Goal: Task Accomplishment & Management: Manage account settings

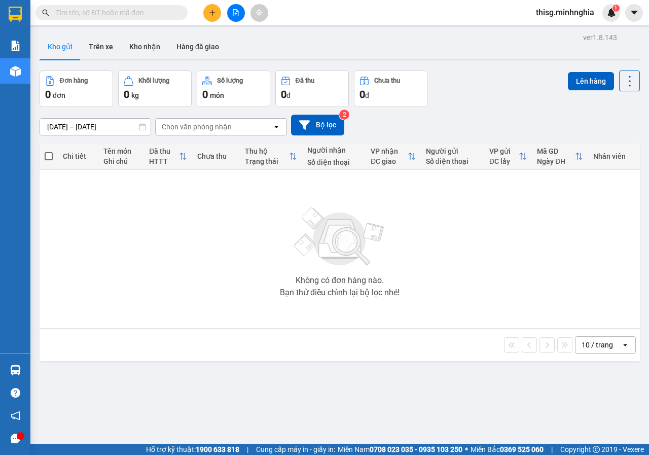
click at [73, 14] on input "text" at bounding box center [116, 12] width 120 height 11
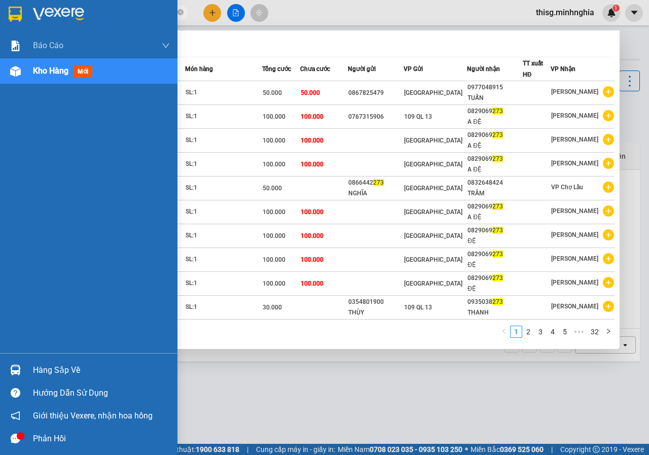
type input "273"
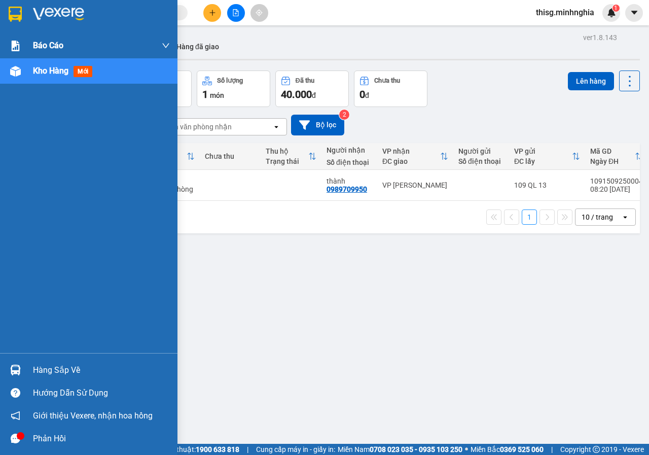
click at [8, 51] on div at bounding box center [16, 46] width 18 height 18
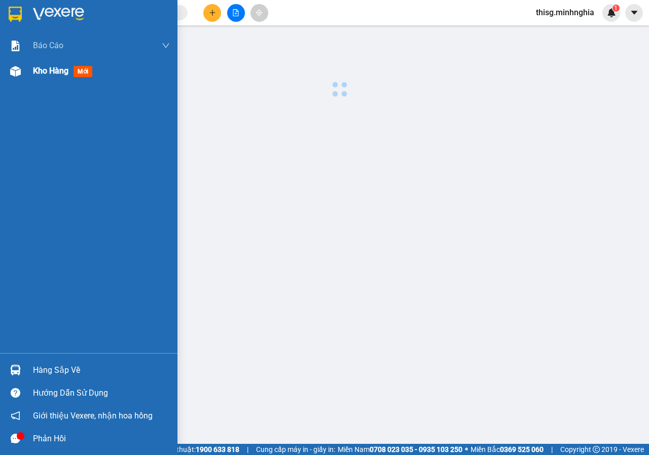
click at [51, 75] on span "Kho hàng" at bounding box center [51, 71] width 36 height 10
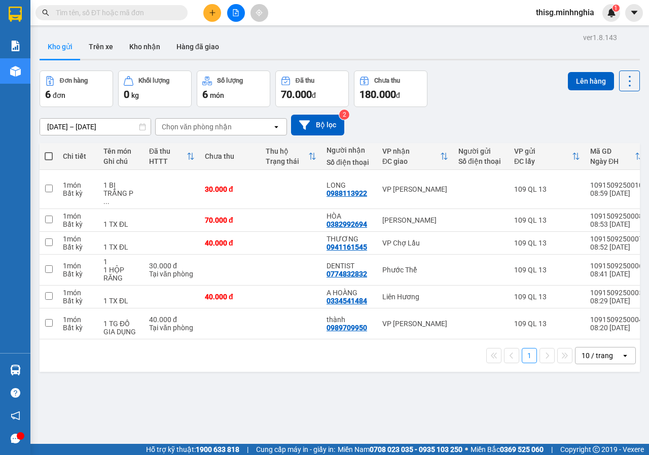
click at [46, 158] on span at bounding box center [49, 156] width 8 height 8
click at [49, 151] on input "checkbox" at bounding box center [49, 151] width 0 height 0
checkbox input "true"
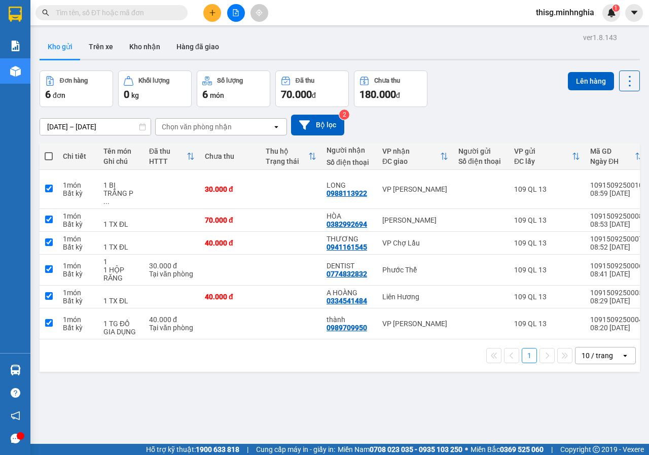
checkbox input "true"
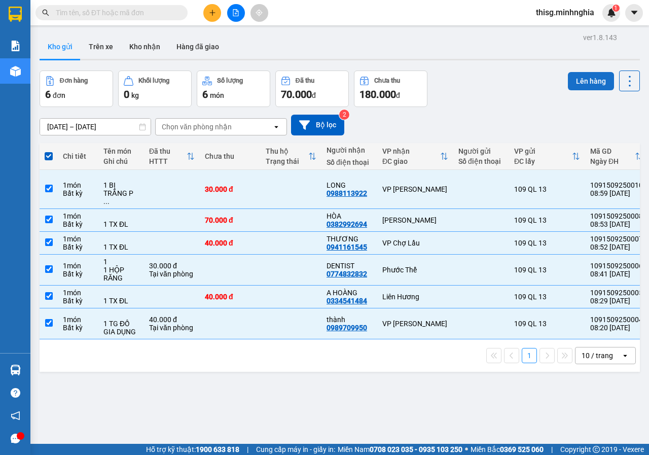
click at [582, 73] on button "Lên hàng" at bounding box center [591, 81] width 46 height 18
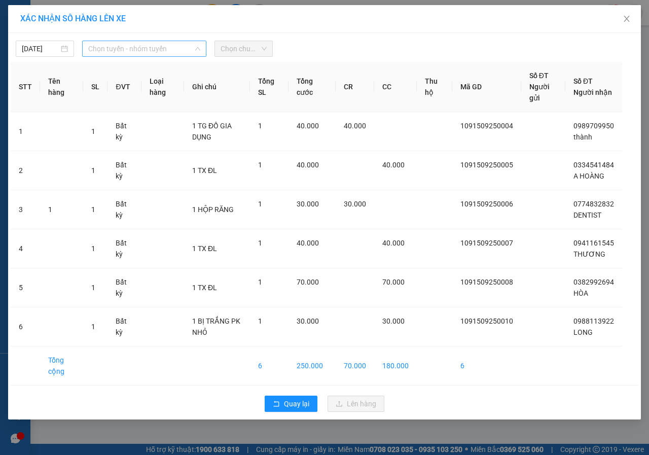
click at [178, 53] on span "Chọn tuyến - nhóm tuyến" at bounding box center [144, 48] width 112 height 15
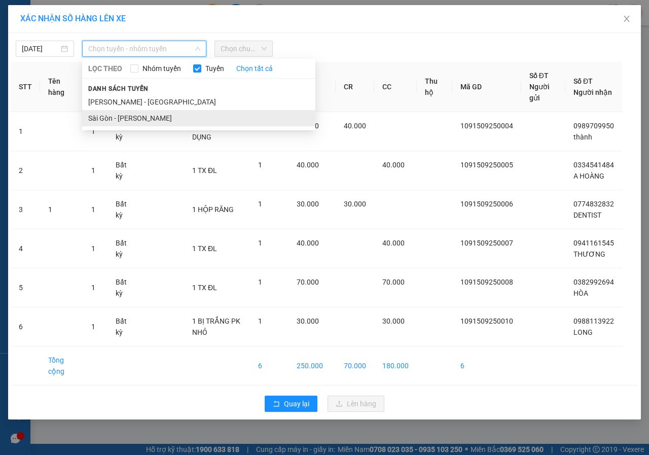
click at [140, 120] on li "Sài Gòn - Phan Rí" at bounding box center [198, 118] width 233 height 16
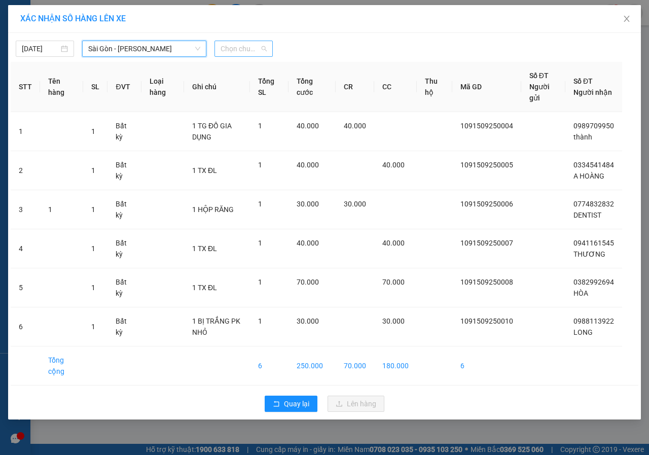
click at [246, 56] on span "Chọn chuyến" at bounding box center [244, 48] width 46 height 15
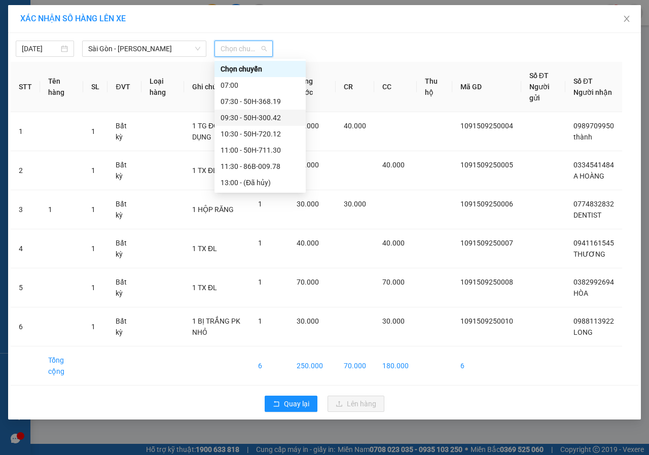
click at [231, 115] on div "09:30 - 50H-300.42" at bounding box center [260, 117] width 79 height 11
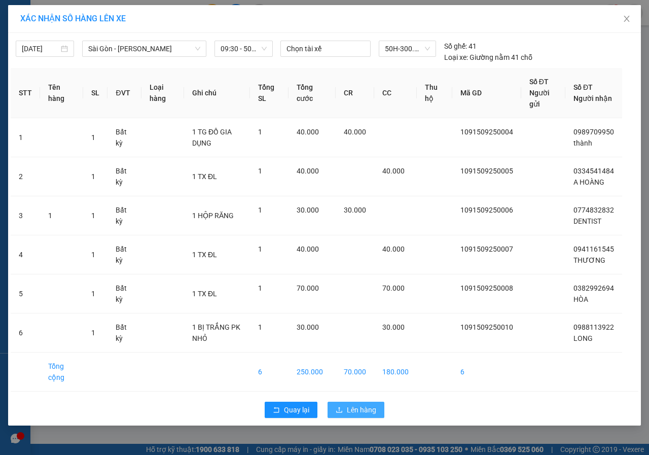
click at [364, 413] on span "Lên hàng" at bounding box center [361, 409] width 29 height 11
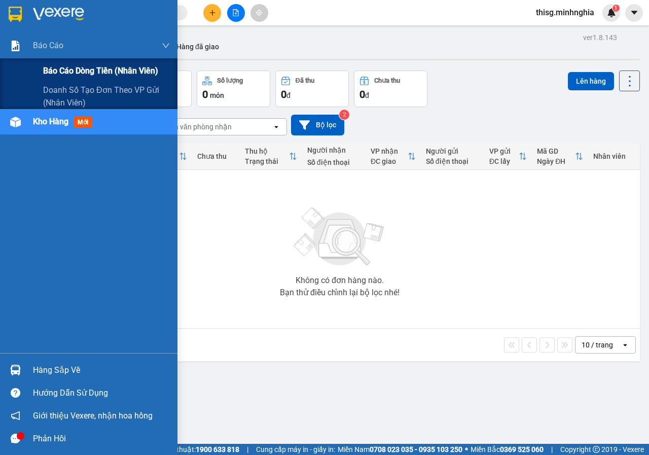
click at [69, 60] on div "Báo cáo dòng tiền (nhân viên)" at bounding box center [106, 70] width 127 height 25
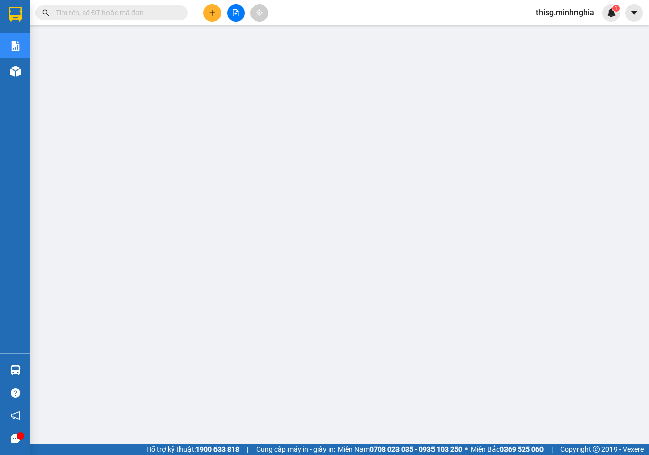
click at [223, 15] on div at bounding box center [236, 13] width 76 height 18
click at [221, 15] on button at bounding box center [212, 13] width 18 height 18
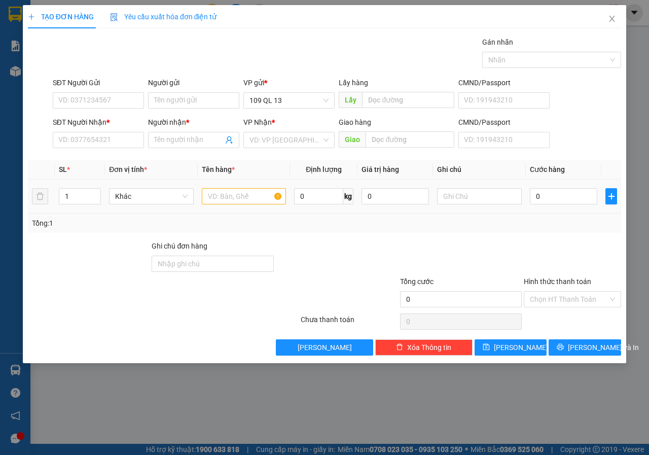
click at [249, 206] on td at bounding box center [244, 197] width 93 height 34
click at [251, 198] on input "text" at bounding box center [244, 196] width 85 height 16
click at [514, 204] on div at bounding box center [479, 196] width 85 height 20
click at [514, 201] on input "text" at bounding box center [479, 196] width 85 height 16
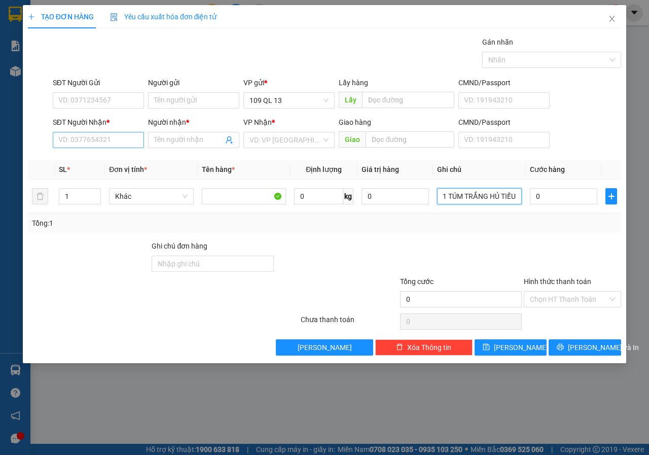
type input "1 TÚM TRẮNG HỦ TIẾU"
click at [99, 138] on input "SĐT Người Nhận *" at bounding box center [98, 140] width 91 height 16
click at [105, 165] on div "0933152166 - KO TÊN" at bounding box center [98, 160] width 79 height 11
type input "0933152166"
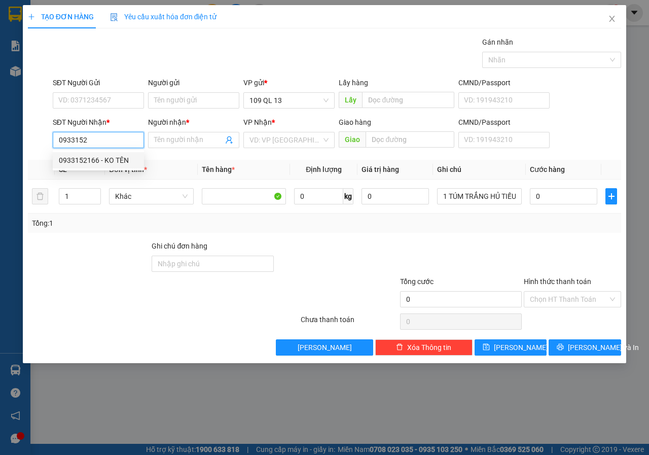
type input "KO TÊN"
type input "0933152166"
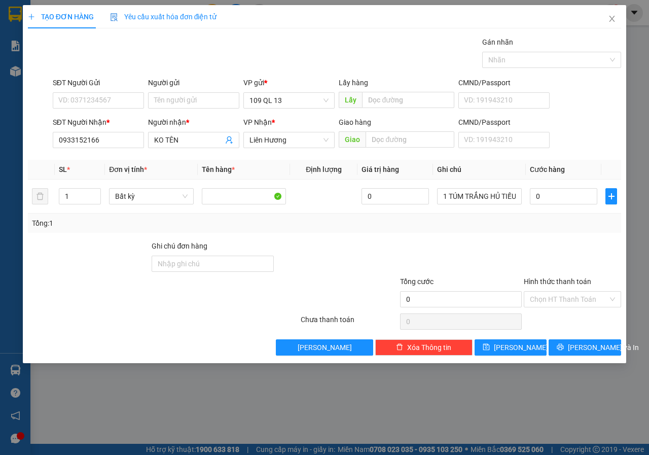
click at [120, 118] on div "SĐT Người Nhận *" at bounding box center [98, 122] width 91 height 11
click at [120, 132] on input "0933152166" at bounding box center [98, 140] width 91 height 16
click at [122, 103] on input "SĐT Người Gửi" at bounding box center [98, 100] width 91 height 16
type input "0888335416"
click at [109, 114] on div "0888335416 0888335416" at bounding box center [98, 121] width 91 height 20
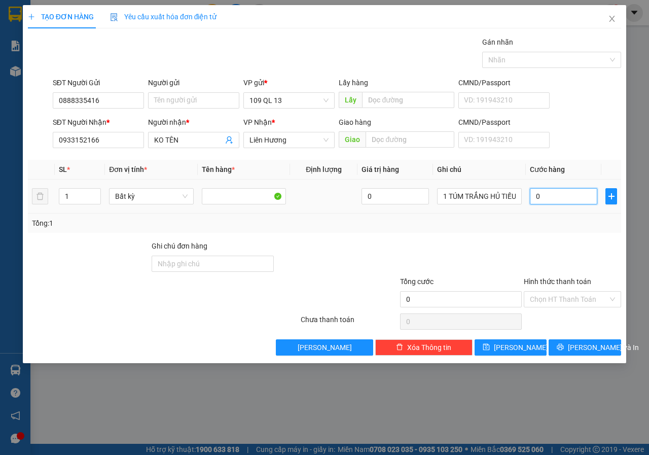
type input "4"
type input "40"
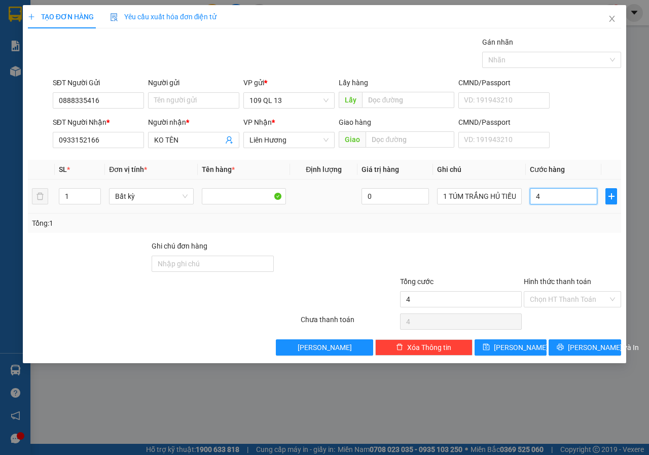
type input "40"
type input "40.000"
drag, startPoint x: 608, startPoint y: 345, endPoint x: 601, endPoint y: 341, distance: 8.4
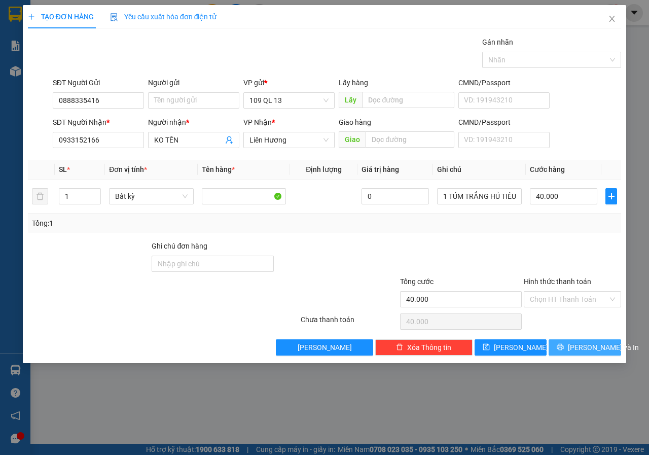
click at [607, 345] on button "Lưu và In" at bounding box center [585, 347] width 73 height 16
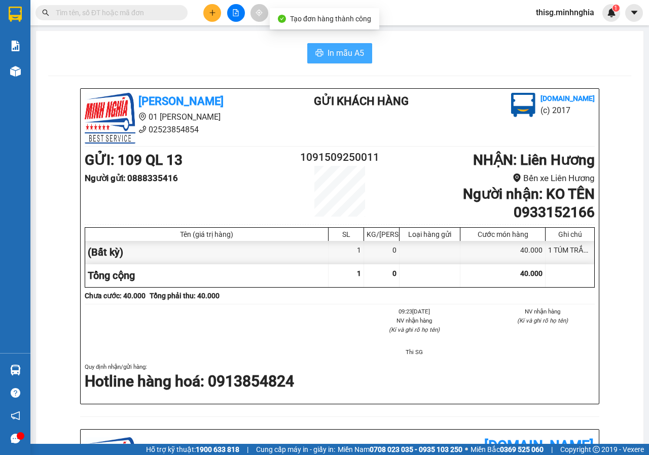
click at [340, 50] on span "In mẫu A5" at bounding box center [346, 53] width 37 height 13
click at [213, 17] on button at bounding box center [212, 13] width 18 height 18
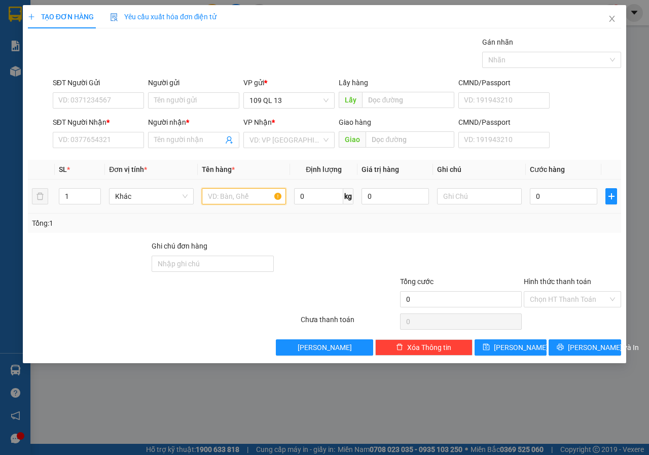
click at [232, 193] on input "text" at bounding box center [244, 196] width 85 height 16
type input "2"
click at [97, 191] on span "up" at bounding box center [95, 194] width 6 height 6
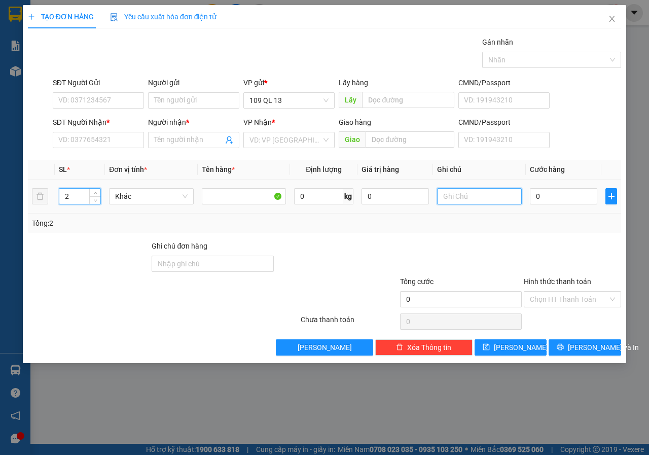
click at [492, 199] on input "text" at bounding box center [479, 196] width 85 height 16
type input "1 BAO GẠO + 1 TÚI ĐỎ BÁNH"
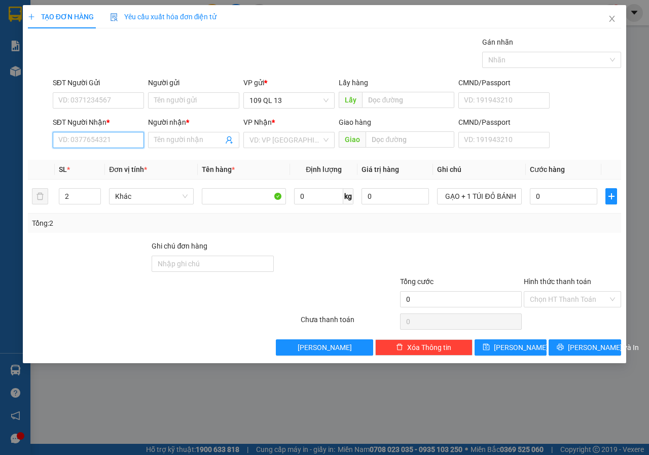
scroll to position [0, 0]
click at [68, 133] on input "SĐT Người Nhận *" at bounding box center [98, 140] width 91 height 16
click at [100, 167] on div "0942399224" at bounding box center [98, 160] width 91 height 16
type input "0942399224"
click at [177, 136] on input "Người nhận *" at bounding box center [188, 139] width 69 height 11
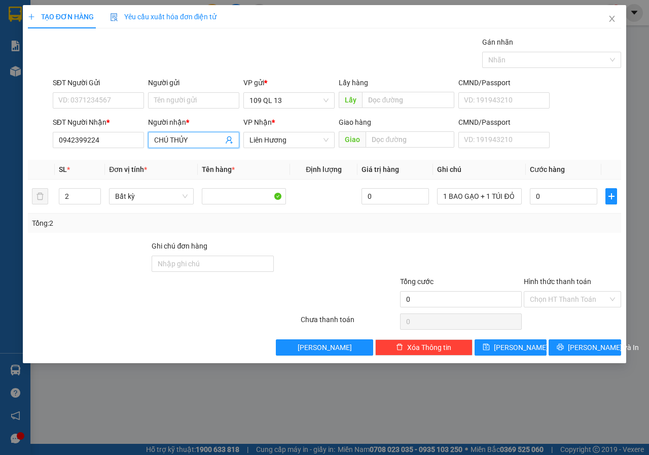
type input "CHÚ THỦY"
drag, startPoint x: 254, startPoint y: 163, endPoint x: 112, endPoint y: 103, distance: 153.7
click at [112, 103] on input "SĐT Người Gửi" at bounding box center [98, 100] width 91 height 16
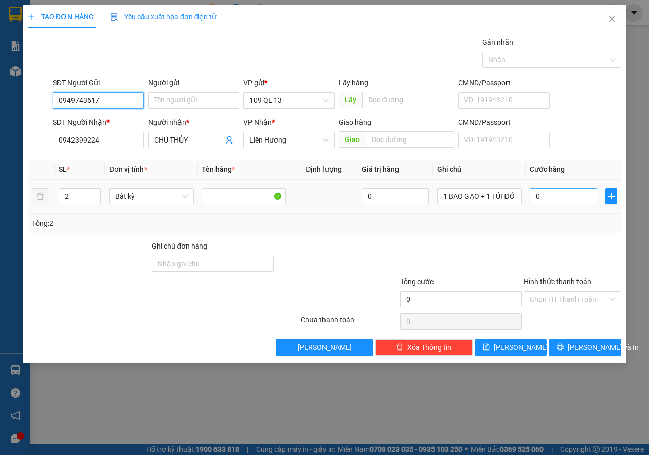
type input "0949743617"
click at [554, 196] on input "0" at bounding box center [563, 196] width 67 height 16
type input "8"
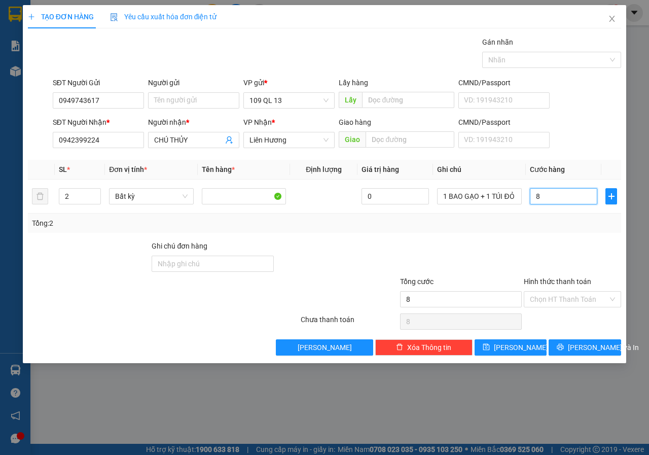
type input "80"
type input "80.000"
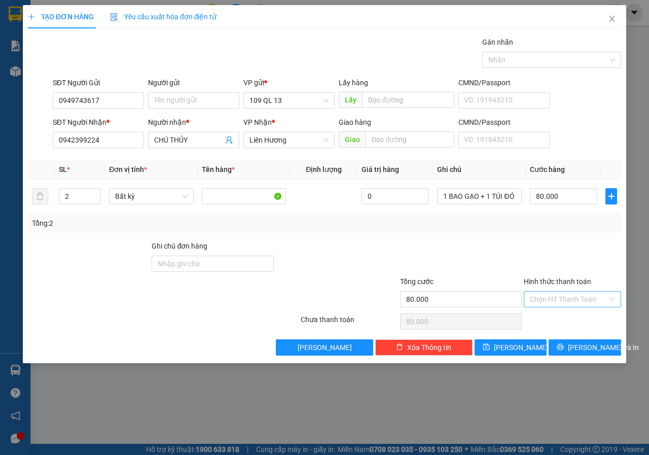
click at [576, 297] on input "Hình thức thanh toán" at bounding box center [569, 299] width 78 height 15
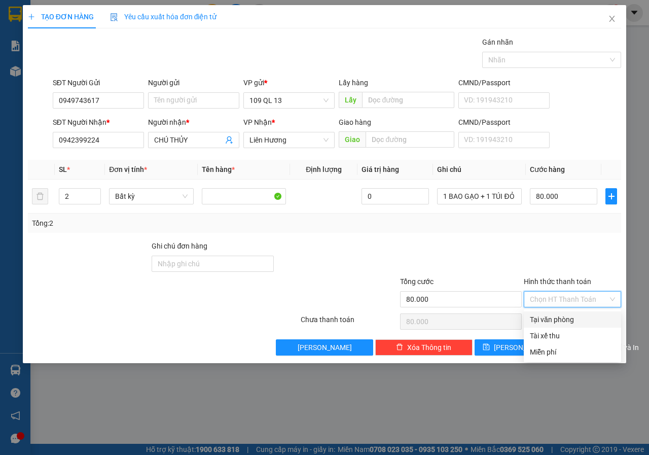
click at [574, 325] on div "Tại văn phòng" at bounding box center [572, 319] width 97 height 16
type input "0"
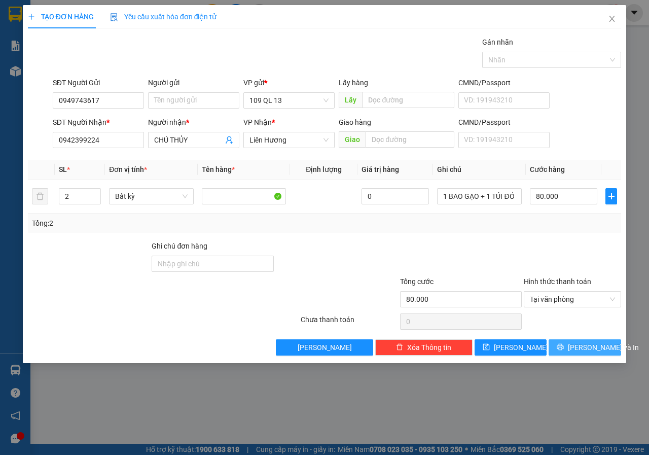
click at [587, 348] on span "Lưu và In" at bounding box center [603, 347] width 71 height 11
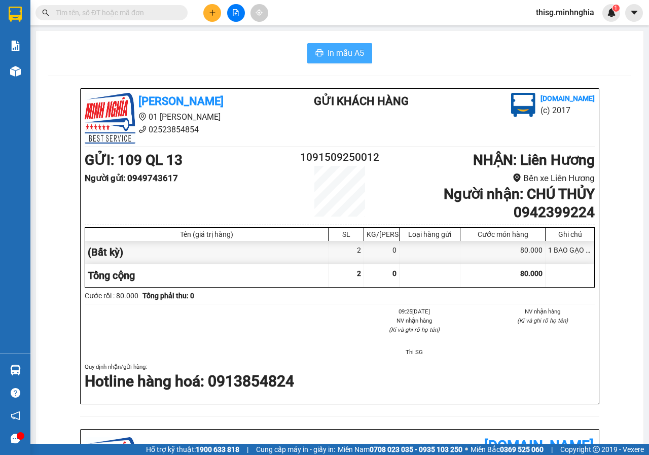
click at [350, 49] on span "In mẫu A5" at bounding box center [346, 53] width 37 height 13
click at [230, 12] on button at bounding box center [236, 13] width 18 height 18
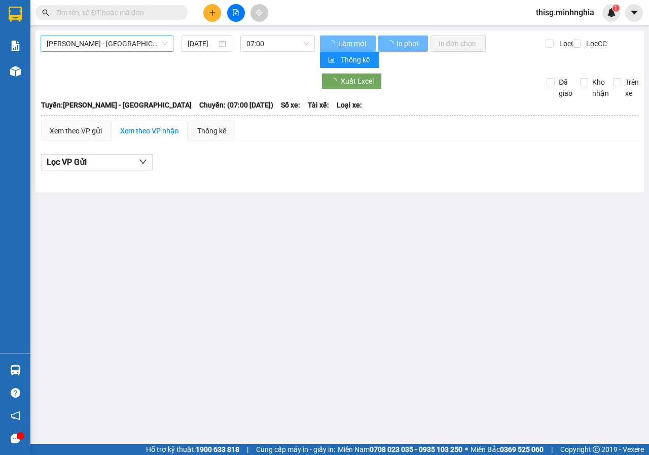
click at [108, 45] on span "Phan Rí - Sài Gòn" at bounding box center [107, 43] width 121 height 15
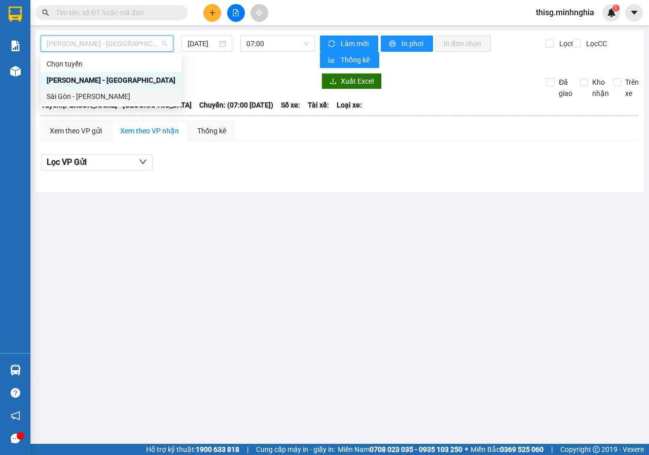
click at [94, 91] on div "Sài Gòn - Phan Rí" at bounding box center [111, 96] width 129 height 11
type input "15/09/2025"
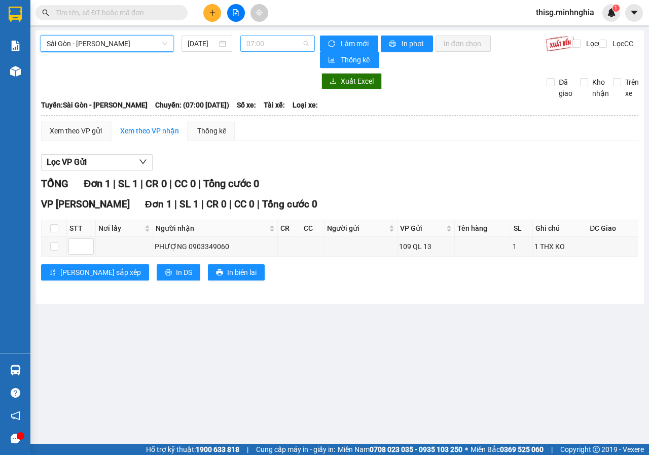
click at [276, 38] on span "07:00" at bounding box center [278, 43] width 62 height 15
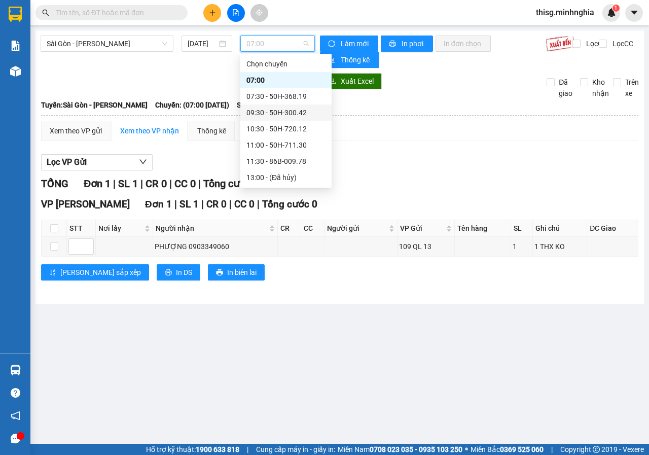
click at [267, 107] on div "09:30 - 50H-300.42" at bounding box center [285, 112] width 91 height 16
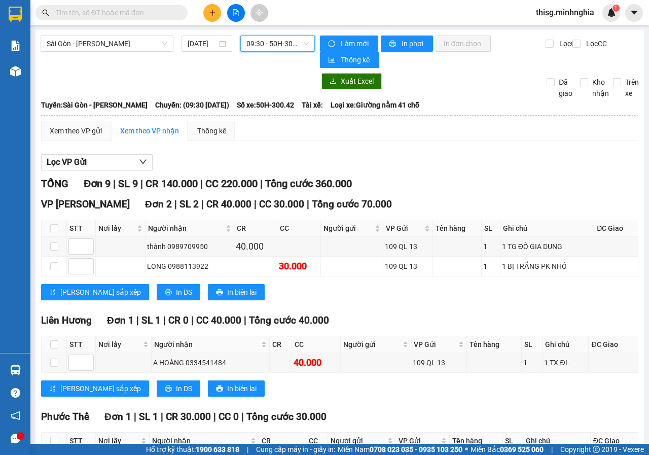
click at [291, 52] on div "Sài Gòn - Phan Rí 15/09/2025 09:30 09:30 - 50H-300.42" at bounding box center [178, 52] width 274 height 32
click at [289, 48] on span "09:30 - 50H-300.42" at bounding box center [278, 43] width 62 height 15
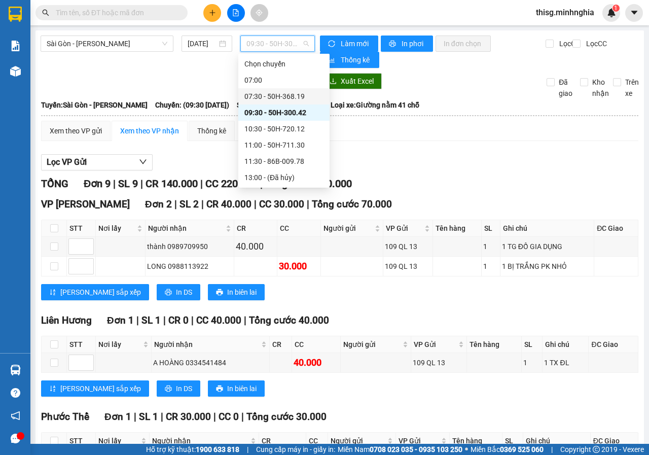
click at [267, 92] on div "07:30 - 50H-368.19" at bounding box center [283, 96] width 79 height 11
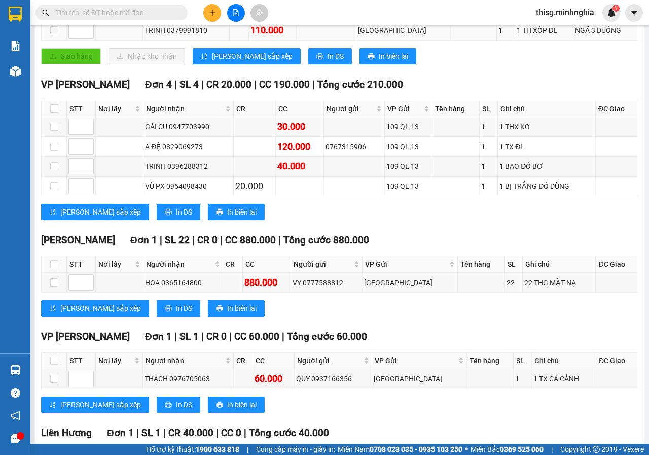
scroll to position [310, 0]
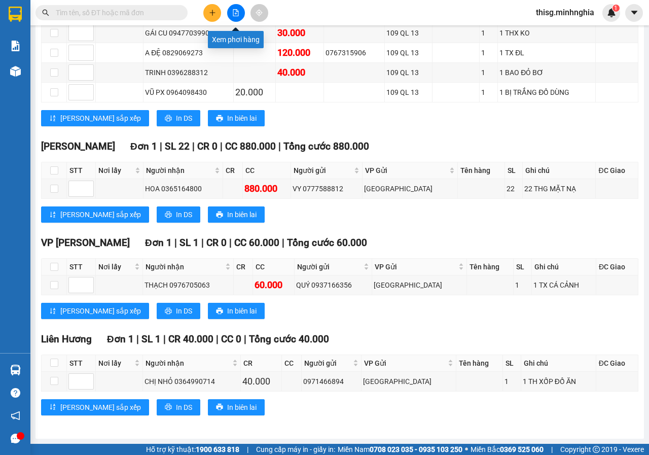
click at [211, 12] on icon "plus" at bounding box center [212, 12] width 7 height 7
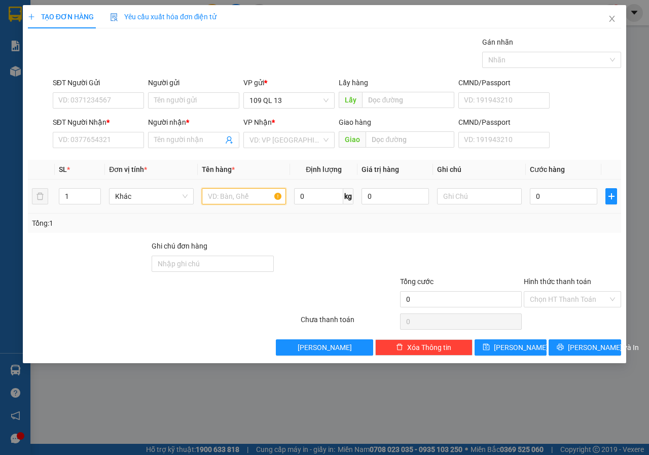
click at [227, 196] on input "text" at bounding box center [244, 196] width 85 height 16
click at [96, 143] on input "SĐT Người Nhận *" at bounding box center [98, 140] width 91 height 16
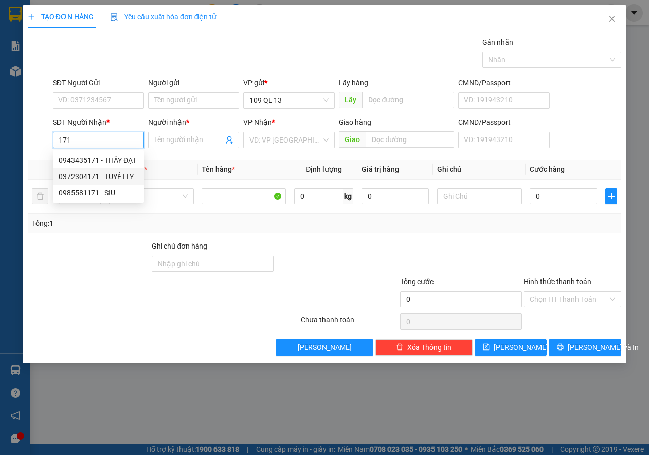
click at [134, 177] on div "0372304171 - TUYẾT LY" at bounding box center [98, 176] width 79 height 11
type input "0372304171"
type input "TUYẾT LY"
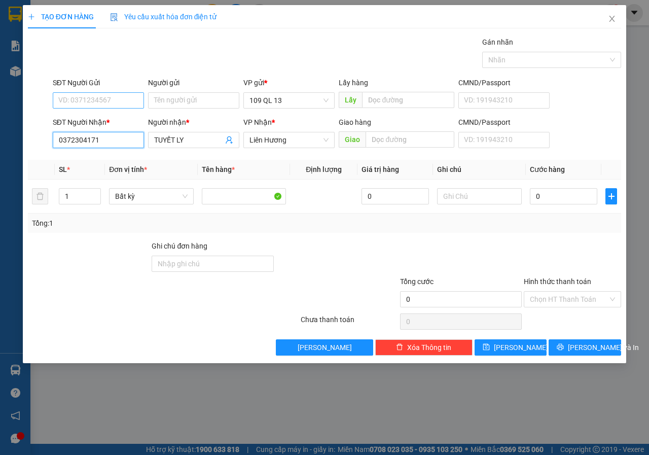
type input "0372304171"
click at [126, 108] on input "SĐT Người Gửi" at bounding box center [98, 100] width 91 height 16
click at [123, 136] on div "0909160589 - NHI" at bounding box center [98, 136] width 79 height 11
type input "0909160589"
type input "NHI"
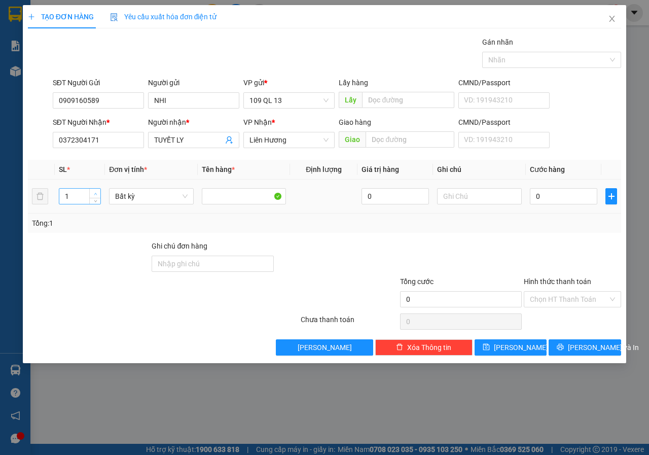
type input "2"
click at [100, 190] on span "Increase Value" at bounding box center [94, 193] width 11 height 9
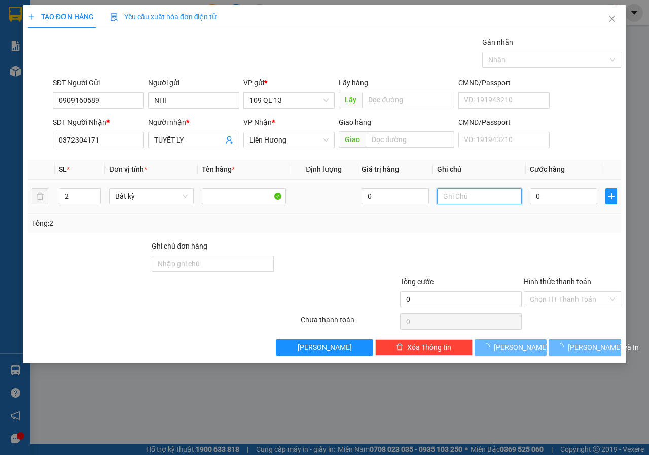
click at [470, 198] on input "text" at bounding box center [479, 196] width 85 height 16
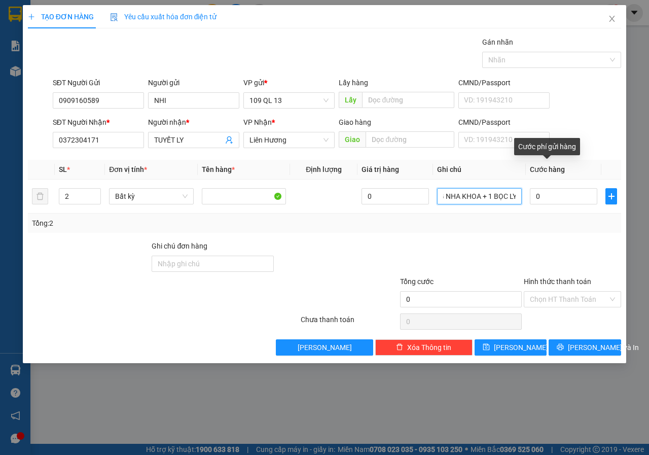
scroll to position [0, 44]
type input "1 THG HÀNG NHA KHOA + 1 BỌC LY"
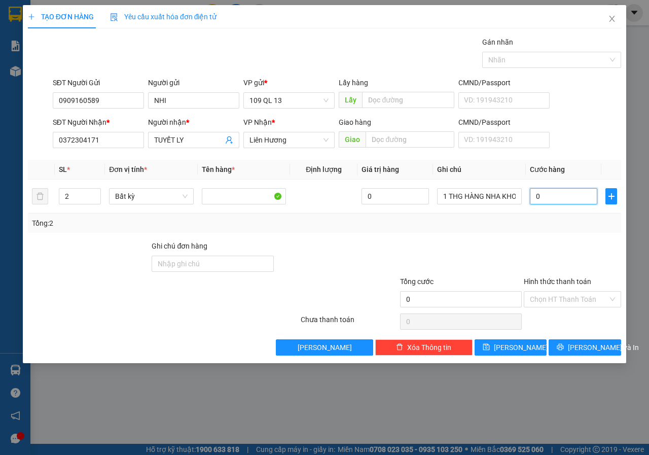
type input "8"
type input "80"
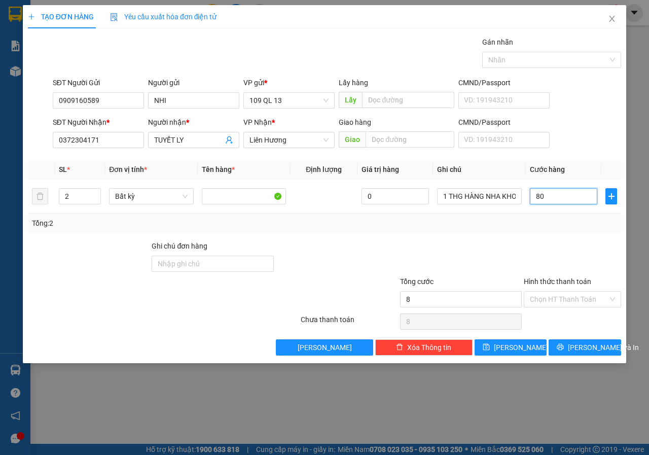
type input "80"
type input "80.000"
click at [601, 304] on input "Hình thức thanh toán" at bounding box center [569, 299] width 78 height 15
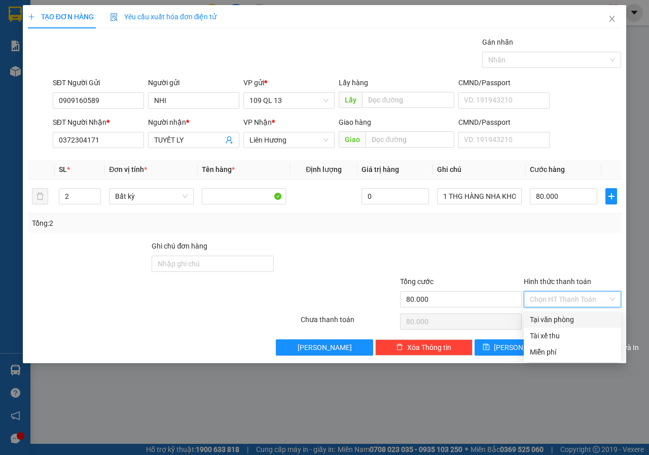
click at [582, 313] on div "Tại văn phòng" at bounding box center [572, 319] width 97 height 16
type input "0"
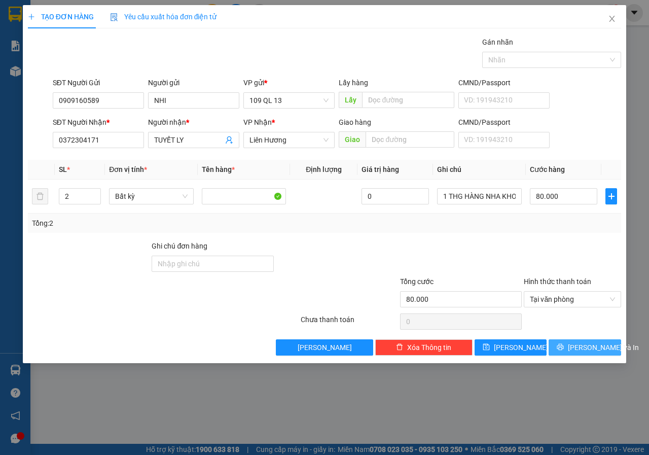
click at [596, 342] on span "Lưu và In" at bounding box center [603, 347] width 71 height 11
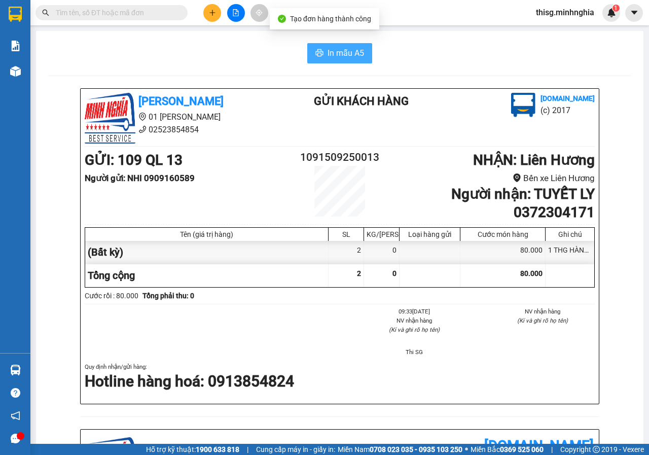
click at [341, 56] on span "In mẫu A5" at bounding box center [346, 53] width 37 height 13
click at [334, 62] on button "In mẫu A5" at bounding box center [339, 53] width 65 height 20
click at [211, 24] on div "Kết quả tìm kiếm ( 0 ) Bộ lọc No Data thisg.minhnghia 1" at bounding box center [324, 12] width 649 height 25
click at [211, 19] on button at bounding box center [212, 13] width 18 height 18
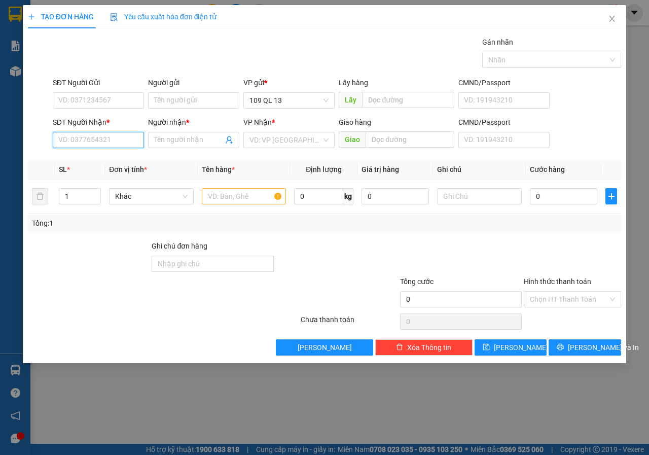
click at [115, 138] on input "SĐT Người Nhận *" at bounding box center [98, 140] width 91 height 16
click at [108, 156] on div "0968747004 - THỊNH" at bounding box center [98, 160] width 79 height 11
type input "0968747004"
type input "THỊNH"
type input "0968747004"
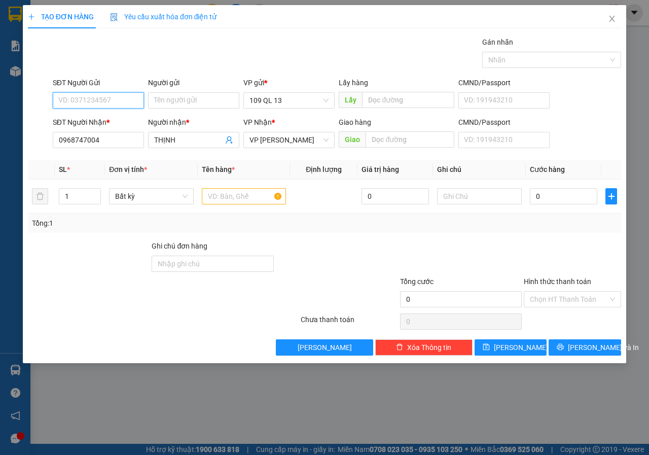
click at [123, 102] on input "SĐT Người Gửi" at bounding box center [98, 100] width 91 height 16
click at [118, 128] on div "0909160589 - NHI" at bounding box center [98, 121] width 91 height 16
type input "0909160589"
type input "NHI"
click at [242, 196] on input "text" at bounding box center [244, 196] width 85 height 16
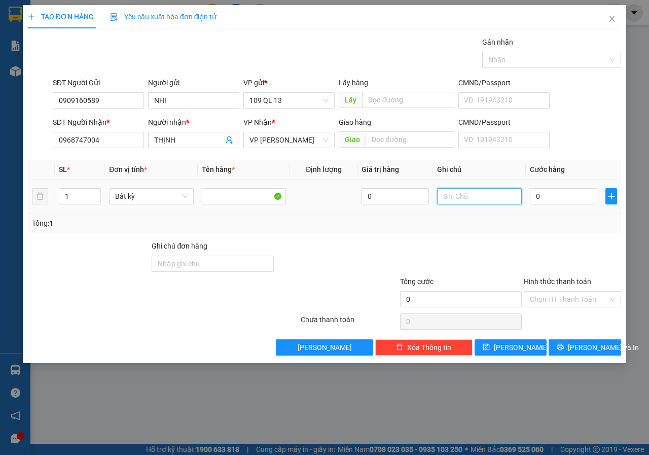
click at [478, 192] on input "text" at bounding box center [479, 196] width 85 height 16
type input "1 THG HÀNG NHA KHOA"
type input "4"
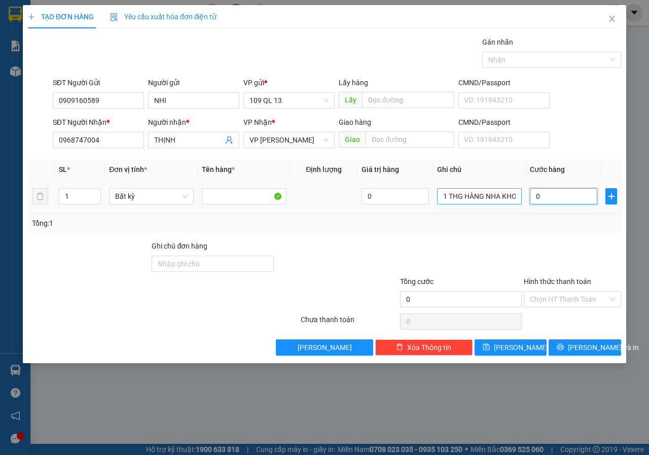
type input "4"
type input "40"
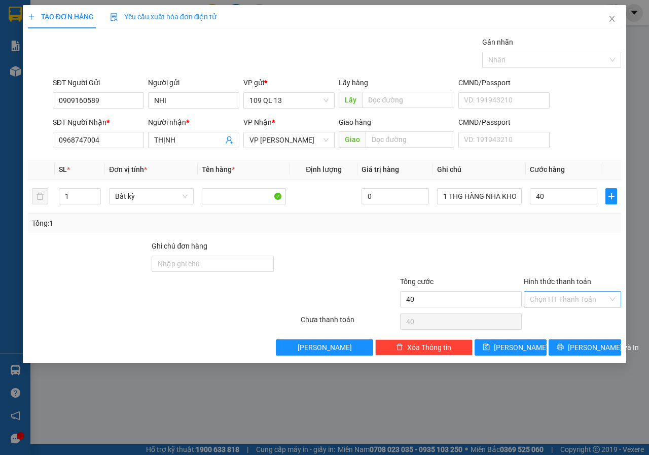
type input "40.000"
click at [567, 293] on input "Hình thức thanh toán" at bounding box center [569, 299] width 78 height 15
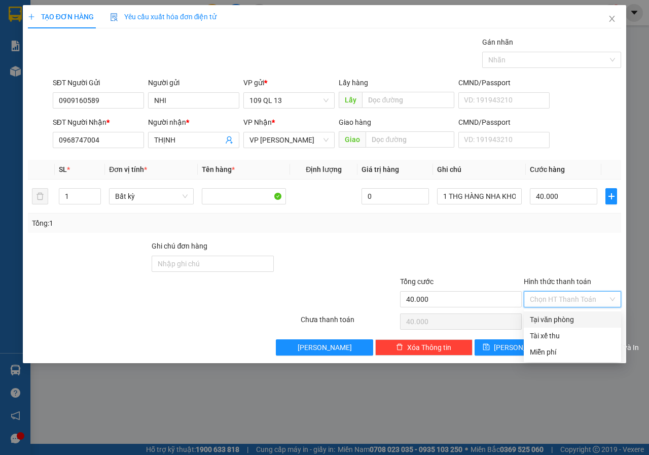
click at [563, 319] on div "Tại văn phòng" at bounding box center [572, 319] width 85 height 11
type input "0"
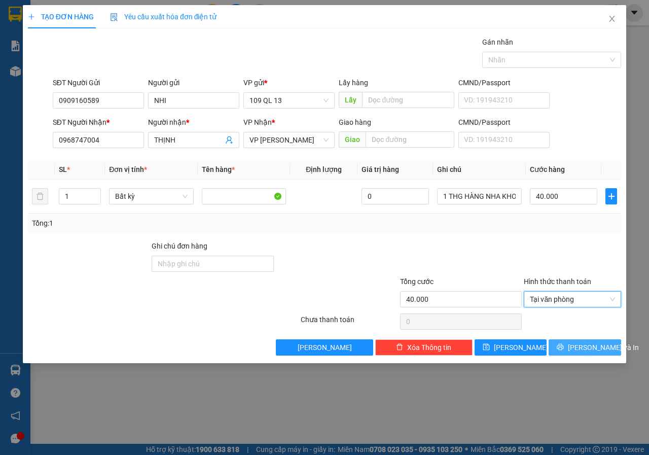
click at [588, 347] on span "Lưu và In" at bounding box center [603, 347] width 71 height 11
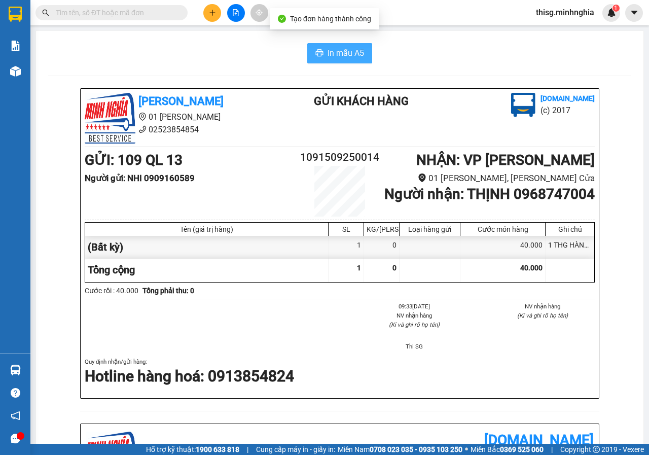
click at [364, 56] on button "In mẫu A5" at bounding box center [339, 53] width 65 height 20
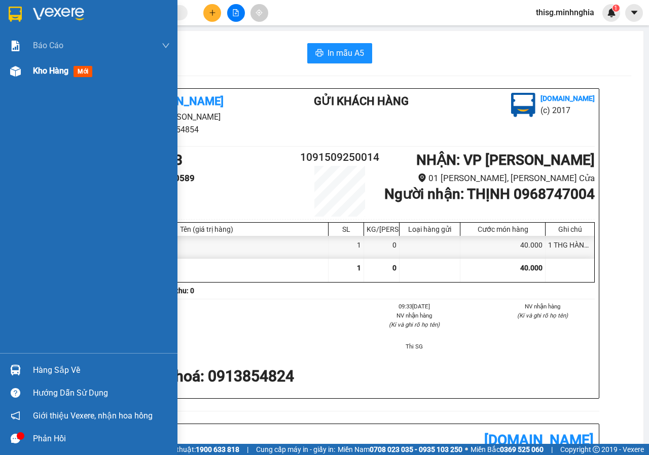
click at [62, 81] on div "Kho hàng mới" at bounding box center [101, 70] width 137 height 25
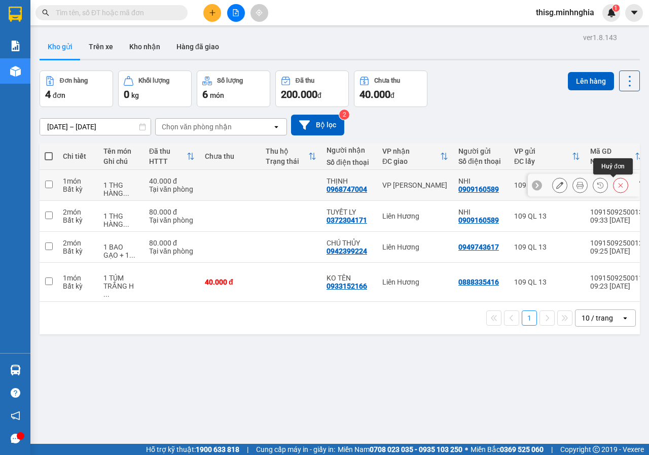
click at [617, 186] on icon at bounding box center [620, 185] width 7 height 7
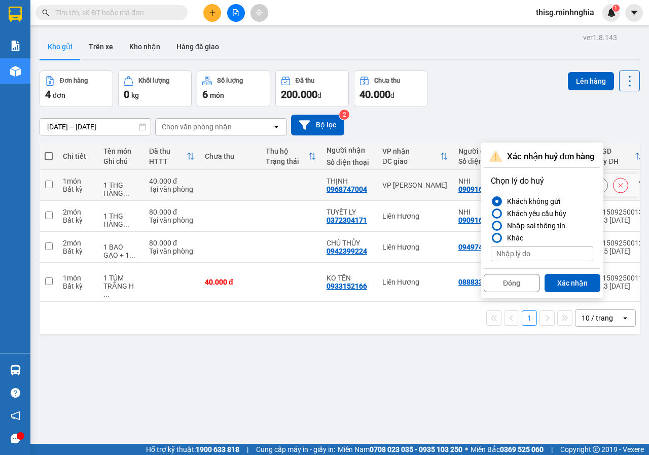
click at [424, 199] on td "[PERSON_NAME]" at bounding box center [415, 185] width 76 height 31
checkbox input "true"
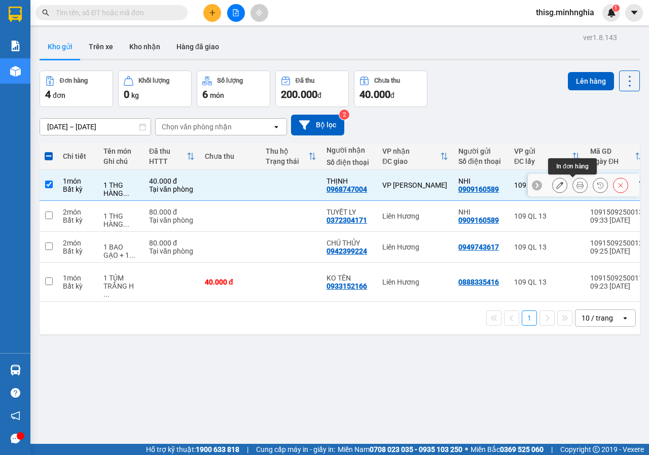
click at [556, 187] on icon at bounding box center [559, 185] width 7 height 7
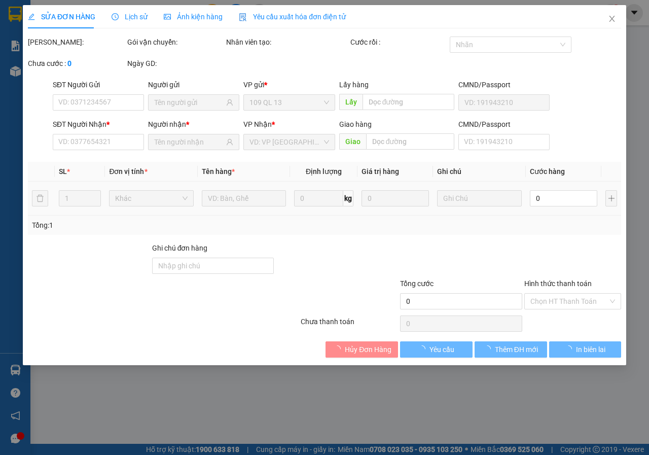
type input "0909160589"
type input "0968747004"
type input "40.000"
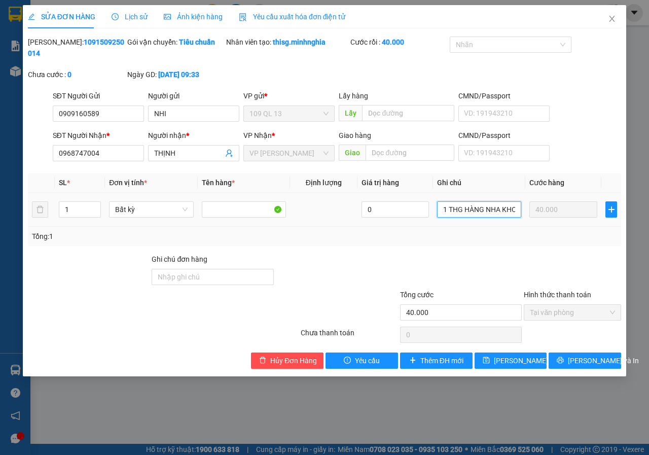
click at [505, 204] on input "1 THG HÀNG NHA KHOA" at bounding box center [479, 209] width 84 height 16
click at [444, 208] on input "1 THG HÀNG NHA KHOA" at bounding box center [479, 209] width 84 height 16
click at [595, 209] on tr "1 Bất kỳ 0 1 THG HÀNG NHA KHOA 40.000" at bounding box center [324, 210] width 593 height 34
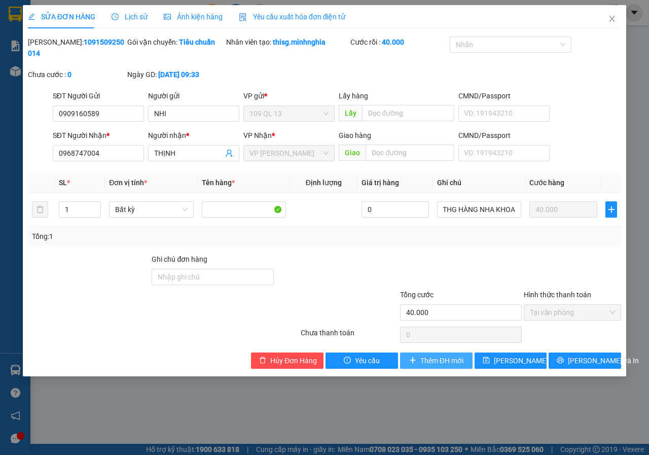
click at [435, 362] on span "Thêm ĐH mới" at bounding box center [442, 360] width 43 height 11
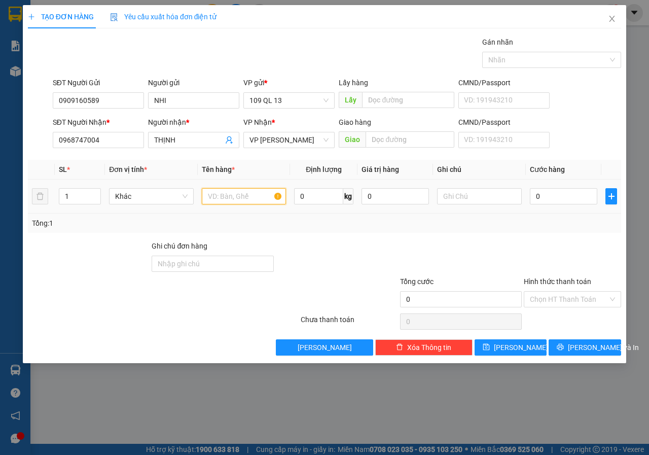
click at [245, 189] on input "text" at bounding box center [244, 196] width 85 height 16
click at [516, 200] on input "text" at bounding box center [479, 196] width 85 height 16
paste input "1 THG HÀNG NHA KHOA"
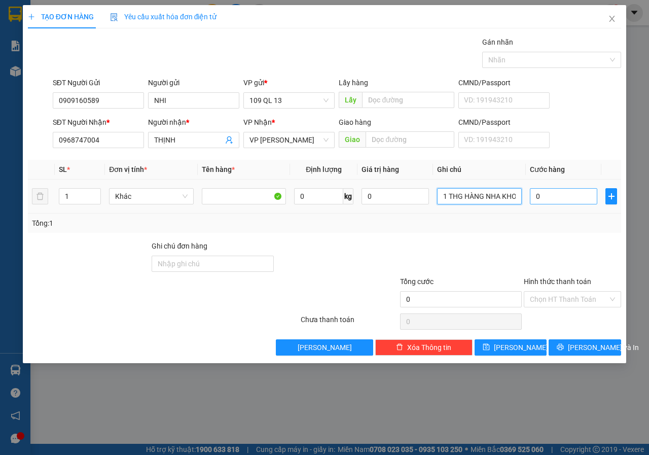
scroll to position [0, 7]
type input "1 THG HÀNG NHA KHOA"
click at [558, 200] on input "0" at bounding box center [563, 196] width 67 height 16
type input "3"
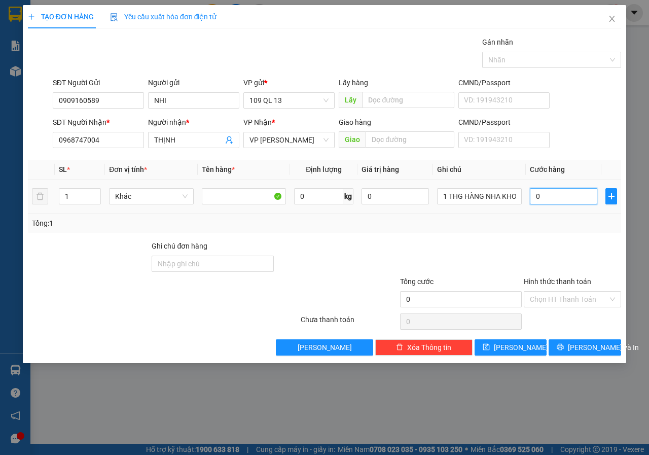
type input "3"
type input "30"
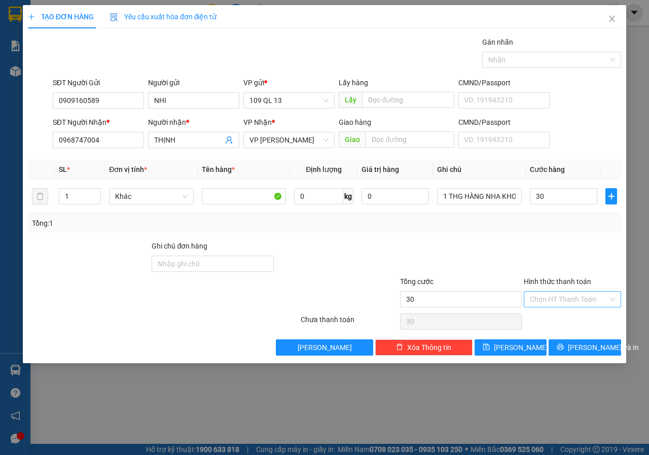
click at [563, 295] on input "Hình thức thanh toán" at bounding box center [569, 299] width 78 height 15
type input "30.000"
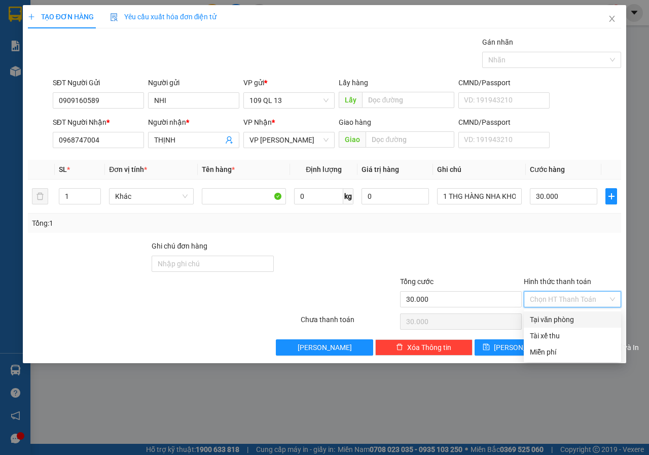
click at [548, 323] on div "Tại văn phòng" at bounding box center [572, 319] width 85 height 11
type input "0"
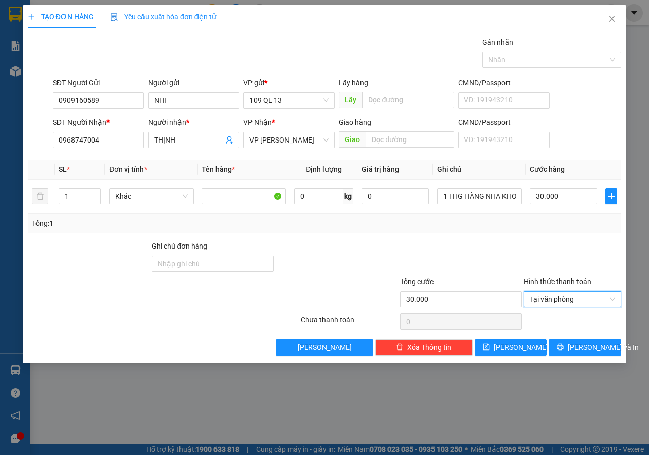
click at [624, 356] on div "TẠO ĐƠN HÀNG Yêu cầu xuất hóa đơn điện tử Transit Pickup Surcharge Ids Transit …" at bounding box center [325, 184] width 604 height 358
click at [608, 356] on div "TẠO ĐƠN HÀNG Yêu cầu xuất hóa đơn điện tử Transit Pickup Surcharge Ids Transit …" at bounding box center [325, 184] width 604 height 358
click at [606, 353] on button "Lưu và In" at bounding box center [585, 347] width 73 height 16
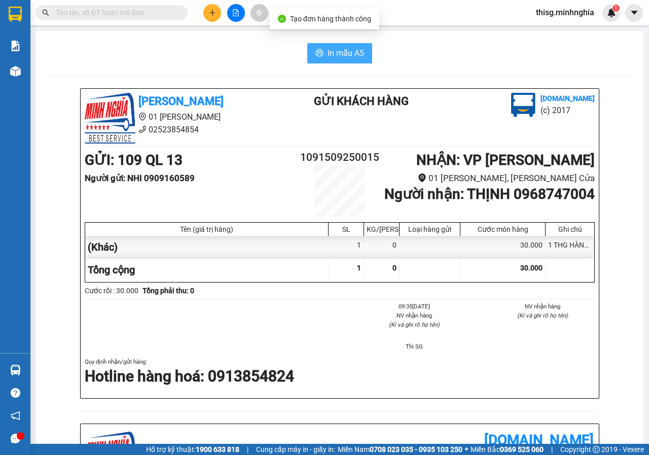
click at [330, 53] on span "In mẫu A5" at bounding box center [346, 53] width 37 height 13
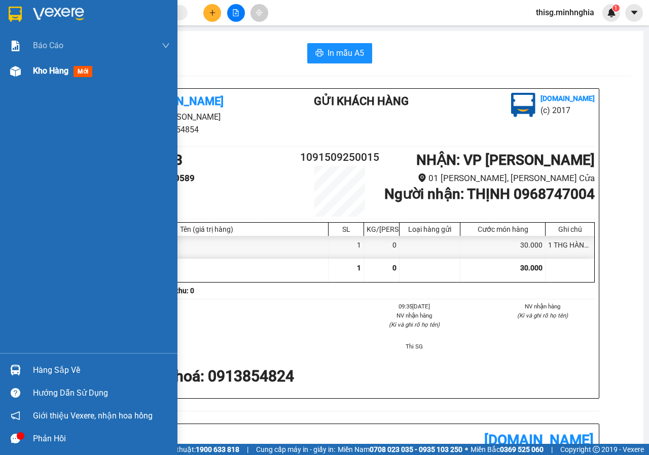
click at [20, 66] on img at bounding box center [15, 71] width 11 height 11
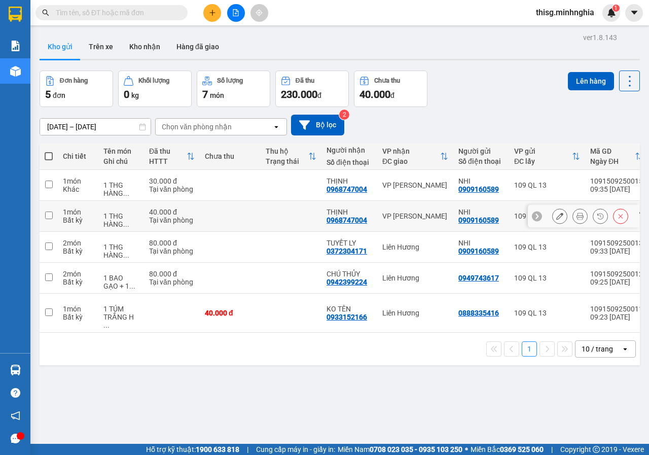
click at [399, 203] on td "[PERSON_NAME]" at bounding box center [415, 216] width 76 height 31
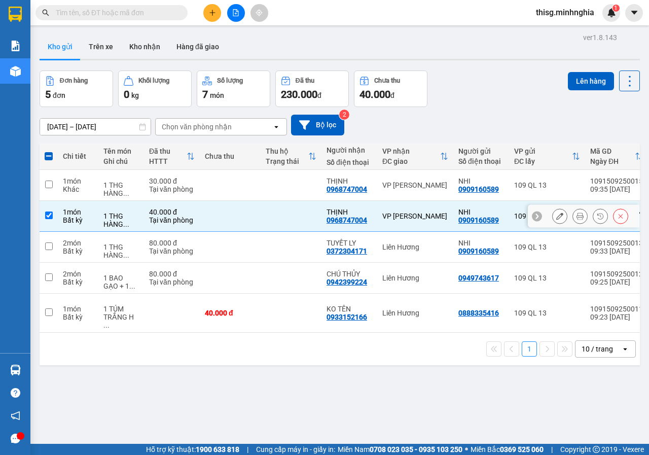
click at [615, 221] on button at bounding box center [621, 216] width 14 height 18
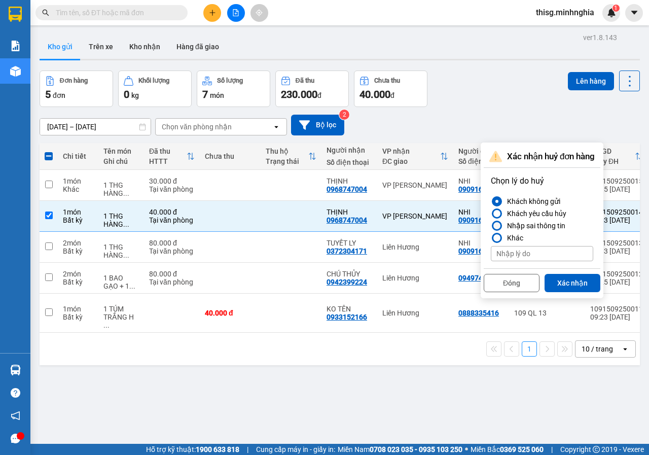
click at [499, 223] on div at bounding box center [497, 226] width 10 height 10
click at [491, 226] on input "Nhập sai thông tin" at bounding box center [491, 226] width 0 height 0
click at [587, 285] on button "Xác nhận" at bounding box center [573, 283] width 56 height 18
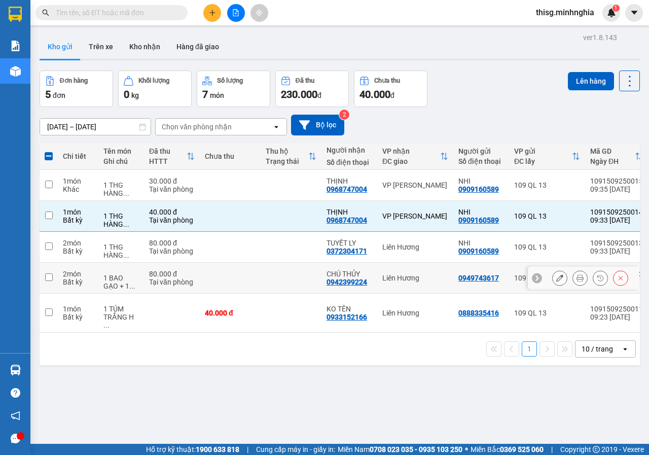
checkbox input "false"
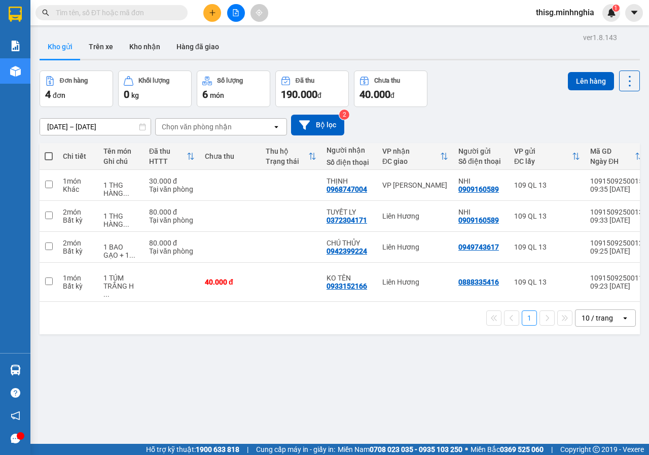
click at [208, 7] on button at bounding box center [212, 13] width 18 height 18
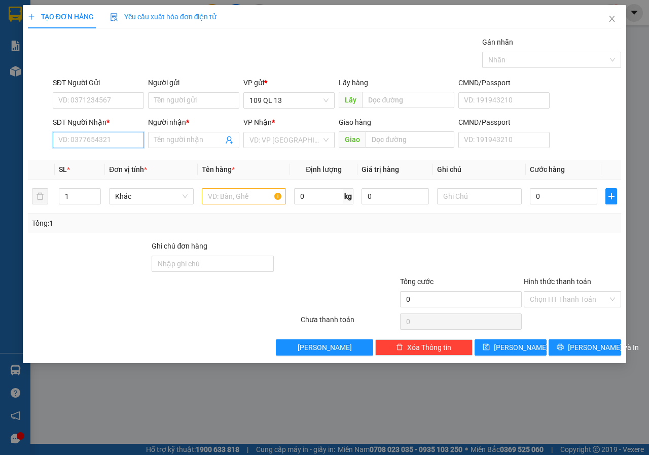
click at [127, 135] on input "SĐT Người Nhận *" at bounding box center [98, 140] width 91 height 16
type input "0898144248"
click at [121, 158] on div "0898144248 - ÚT" at bounding box center [98, 160] width 79 height 11
type input "ÚT"
type input "0898144248"
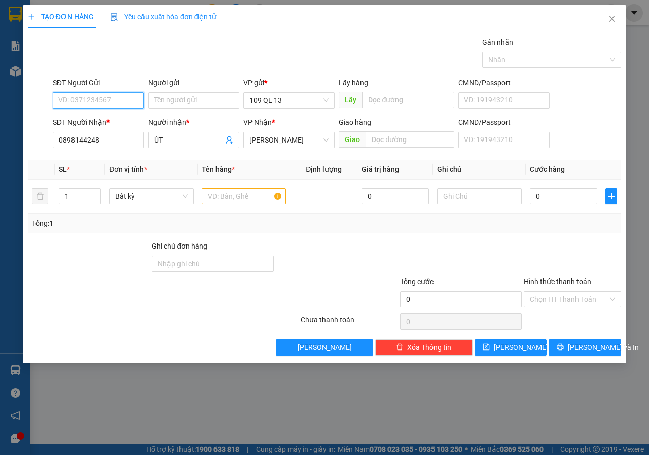
click at [122, 101] on input "SĐT Người Gửi" at bounding box center [98, 100] width 91 height 16
click at [131, 124] on div "0983515811 - NGỌC" at bounding box center [98, 120] width 79 height 11
type input "0983515811"
type input "NGỌC"
click at [221, 194] on input "text" at bounding box center [244, 196] width 85 height 16
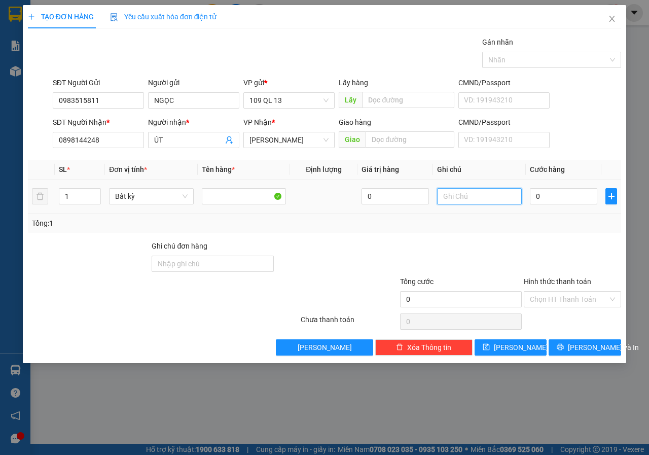
click at [500, 198] on input "text" at bounding box center [479, 196] width 85 height 16
type input "1 BỌC TRẮNG QA"
type input "3"
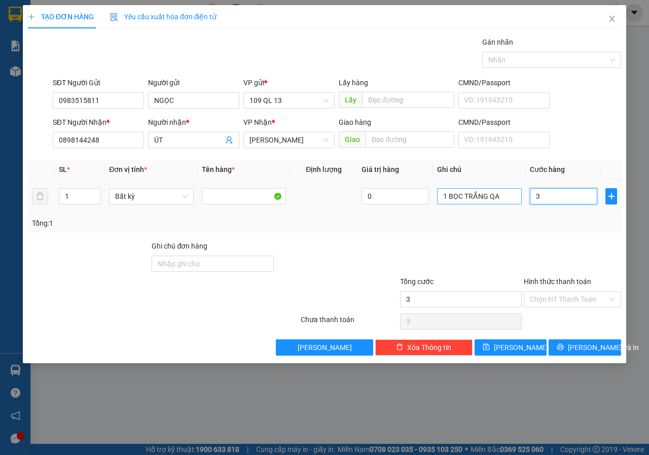
type input "30"
type input "30.000"
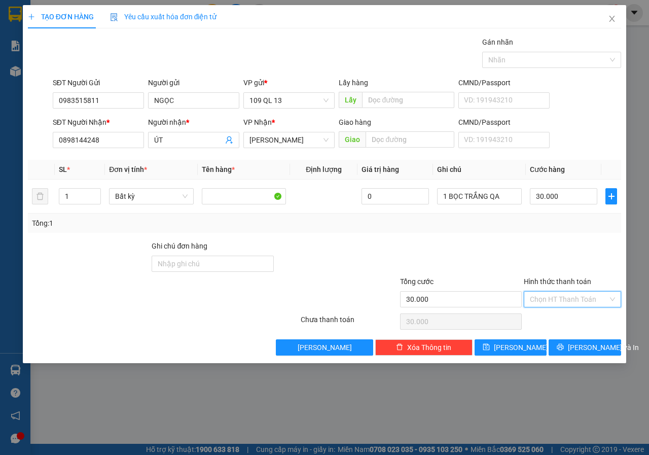
click at [558, 292] on input "Hình thức thanh toán" at bounding box center [569, 299] width 78 height 15
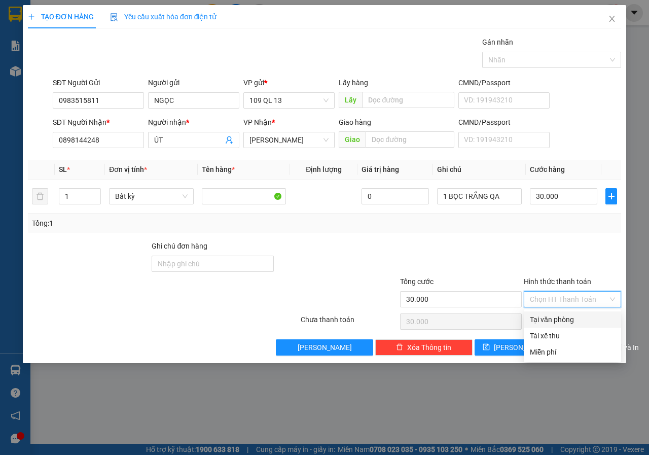
click at [556, 308] on div "Hình thức thanh toán Chọn HT Thanh Toán" at bounding box center [572, 294] width 97 height 36
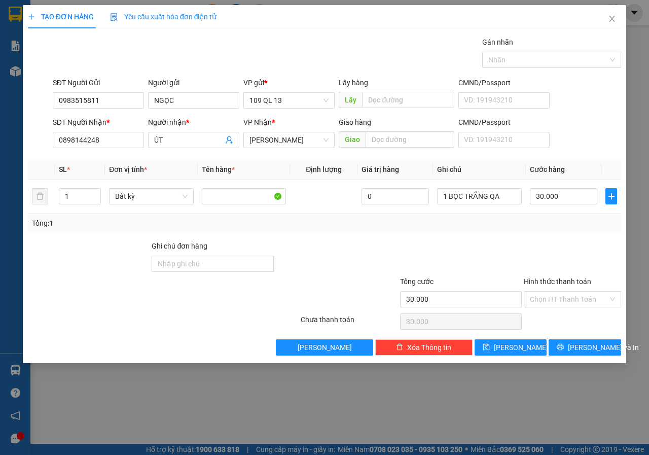
drag, startPoint x: 567, startPoint y: 302, endPoint x: 562, endPoint y: 314, distance: 13.0
click at [567, 302] on input "Hình thức thanh toán" at bounding box center [569, 299] width 78 height 15
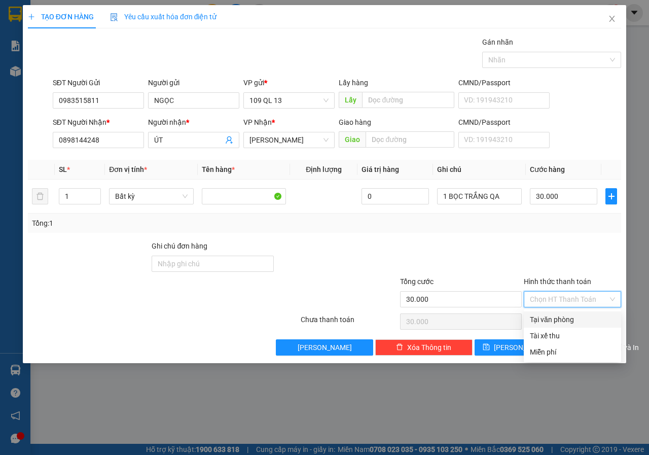
click at [560, 317] on div "Tại văn phòng" at bounding box center [572, 319] width 85 height 11
type input "0"
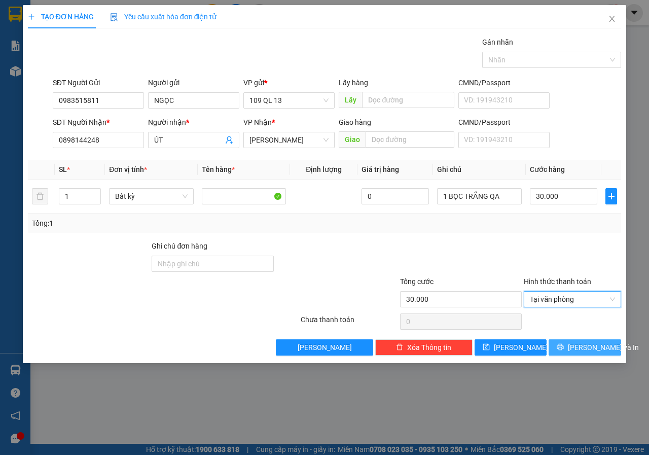
click at [589, 351] on span "Lưu và In" at bounding box center [603, 347] width 71 height 11
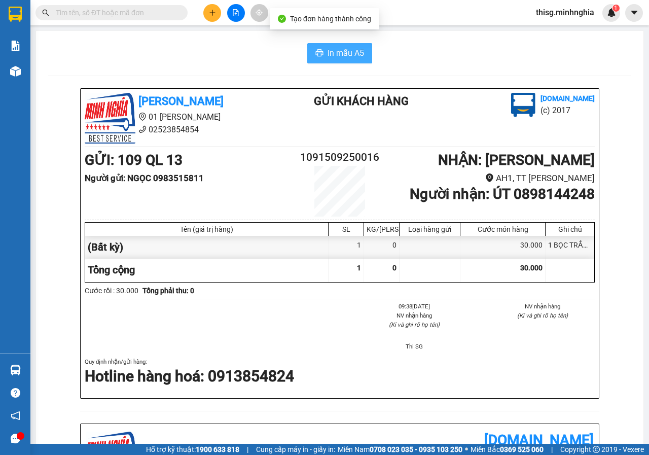
click at [332, 54] on span "In mẫu A5" at bounding box center [346, 53] width 37 height 13
click at [219, 13] on button at bounding box center [212, 13] width 18 height 18
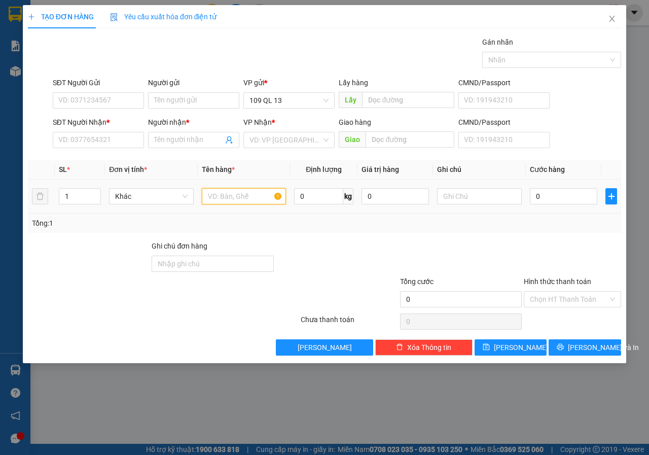
click at [245, 190] on input "text" at bounding box center [244, 196] width 85 height 16
click at [456, 191] on input "text" at bounding box center [479, 196] width 85 height 16
type input "1 THG BÁNH BAO"
type input "6"
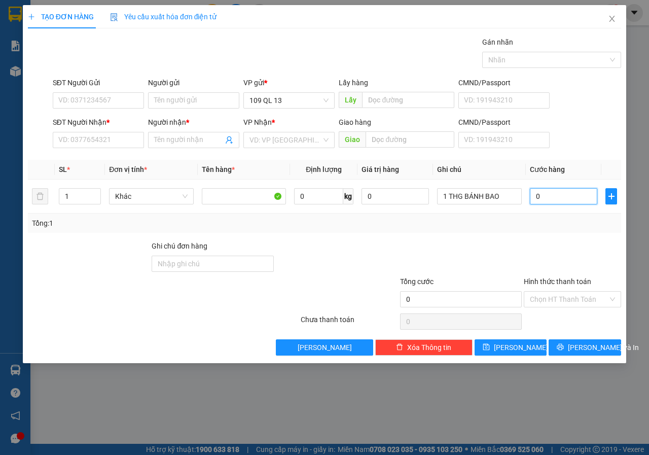
type input "6"
type input "60"
type input "60.000"
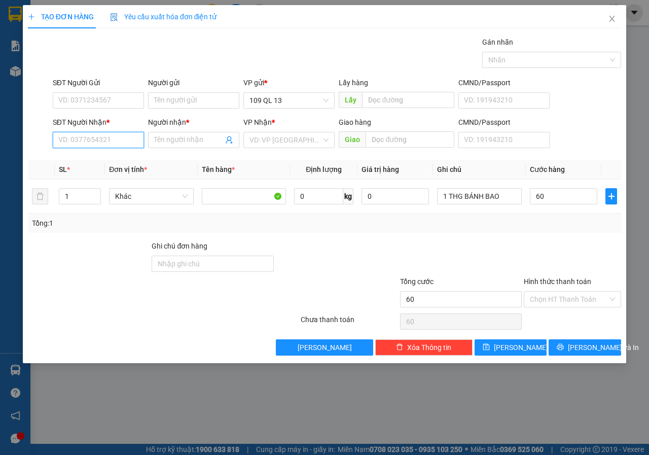
type input "60.000"
click at [110, 145] on input "SĐT Người Nhận *" at bounding box center [98, 140] width 91 height 16
type input "0901828594"
click at [103, 159] on div "0901828594 - QUÂN" at bounding box center [98, 160] width 79 height 11
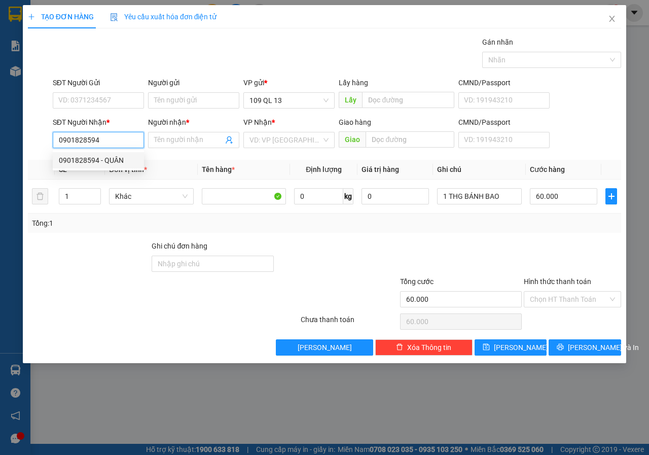
type input "QUÂN"
type input "0901828594"
click at [100, 102] on input "SĐT Người Gửi" at bounding box center [98, 100] width 91 height 16
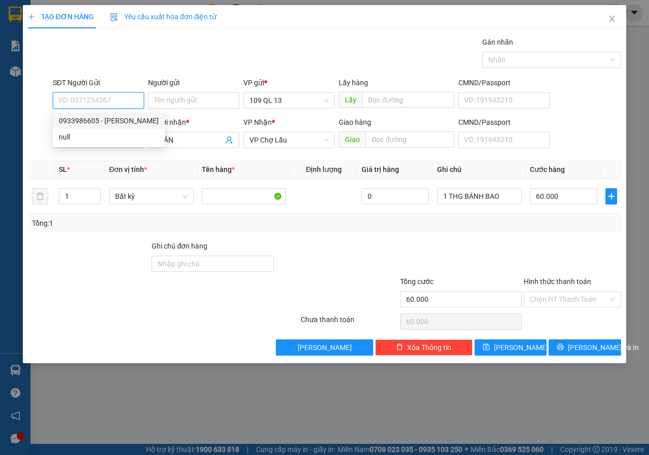
click at [108, 123] on div "0933986605 - MINH HẢO" at bounding box center [109, 120] width 100 height 11
type input "0933986605"
type input "MINH HẢO"
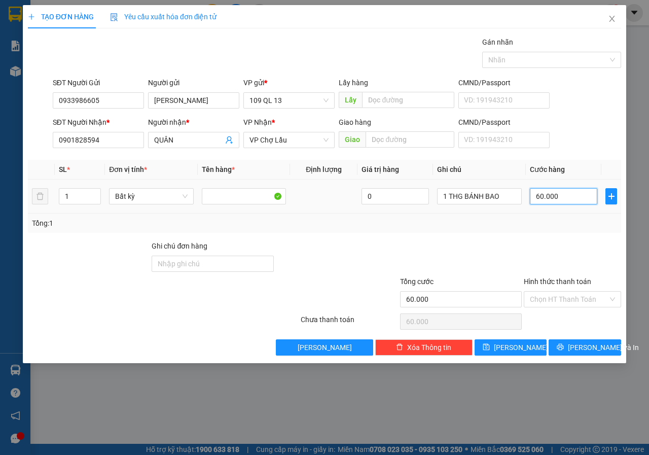
click at [542, 197] on input "60.000" at bounding box center [563, 196] width 67 height 16
type input "5"
type input "50"
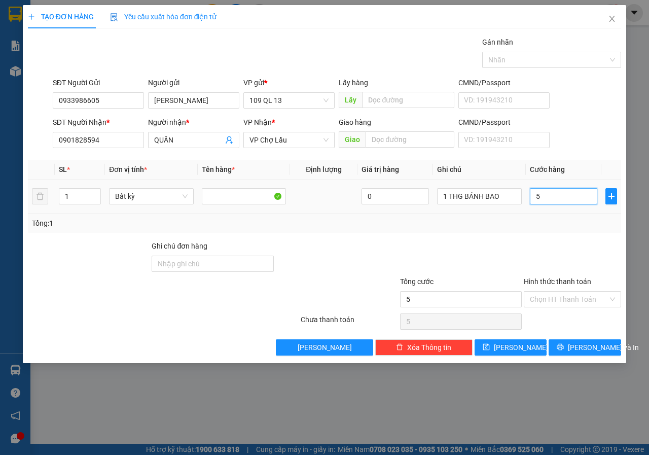
type input "50"
type input "50.000"
click at [567, 292] on input "Hình thức thanh toán" at bounding box center [569, 299] width 78 height 15
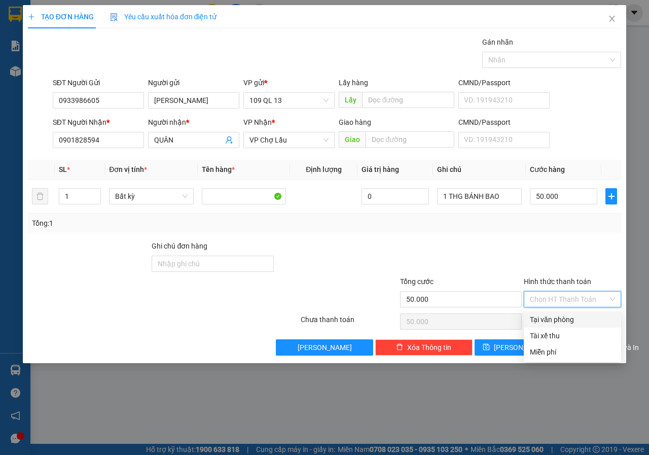
click at [556, 317] on div "Tại văn phòng" at bounding box center [572, 319] width 85 height 11
type input "0"
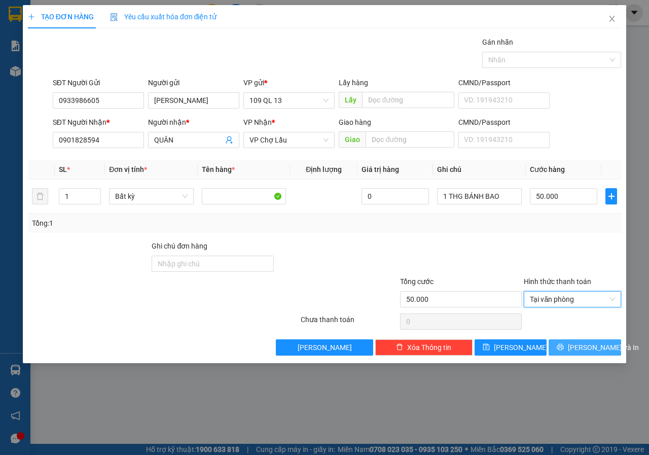
click at [585, 351] on span "Lưu và In" at bounding box center [603, 347] width 71 height 11
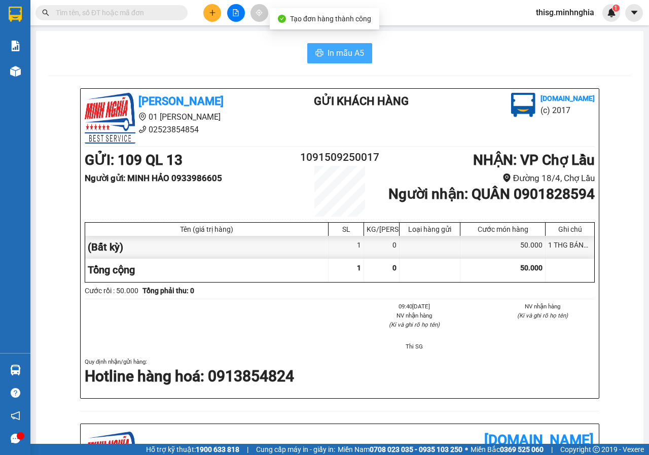
click at [346, 51] on span "In mẫu A5" at bounding box center [346, 53] width 37 height 13
click at [215, 5] on button at bounding box center [212, 13] width 18 height 18
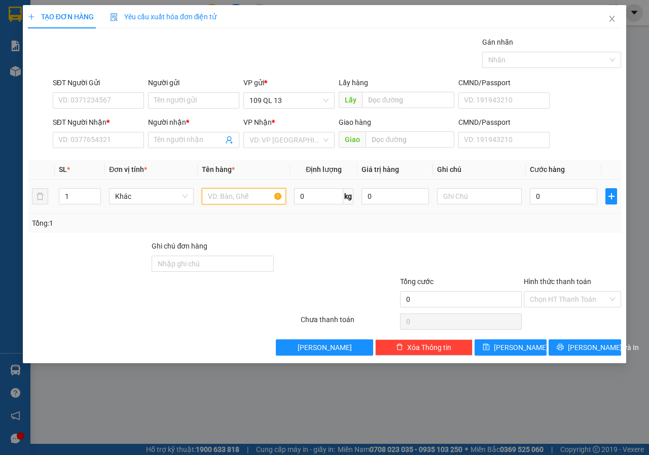
click at [231, 198] on input "text" at bounding box center [244, 196] width 85 height 16
click at [508, 201] on input "text" at bounding box center [479, 196] width 85 height 16
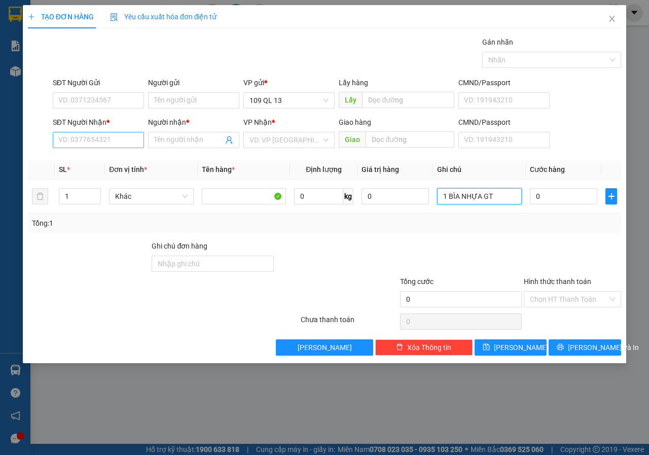
type input "1 BÌA NHỰA GT"
click at [109, 143] on input "SĐT Người Nhận *" at bounding box center [98, 140] width 91 height 16
type input "0918540351"
click at [101, 156] on div "0918540351 - TÙNG" at bounding box center [98, 160] width 79 height 11
type input "TÙNG"
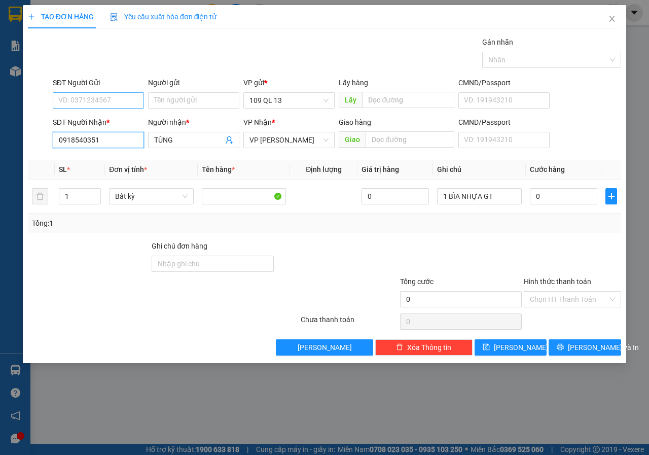
type input "0918540351"
click at [109, 106] on input "SĐT Người Gửi" at bounding box center [98, 100] width 91 height 16
click at [113, 117] on div "0392809804 - KHOA" at bounding box center [109, 120] width 100 height 11
type input "0392809804"
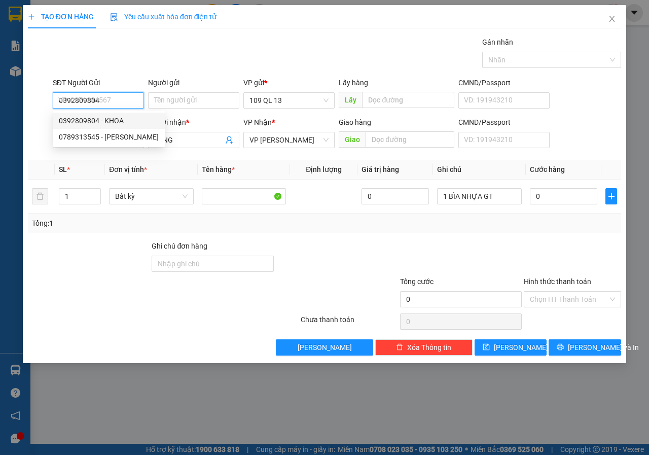
type input "KHOA"
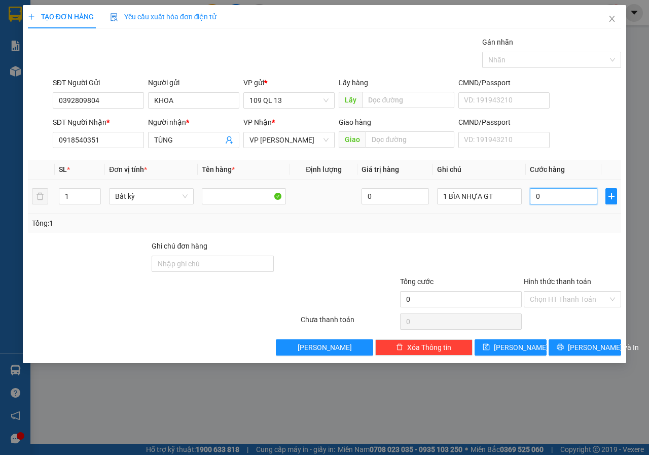
click at [549, 199] on input "0" at bounding box center [563, 196] width 67 height 16
type input "3"
type input "30"
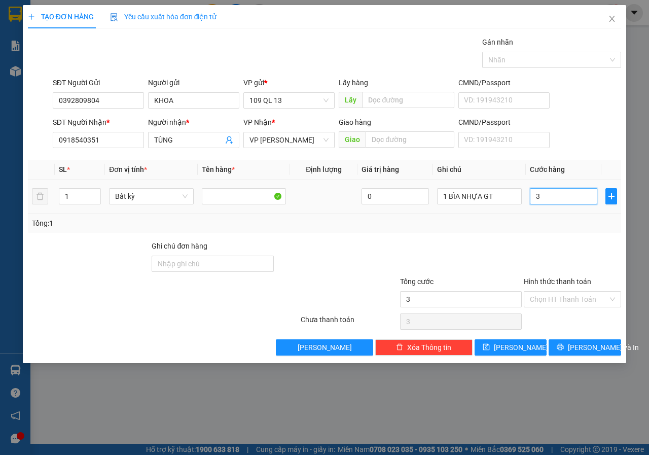
type input "30"
type input "30.000"
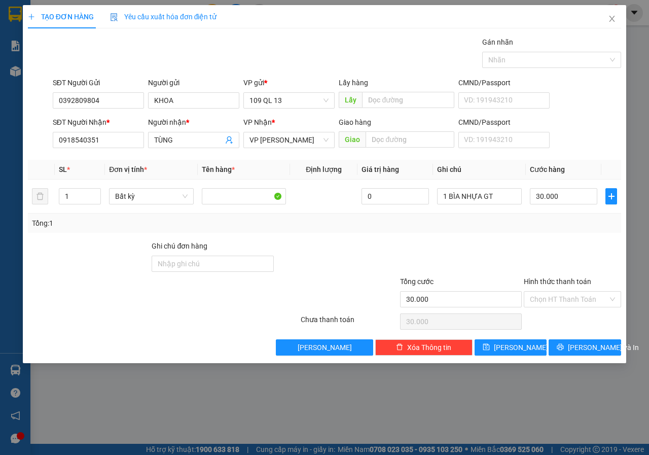
click at [578, 130] on div "SĐT Người Nhận * 0918540351 Người nhận * TÙNG VP Nhận * VP Phan Rí Giao hàng Gi…" at bounding box center [337, 135] width 573 height 36
click at [589, 345] on span "Lưu và In" at bounding box center [603, 347] width 71 height 11
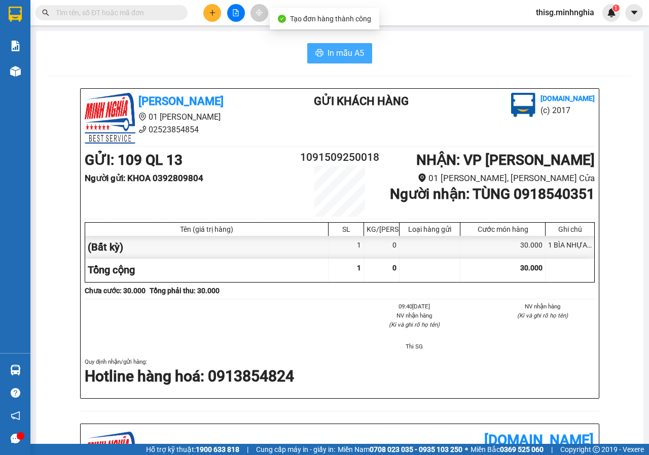
click at [347, 52] on span "In mẫu A5" at bounding box center [346, 53] width 37 height 13
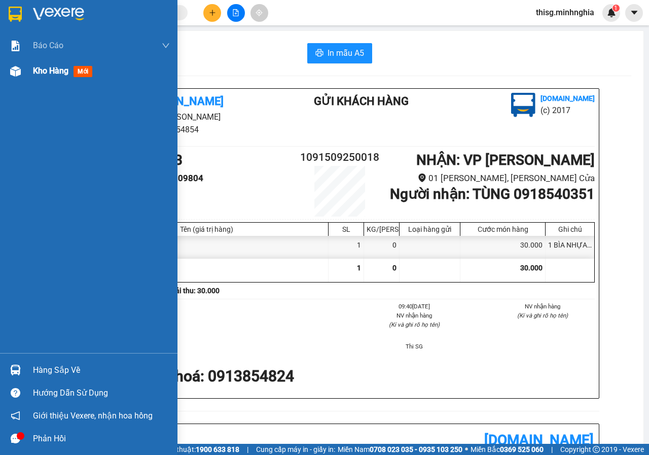
click at [47, 78] on div "Kho hàng mới" at bounding box center [101, 70] width 137 height 25
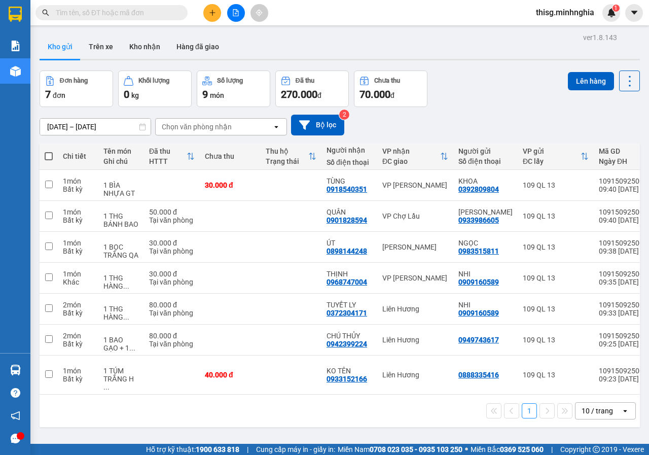
click at [219, 19] on div at bounding box center [236, 13] width 76 height 18
click at [219, 18] on button at bounding box center [212, 13] width 18 height 18
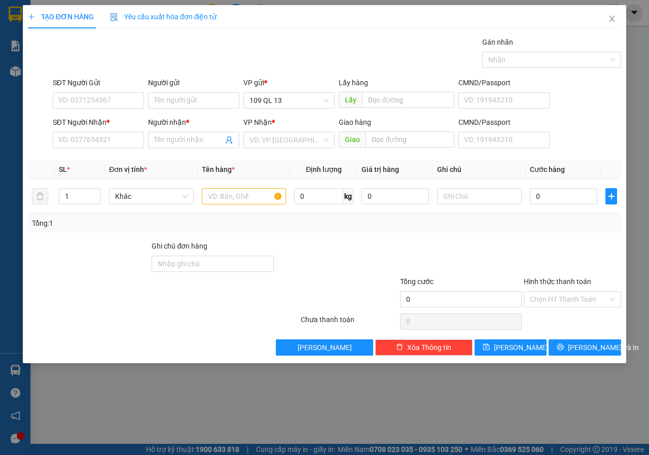
click at [130, 149] on div "SĐT Người Nhận * VD: 0377654321" at bounding box center [98, 135] width 91 height 36
click at [129, 148] on div "SĐT Người Nhận * VD: 0377654321" at bounding box center [98, 135] width 91 height 36
click at [129, 141] on input "SĐT Người Nhận *" at bounding box center [98, 140] width 91 height 16
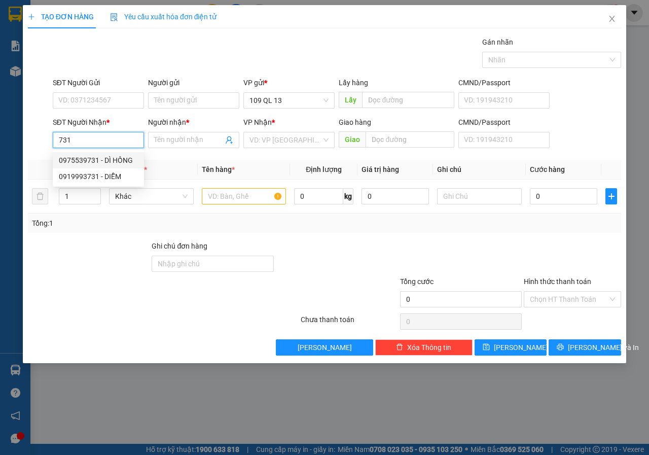
click at [108, 157] on div "0975539731 - DÌ HỒNG" at bounding box center [98, 160] width 79 height 11
type input "0975539731"
type input "DÌ HỒNG"
type input "0975539731"
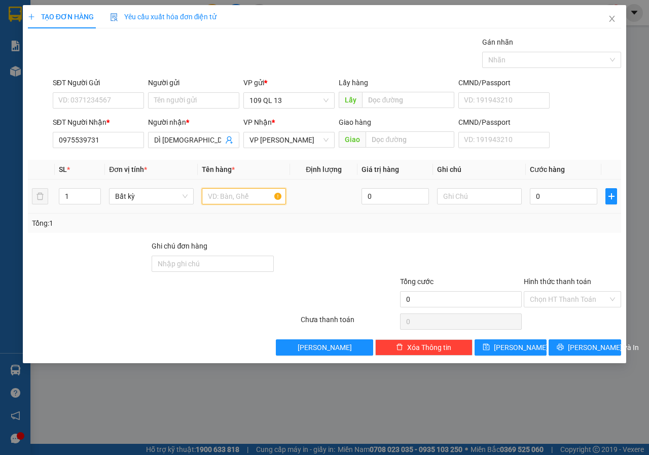
click at [264, 202] on input "text" at bounding box center [244, 196] width 85 height 16
type input "1 BAO NEM"
type input "3"
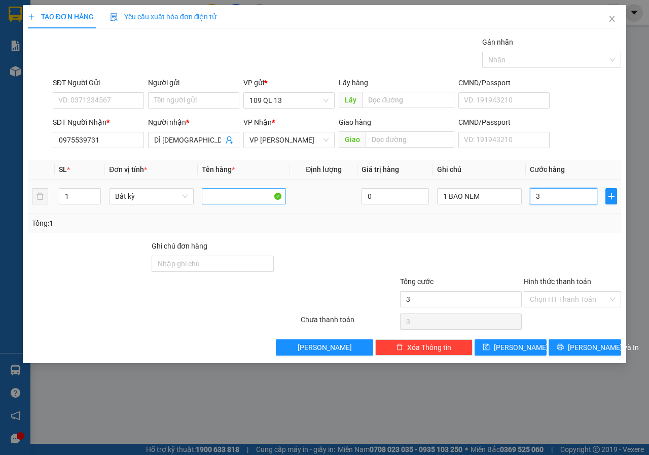
type input "30"
type input "30.000"
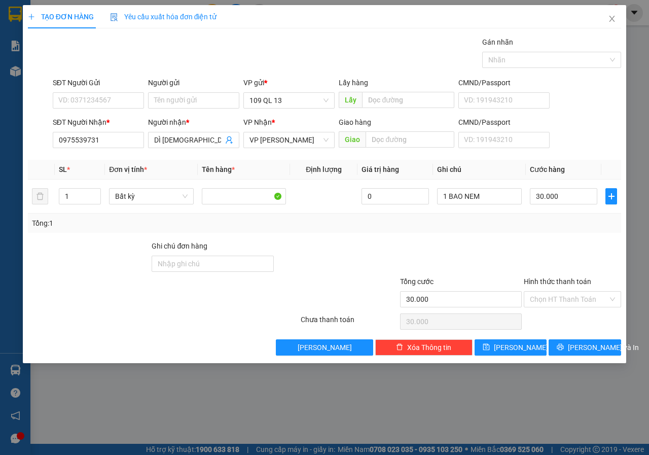
drag, startPoint x: 582, startPoint y: 290, endPoint x: 576, endPoint y: 306, distance: 17.8
click at [581, 290] on div "Hình thức thanh toán" at bounding box center [572, 283] width 97 height 15
click at [576, 307] on div "Chọn HT Thanh Toán" at bounding box center [572, 299] width 97 height 16
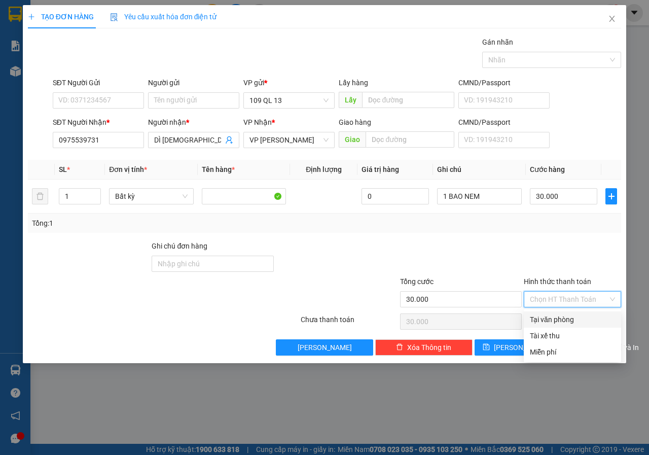
click at [569, 322] on div "Tại văn phòng" at bounding box center [572, 319] width 85 height 11
type input "0"
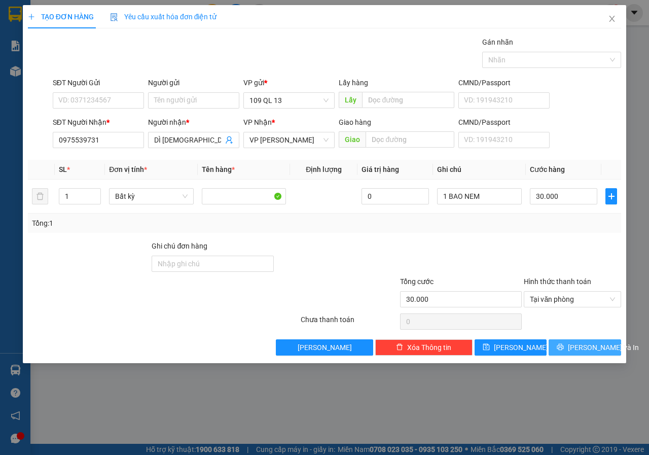
click at [591, 348] on span "Lưu và In" at bounding box center [603, 347] width 71 height 11
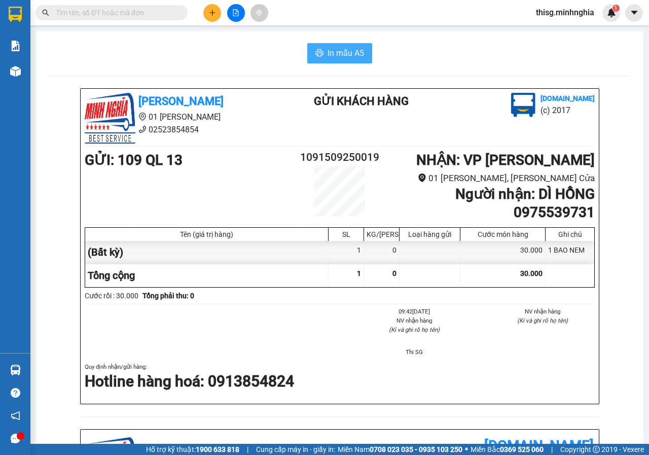
click at [309, 58] on button "In mẫu A5" at bounding box center [339, 53] width 65 height 20
click at [209, 12] on icon "plus" at bounding box center [212, 12] width 7 height 7
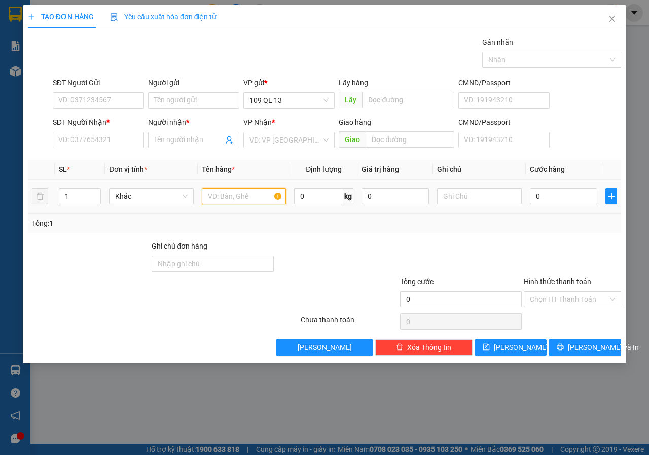
click at [256, 189] on input "text" at bounding box center [244, 196] width 85 height 16
click at [83, 151] on div "SĐT Người Nhận * VD: 0377654321" at bounding box center [98, 135] width 91 height 36
click at [87, 146] on input "SĐT Người Nhận *" at bounding box center [98, 140] width 91 height 16
click at [92, 141] on input "SĐT Người Nhận *" at bounding box center [98, 140] width 91 height 16
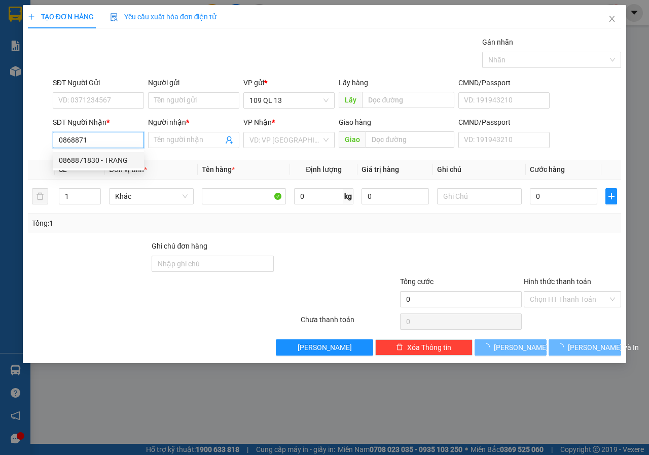
click at [104, 161] on div "0868871830 - TRANG" at bounding box center [98, 160] width 79 height 11
type input "0868871830"
type input "TRANG"
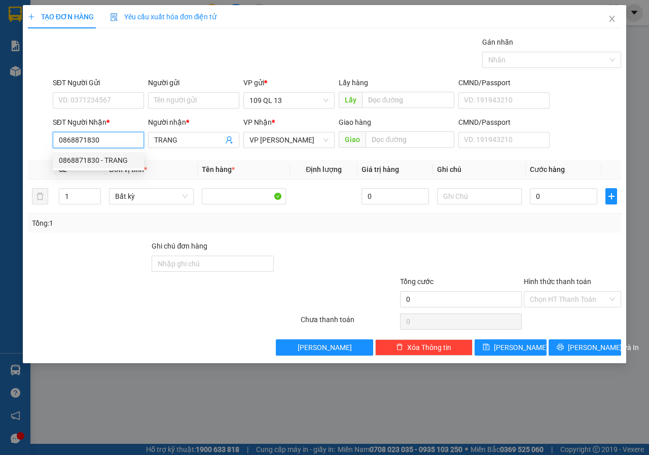
type input "0868871830"
click at [137, 116] on form "SĐT Người Gửi VD: 0371234567 Người gửi Tên người gửi VP gửi * 109 QL 13 Lấy hàn…" at bounding box center [324, 114] width 593 height 75
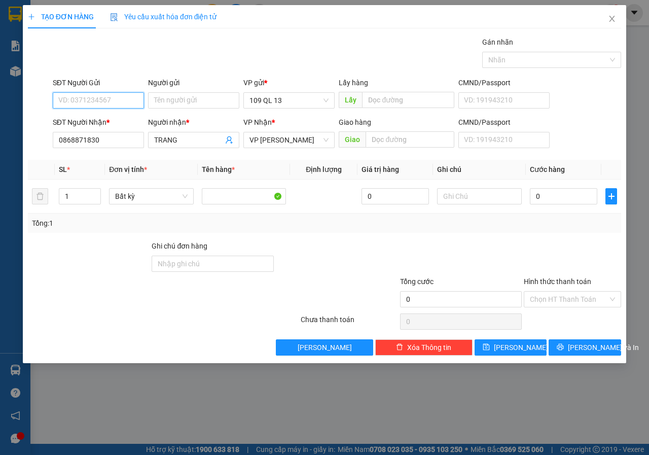
click at [138, 108] on input "SĐT Người Gửi" at bounding box center [98, 100] width 91 height 16
click at [134, 117] on div "0901440636 - CÔ PHƯƠNG" at bounding box center [103, 120] width 89 height 11
type input "0901440636"
type input "CÔ PHƯƠNG"
click at [457, 201] on input "text" at bounding box center [479, 196] width 85 height 16
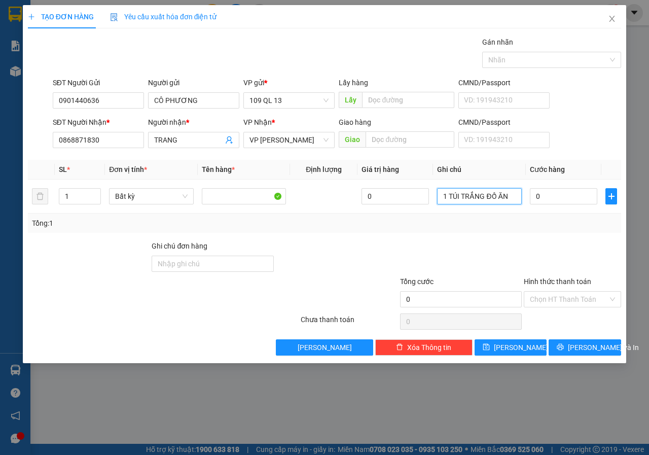
type input "1 TÚI TRẮNG ĐỒ ĂN"
type input "3"
type input "30"
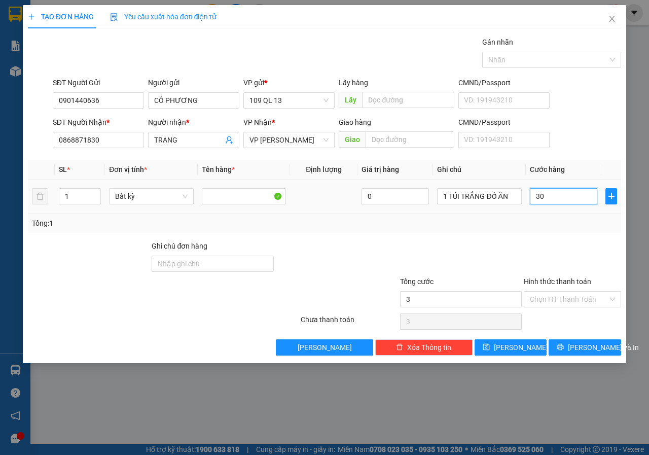
type input "30"
type input "30.000"
click at [580, 104] on div "SĐT Người Gửi 0901440636 Người gửi CÔ PHƯƠNG VP gửi * 109 QL 13 Lấy hàng Lấy CM…" at bounding box center [337, 95] width 573 height 36
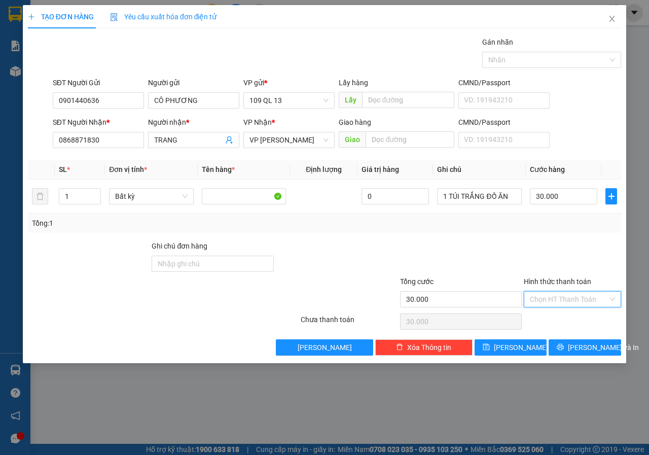
click at [584, 293] on input "Hình thức thanh toán" at bounding box center [569, 299] width 78 height 15
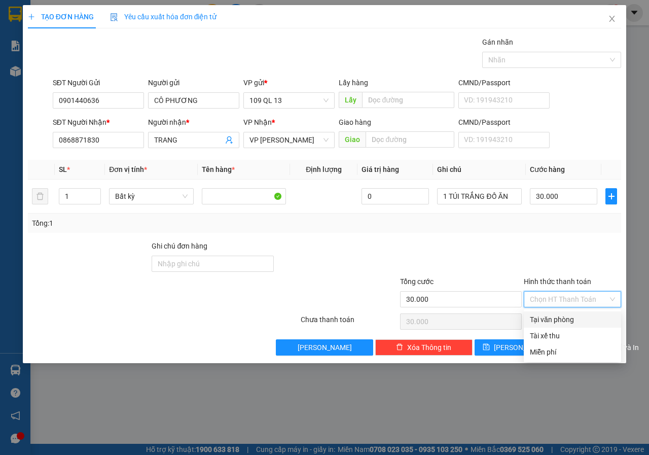
click at [575, 323] on div "Tại văn phòng" at bounding box center [572, 319] width 85 height 11
type input "0"
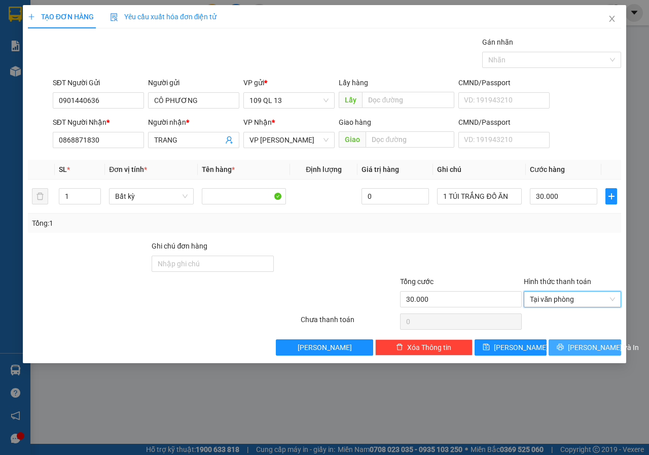
click at [590, 349] on span "Lưu và In" at bounding box center [603, 347] width 71 height 11
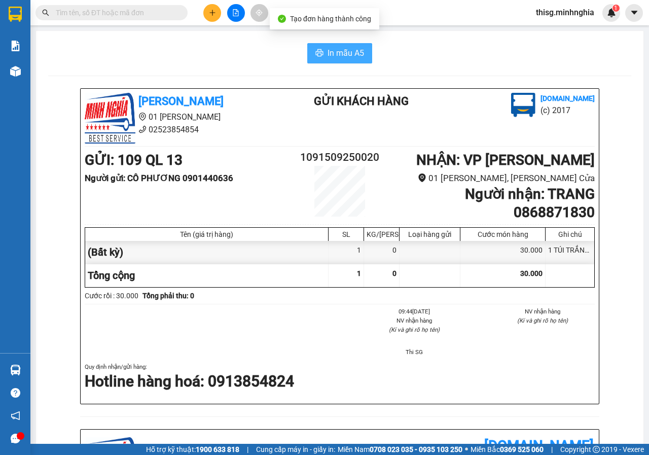
click at [348, 62] on button "In mẫu A5" at bounding box center [339, 53] width 65 height 20
click at [206, 13] on button at bounding box center [212, 13] width 18 height 18
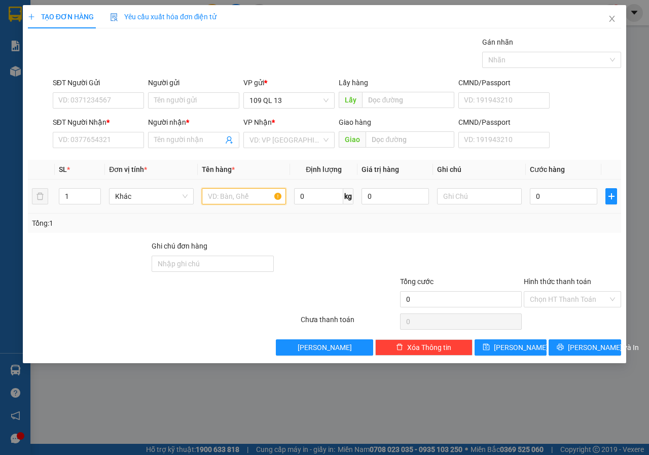
drag, startPoint x: 257, startPoint y: 199, endPoint x: 283, endPoint y: 199, distance: 25.4
click at [257, 199] on input "text" at bounding box center [244, 196] width 85 height 16
click at [471, 199] on input "text" at bounding box center [479, 196] width 85 height 16
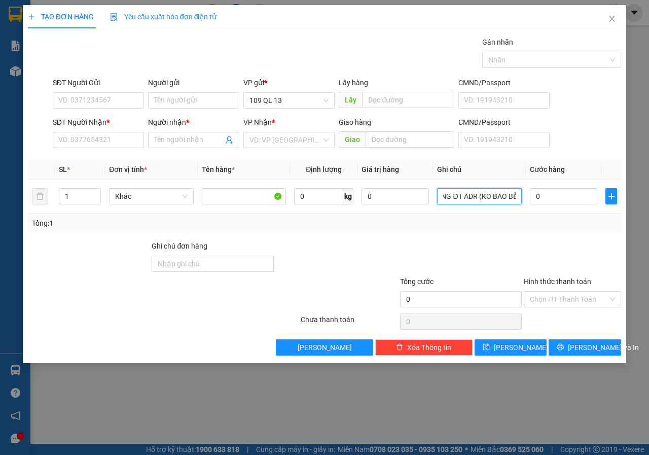
scroll to position [0, 39]
type input "1 BỌC TRẮNG ĐT ADR (KO BAO BỂ)"
click at [76, 147] on input "SĐT Người Nhận *" at bounding box center [98, 140] width 91 height 16
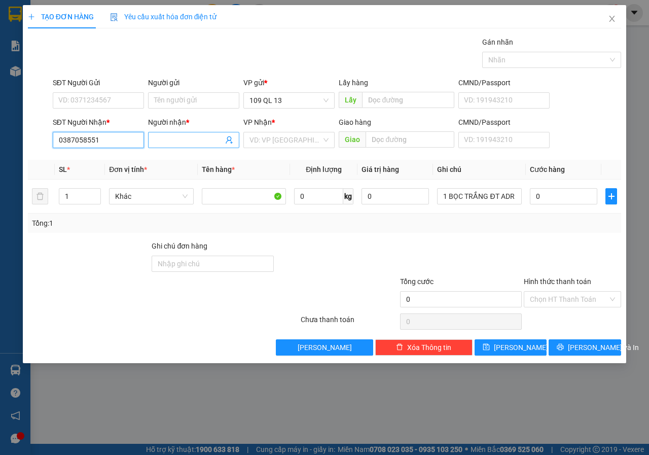
type input "0387058551"
click at [200, 141] on input "Người nhận *" at bounding box center [188, 139] width 69 height 11
type input "ANH VIẾT"
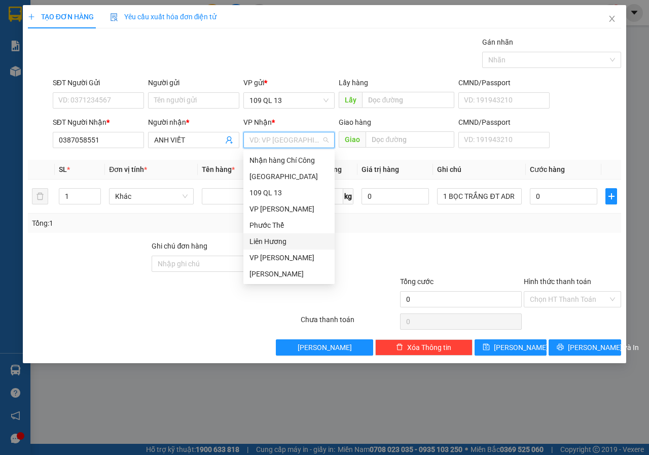
click at [294, 240] on div "Liên Hương" at bounding box center [289, 241] width 79 height 11
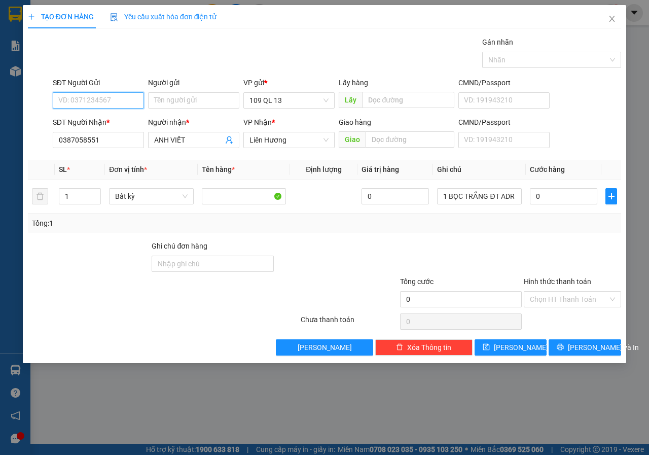
click at [118, 103] on input "SĐT Người Gửi" at bounding box center [98, 100] width 91 height 16
type input "0346857228"
click at [117, 124] on div "0346857228 - HOA" at bounding box center [98, 120] width 79 height 11
type input "HOA"
type input "0346857228"
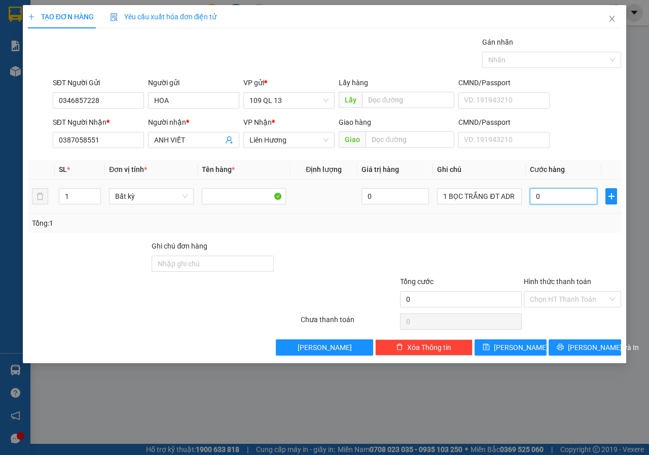
click at [551, 196] on input "0" at bounding box center [563, 196] width 67 height 16
type input "5"
type input "50"
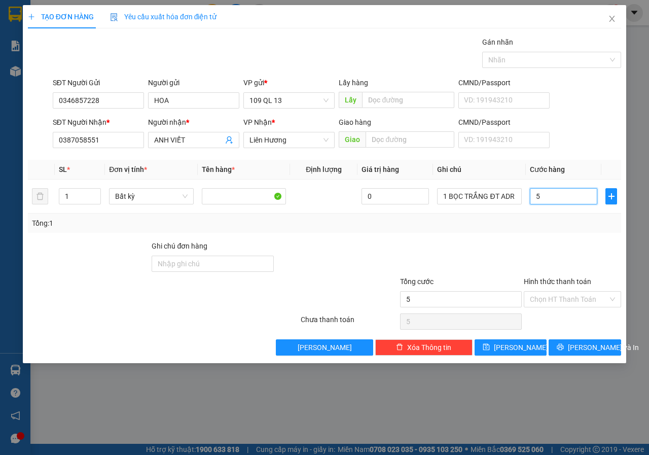
type input "50"
type input "50.000"
click at [579, 113] on form "SĐT Người Gửi 0346857228 Người gửi HOA VP gửi * 109 QL 13 Lấy hàng Lấy CMND/Pas…" at bounding box center [324, 114] width 593 height 75
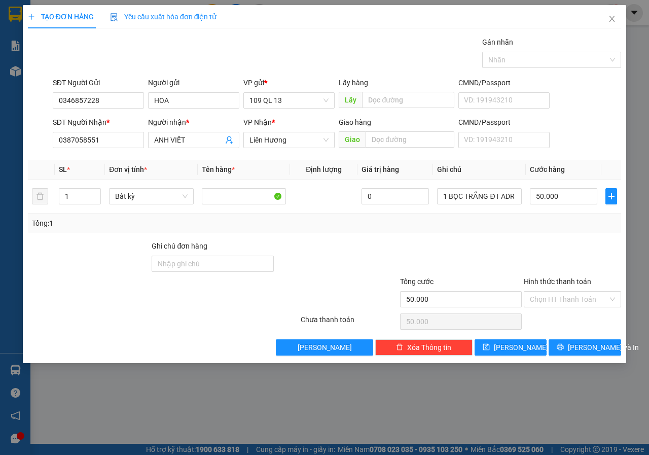
drag, startPoint x: 559, startPoint y: 290, endPoint x: 551, endPoint y: 313, distance: 24.7
click at [558, 291] on div "Hình thức thanh toán Chọn HT Thanh Toán" at bounding box center [572, 294] width 97 height 36
click at [566, 305] on input "Hình thức thanh toán" at bounding box center [569, 299] width 78 height 15
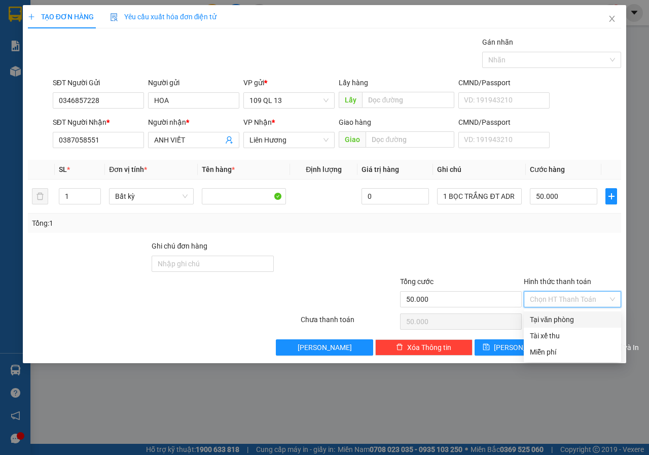
click at [564, 319] on div "Tại văn phòng" at bounding box center [572, 319] width 85 height 11
type input "0"
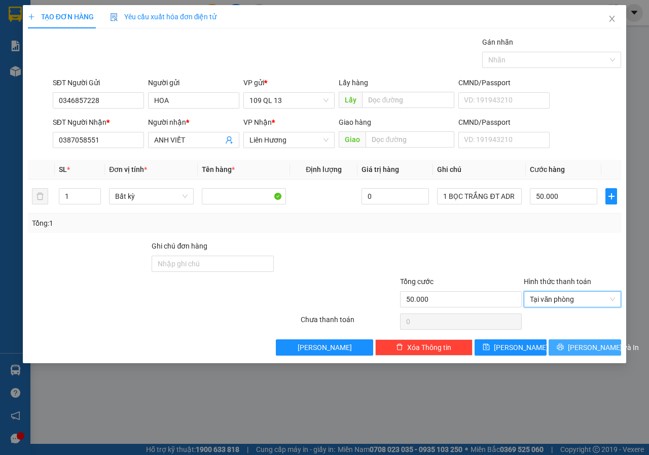
click at [579, 347] on span "Lưu và In" at bounding box center [603, 347] width 71 height 11
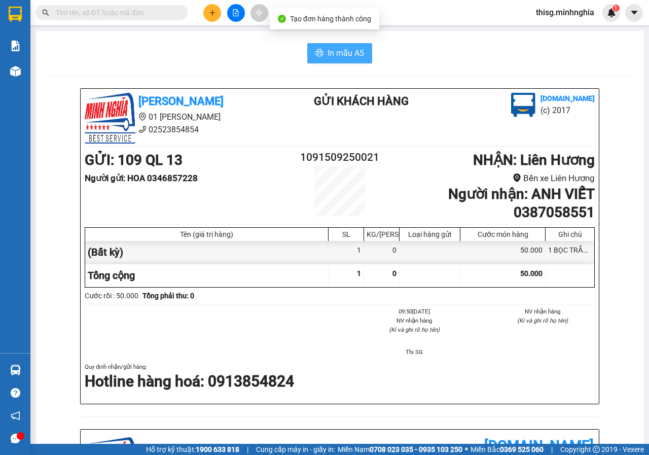
click at [351, 54] on span "In mẫu A5" at bounding box center [346, 53] width 37 height 13
click at [211, 22] on div "Kết quả tìm kiếm ( 0 ) Bộ lọc No Data thisg.minhnghia 1" at bounding box center [324, 12] width 649 height 25
click at [212, 19] on button at bounding box center [212, 13] width 18 height 18
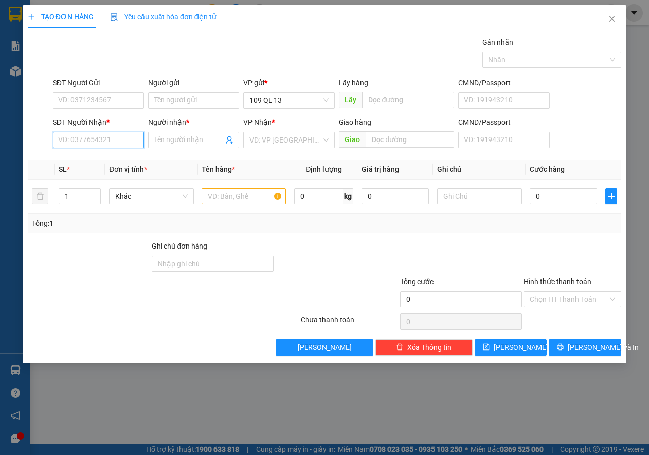
click at [96, 143] on input "SĐT Người Nhận *" at bounding box center [98, 140] width 91 height 16
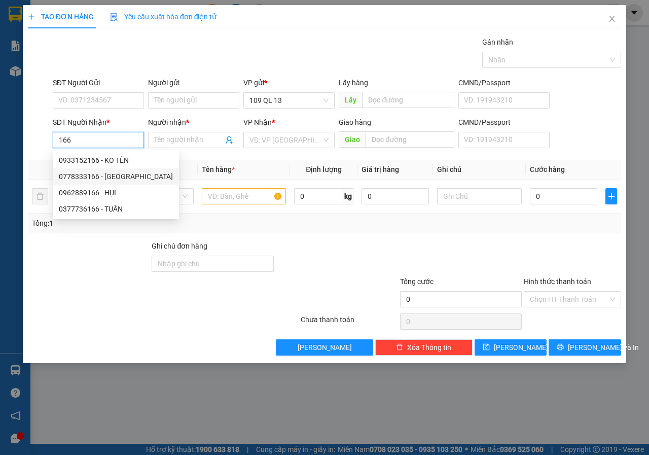
click at [128, 177] on div "0778333166 - ANH" at bounding box center [116, 176] width 114 height 11
type input "0778333166"
type input "ANH"
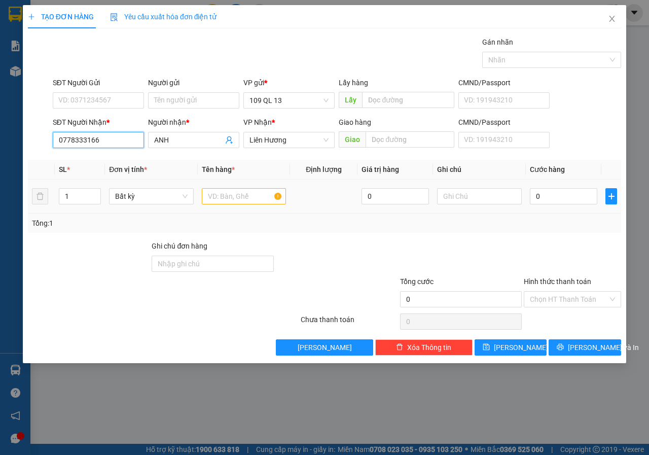
type input "0778333166"
click at [243, 202] on input "text" at bounding box center [244, 196] width 85 height 16
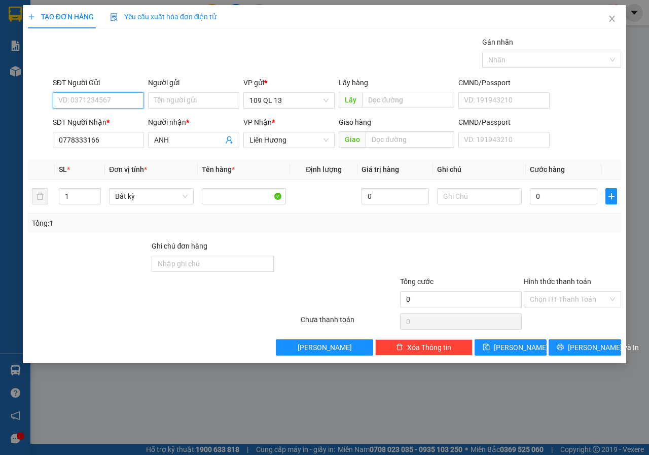
click at [95, 103] on input "SĐT Người Gửi" at bounding box center [98, 100] width 91 height 16
click at [83, 169] on div "0899994999 - DIỄM" at bounding box center [98, 169] width 79 height 11
type input "0899994999"
type input "DIỄM"
click at [478, 192] on input "text" at bounding box center [479, 196] width 85 height 16
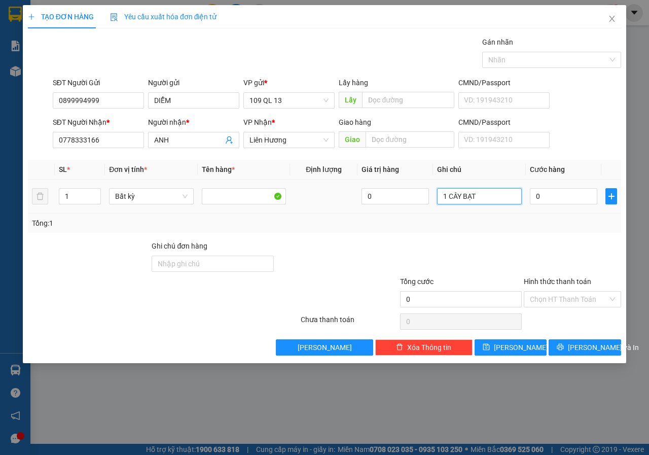
type input "1 CÂY BẠT"
type input "4"
type input "40"
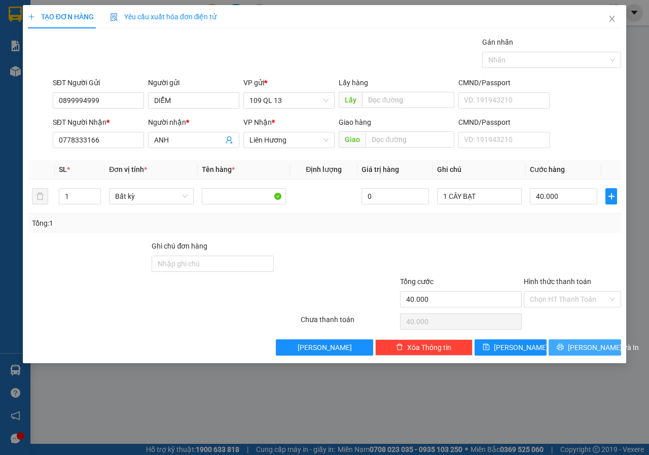
click at [593, 343] on span "Lưu và In" at bounding box center [603, 347] width 71 height 11
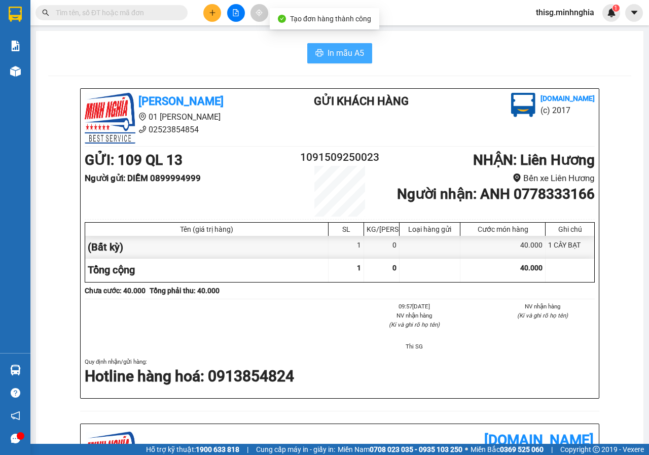
click at [337, 48] on span "In mẫu A5" at bounding box center [346, 53] width 37 height 13
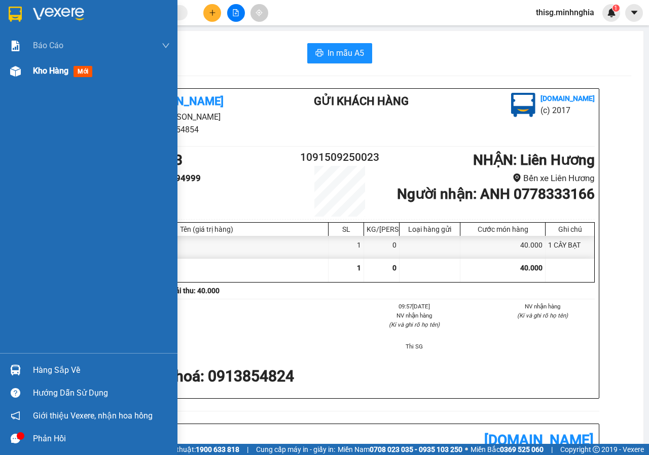
click at [20, 70] on img at bounding box center [15, 71] width 11 height 11
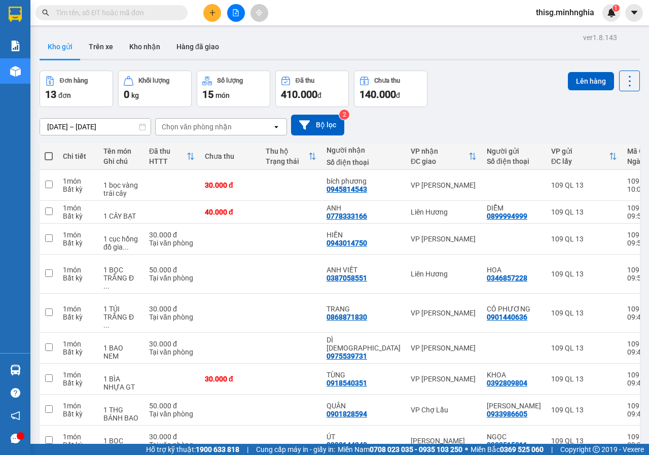
click at [45, 158] on span at bounding box center [49, 156] width 8 height 8
click at [49, 151] on input "checkbox" at bounding box center [49, 151] width 0 height 0
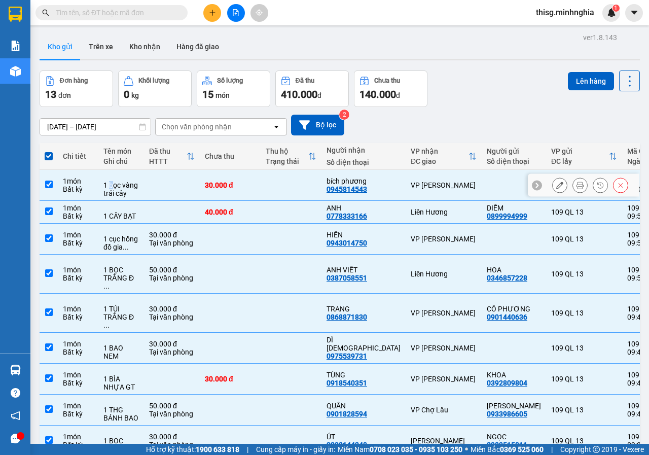
drag, startPoint x: 111, startPoint y: 186, endPoint x: 116, endPoint y: 187, distance: 5.1
click at [112, 186] on div "1 bọc vàng trái cây" at bounding box center [121, 189] width 36 height 16
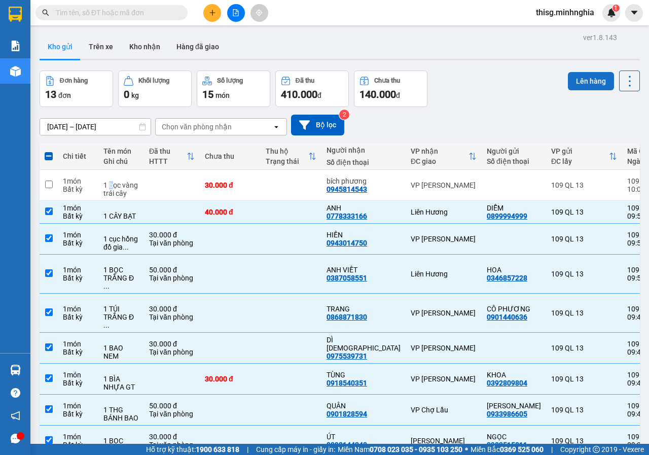
click at [596, 83] on button "Lên hàng" at bounding box center [591, 81] width 46 height 18
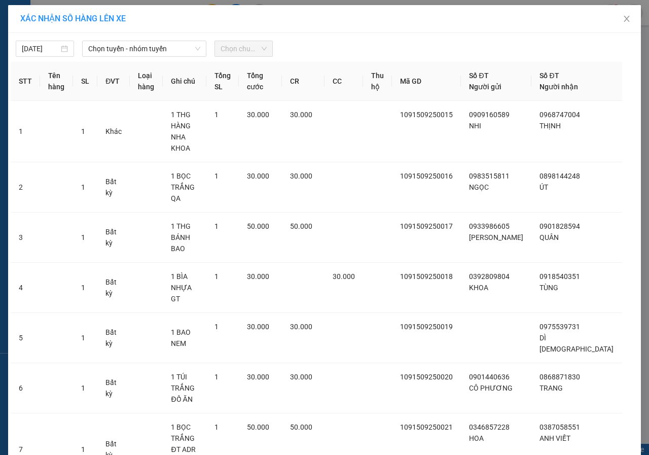
drag, startPoint x: 165, startPoint y: 53, endPoint x: 163, endPoint y: 58, distance: 5.9
click at [165, 52] on span "Chọn tuyến - nhóm tuyến" at bounding box center [144, 48] width 112 height 15
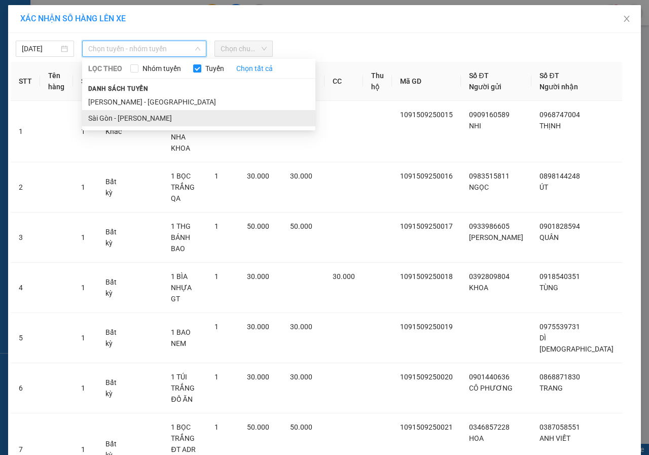
click at [114, 123] on li "Sài Gòn - Phan Rí" at bounding box center [198, 118] width 233 height 16
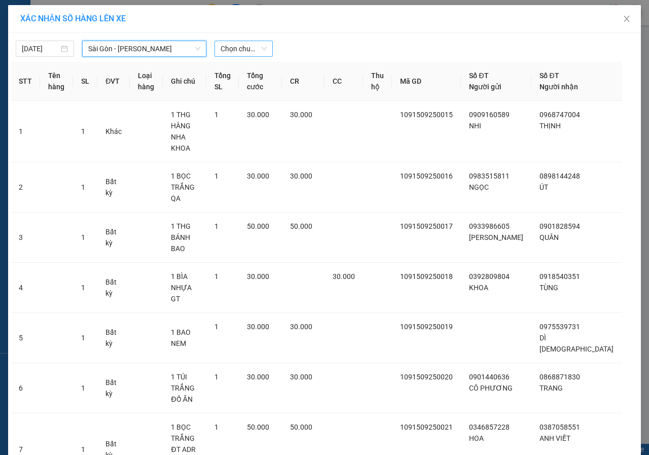
click at [239, 56] on span "Chọn chuyến" at bounding box center [244, 48] width 46 height 15
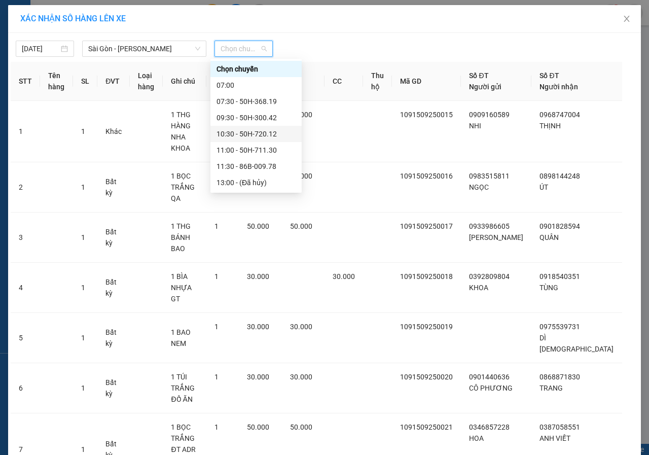
click at [229, 135] on div "10:30 - 50H-720.12" at bounding box center [256, 133] width 79 height 11
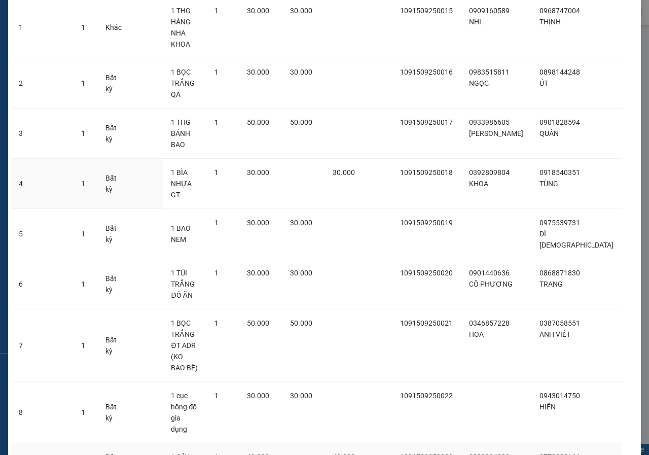
scroll to position [111, 0]
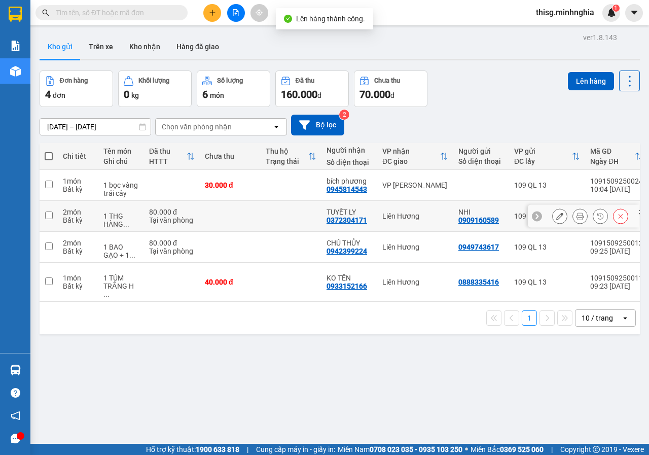
click at [183, 218] on div "Tại văn phòng" at bounding box center [172, 220] width 46 height 8
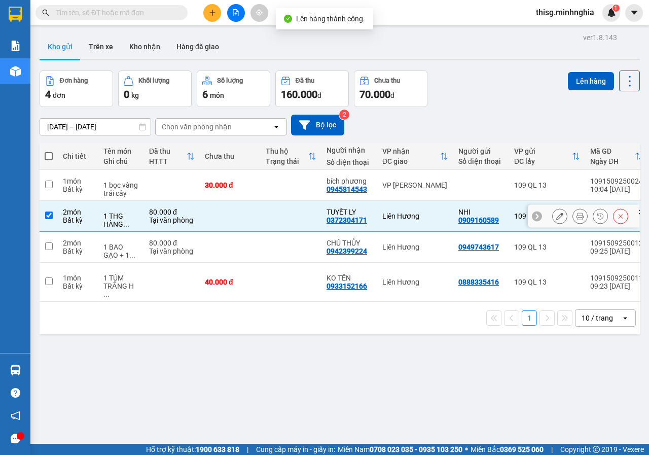
click at [156, 252] on div "Tại văn phòng" at bounding box center [172, 251] width 46 height 8
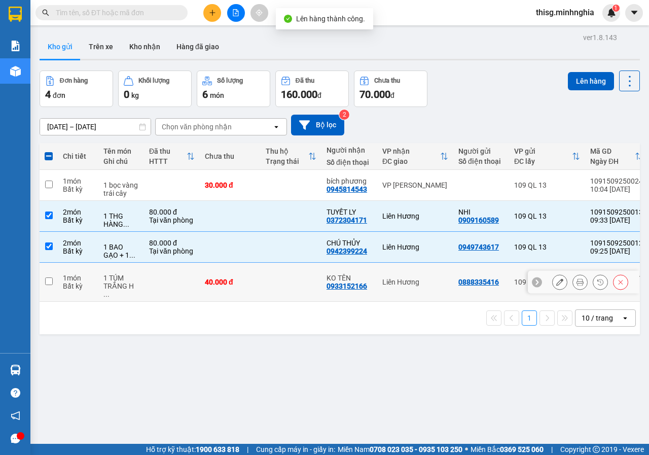
click at [110, 290] on span "..." at bounding box center [106, 294] width 6 height 8
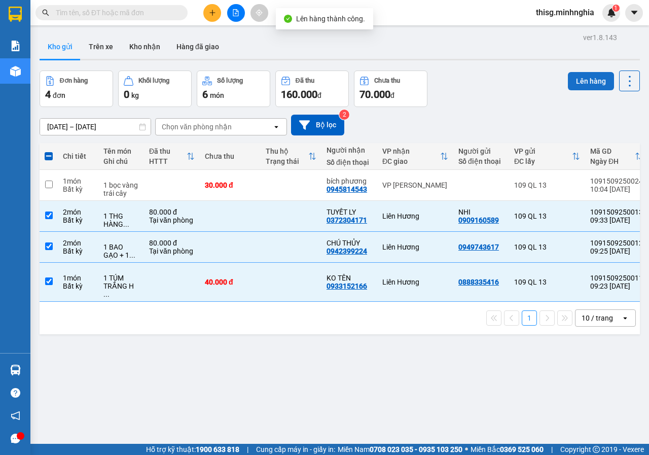
click at [581, 87] on button "Lên hàng" at bounding box center [591, 81] width 46 height 18
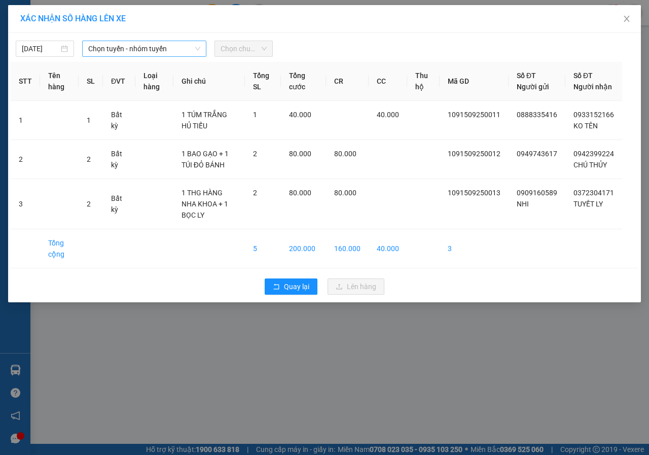
click at [128, 50] on span "Chọn tuyến - nhóm tuyến" at bounding box center [144, 48] width 112 height 15
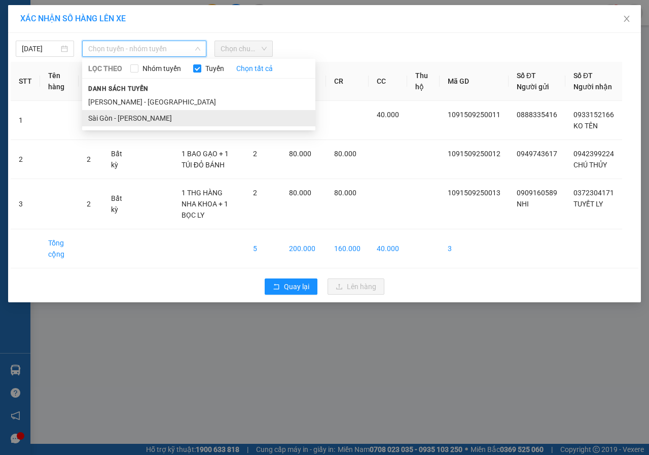
click at [128, 116] on li "Sài Gòn - Phan Rí" at bounding box center [198, 118] width 233 height 16
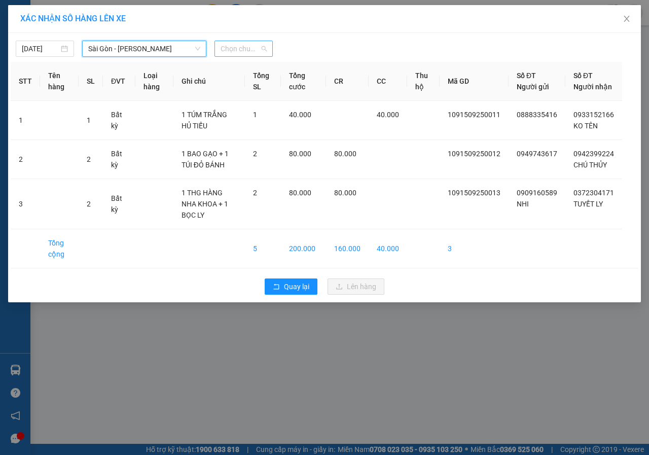
click at [232, 49] on span "Chọn chuyến" at bounding box center [244, 48] width 46 height 15
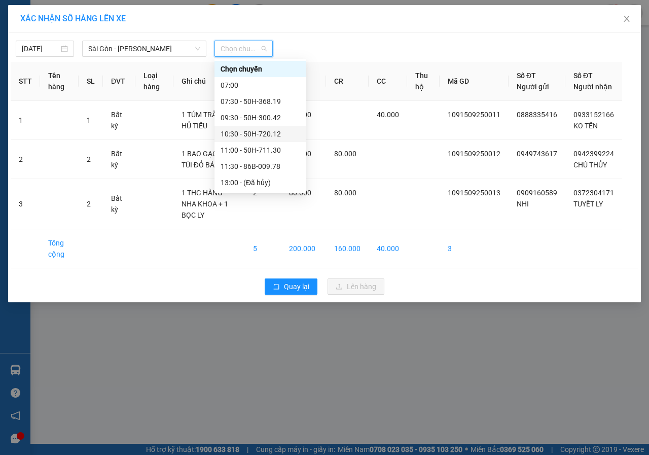
click at [243, 133] on div "10:30 - 50H-720.12" at bounding box center [260, 133] width 79 height 11
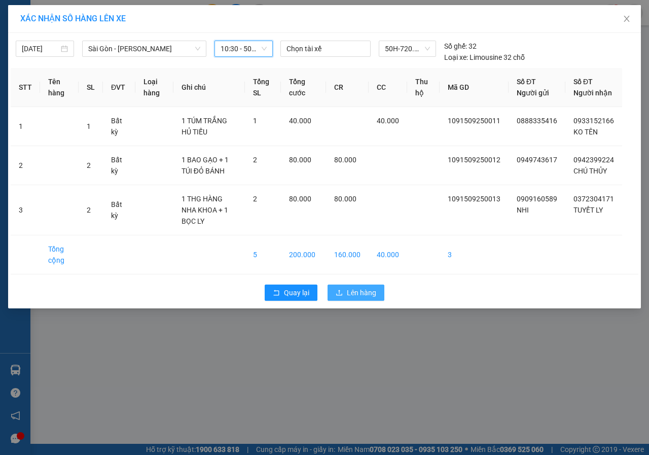
click at [377, 296] on button "Lên hàng" at bounding box center [356, 293] width 57 height 16
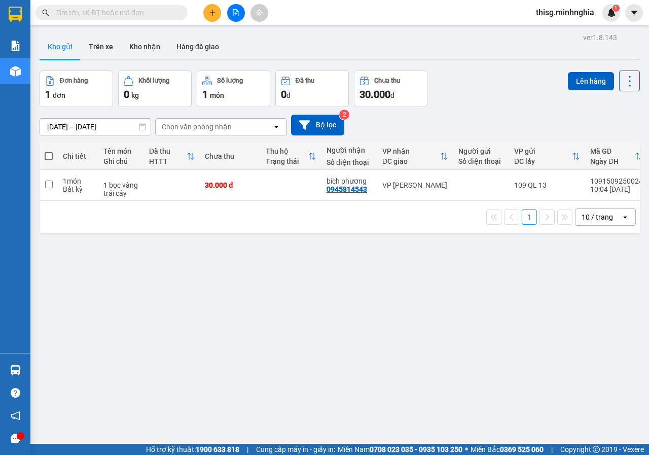
click at [213, 8] on button at bounding box center [212, 13] width 18 height 18
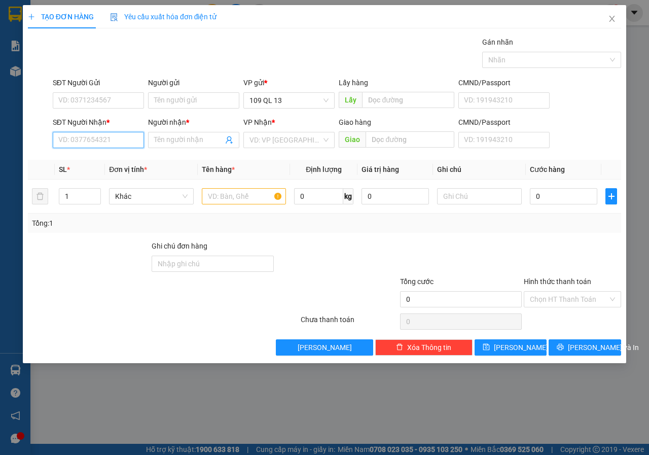
click at [113, 141] on input "SĐT Người Nhận *" at bounding box center [98, 140] width 91 height 16
drag, startPoint x: 108, startPoint y: 156, endPoint x: 186, endPoint y: 178, distance: 81.6
click at [108, 156] on div "0917386703 - LUÂN" at bounding box center [100, 160] width 82 height 11
drag, startPoint x: 246, startPoint y: 188, endPoint x: 242, endPoint y: 193, distance: 5.8
click at [247, 188] on input "text" at bounding box center [244, 196] width 85 height 16
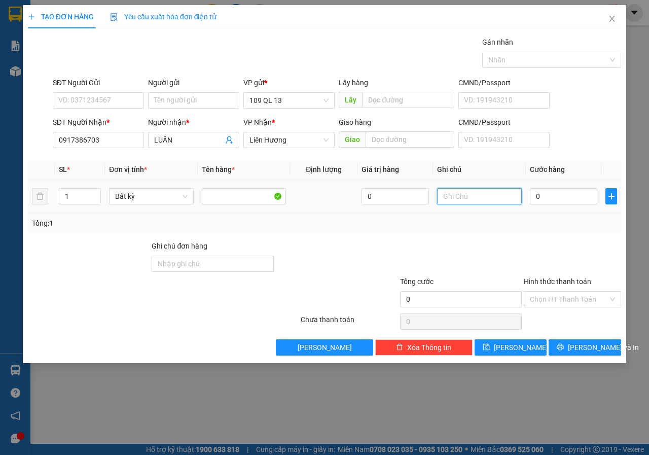
click at [495, 191] on input "text" at bounding box center [479, 196] width 85 height 16
click at [597, 350] on span "Lưu và In" at bounding box center [603, 347] width 71 height 11
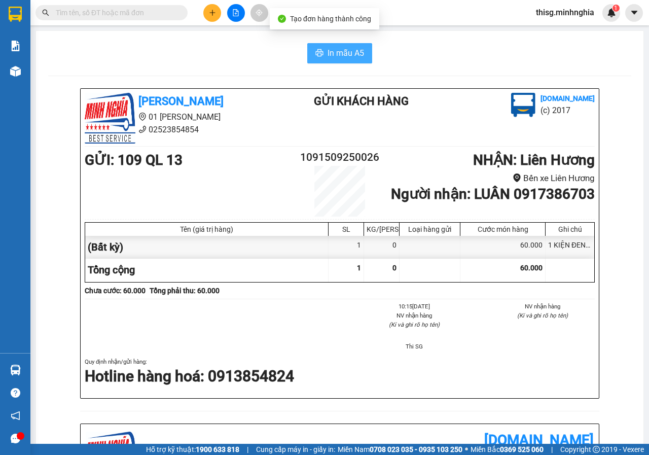
click at [319, 47] on button "In mẫu A5" at bounding box center [339, 53] width 65 height 20
click at [205, 14] on button at bounding box center [212, 13] width 18 height 18
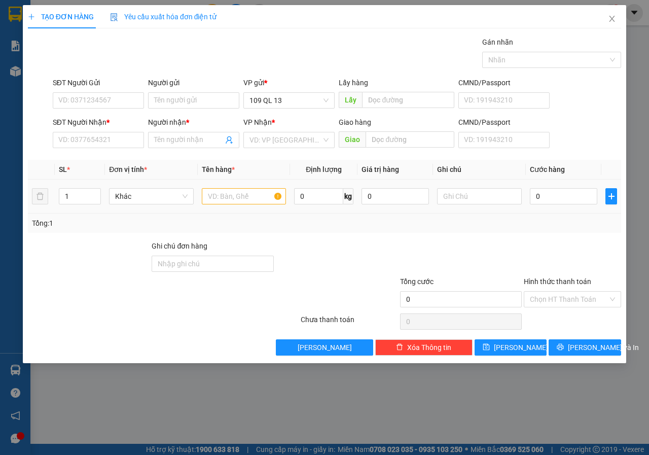
click at [233, 205] on div at bounding box center [244, 196] width 85 height 20
click at [132, 142] on input "SĐT Người Nhận *" at bounding box center [98, 140] width 91 height 16
click at [119, 164] on div "0931840600 - TRUNG" at bounding box center [98, 160] width 79 height 11
click at [117, 109] on div "SĐT Người Gửi VD: 0371234567" at bounding box center [98, 95] width 91 height 36
click at [117, 104] on input "SĐT Người Gửi" at bounding box center [98, 100] width 91 height 16
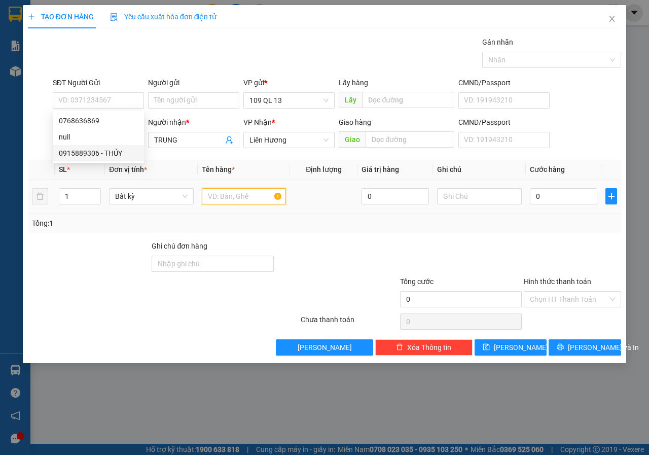
click at [233, 195] on input "text" at bounding box center [244, 196] width 85 height 16
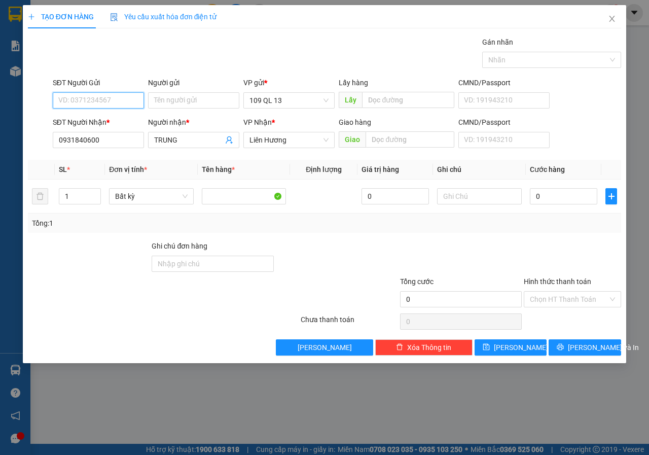
click at [91, 103] on input "SĐT Người Gửi" at bounding box center [98, 100] width 91 height 16
click at [94, 116] on div "0768636869" at bounding box center [98, 120] width 79 height 11
click at [484, 202] on input "text" at bounding box center [479, 196] width 85 height 16
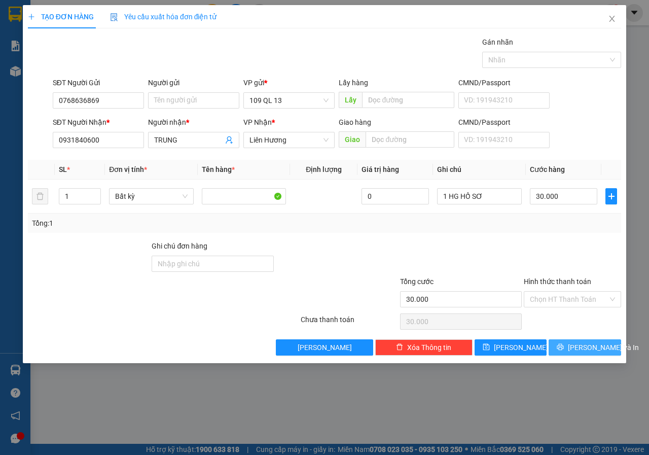
click at [598, 344] on span "Lưu và In" at bounding box center [603, 347] width 71 height 11
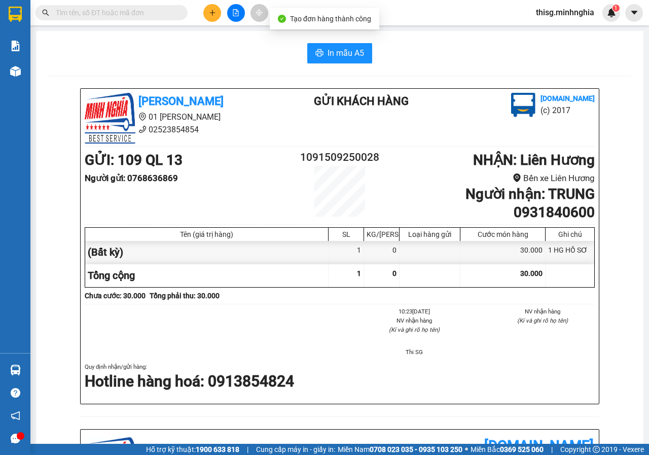
click at [349, 63] on div "In mẫu A5 Minh Nghĩa 01 Đinh Tiên Hoàng 02523854854 Gửi khách hàng Vexere.com (…" at bounding box center [340, 424] width 608 height 786
click at [348, 57] on span "In mẫu A5" at bounding box center [346, 53] width 37 height 13
click at [215, 12] on icon "plus" at bounding box center [212, 12] width 7 height 7
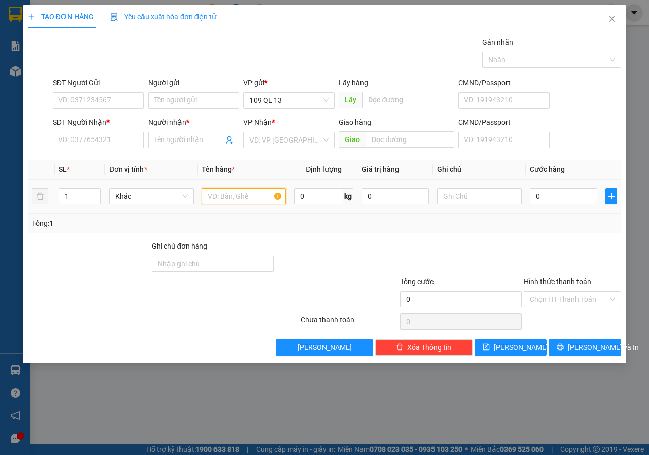
click at [261, 192] on input "text" at bounding box center [244, 196] width 85 height 16
click at [455, 194] on input "text" at bounding box center [479, 196] width 85 height 16
click at [84, 142] on input "SĐT Người Nhận *" at bounding box center [98, 140] width 91 height 16
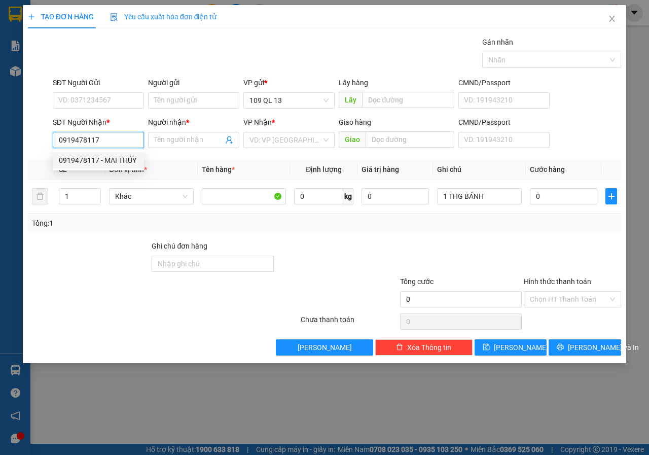
click at [94, 159] on div "0919478117 - MAI THỦY" at bounding box center [98, 160] width 79 height 11
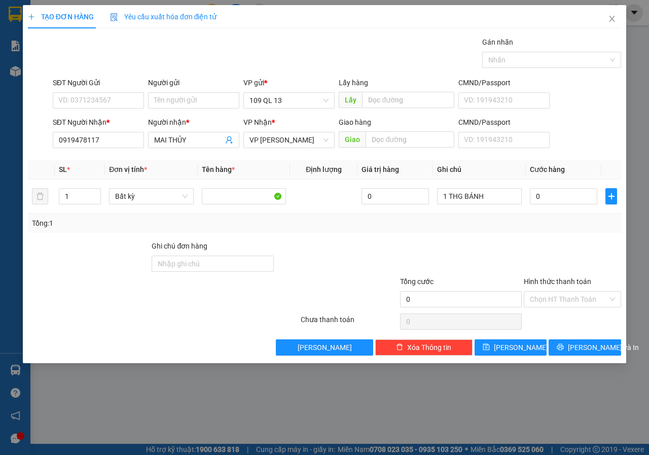
click at [114, 119] on div "SĐT Người Nhận *" at bounding box center [98, 122] width 91 height 11
click at [114, 132] on input "0919478117" at bounding box center [98, 140] width 91 height 16
click at [121, 107] on input "SĐT Người Gửi" at bounding box center [98, 100] width 91 height 16
click at [571, 201] on input "0" at bounding box center [563, 196] width 67 height 16
click at [598, 129] on div "SĐT Người Nhận * 0919478117 Người nhận * MAI THỦY VP Nhận * VP Phan Rí Giao hàn…" at bounding box center [337, 135] width 573 height 36
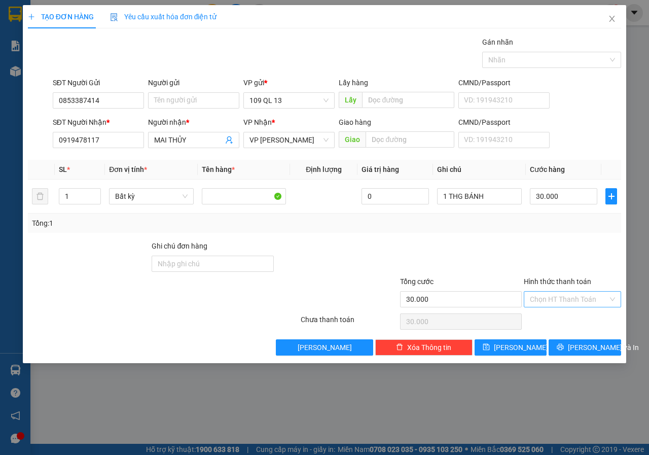
click at [573, 302] on input "Hình thức thanh toán" at bounding box center [569, 299] width 78 height 15
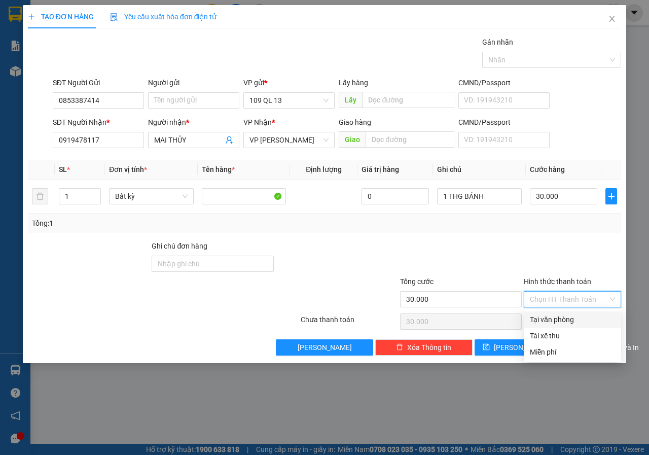
click at [570, 314] on div "Tại văn phòng" at bounding box center [572, 319] width 85 height 11
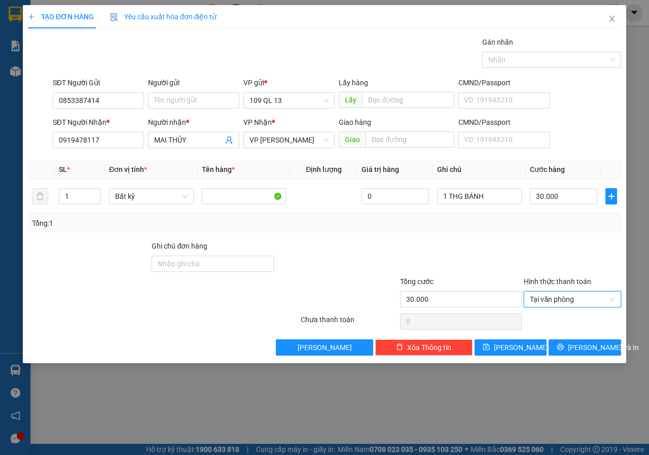
click at [580, 334] on div "Transit Pickup Surcharge Ids Transit Deliver Surcharge Ids Transit Deliver Surc…" at bounding box center [324, 196] width 593 height 319
click at [580, 347] on span "Lưu và In" at bounding box center [603, 347] width 71 height 11
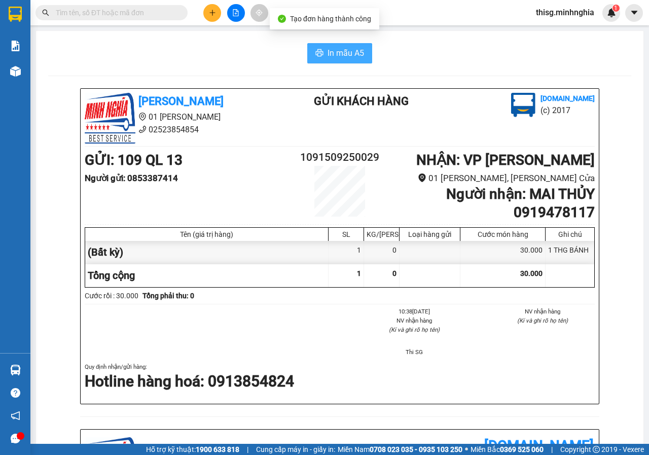
click at [334, 51] on span "In mẫu A5" at bounding box center [346, 53] width 37 height 13
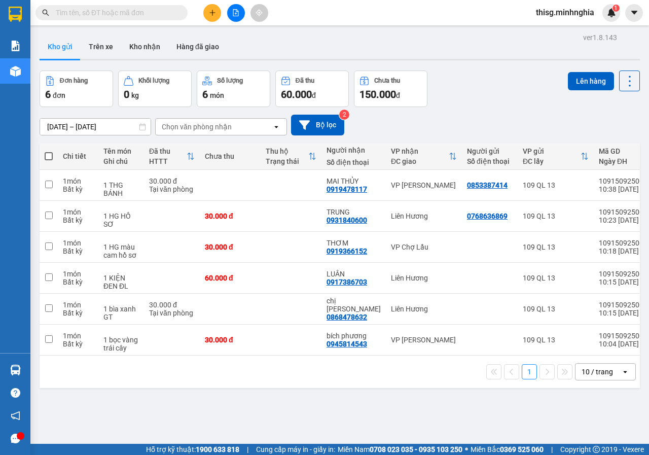
click at [207, 18] on button at bounding box center [212, 13] width 18 height 18
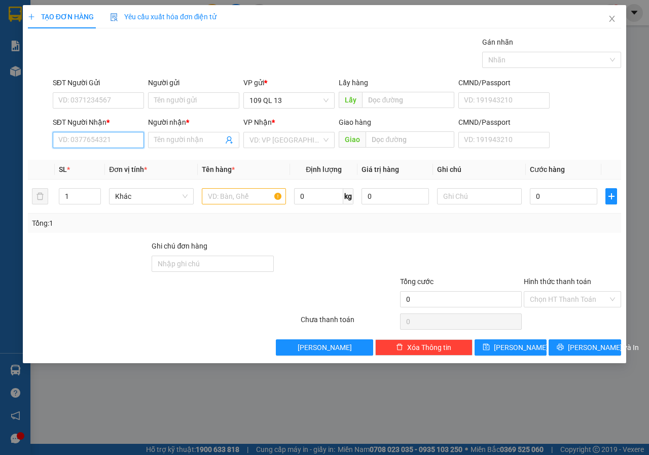
click at [90, 143] on input "SĐT Người Nhận *" at bounding box center [98, 140] width 91 height 16
type input "0984254773"
click at [91, 161] on div "0984254773 - THÁI" at bounding box center [98, 160] width 79 height 11
type input "THÁI"
type input "0984254773"
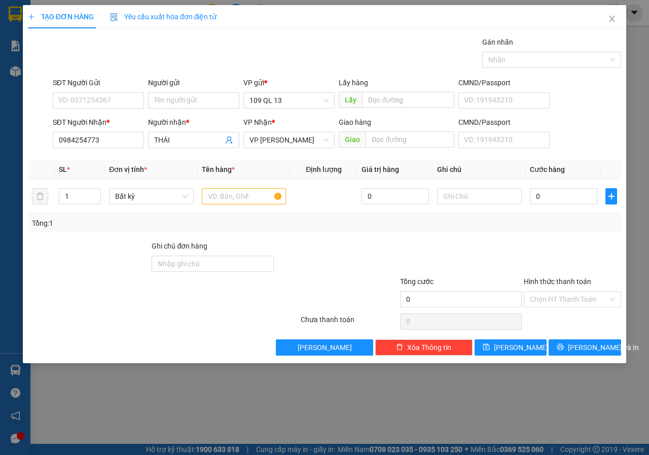
click at [125, 113] on form "SĐT Người Gửi VD: 0371234567 Người gửi Tên người gửi VP gửi * 109 QL 13 Lấy hàn…" at bounding box center [324, 114] width 593 height 75
click at [129, 103] on input "SĐT Người Gửi" at bounding box center [98, 100] width 91 height 16
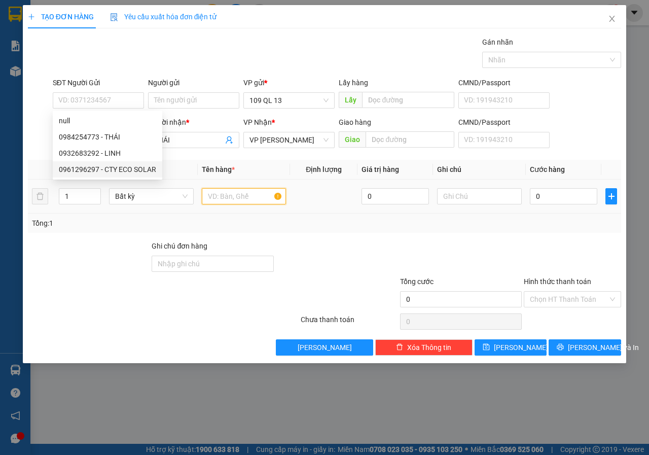
click at [241, 193] on input "text" at bounding box center [244, 196] width 85 height 16
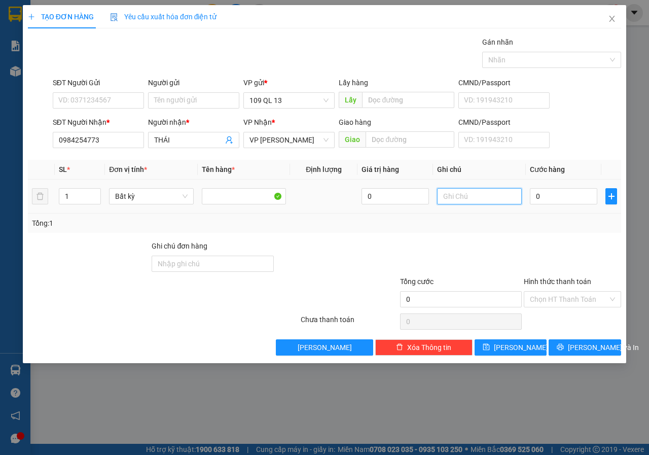
click at [483, 201] on input "text" at bounding box center [479, 196] width 85 height 16
type input "1 BỌC TRẮNG ĐŨA"
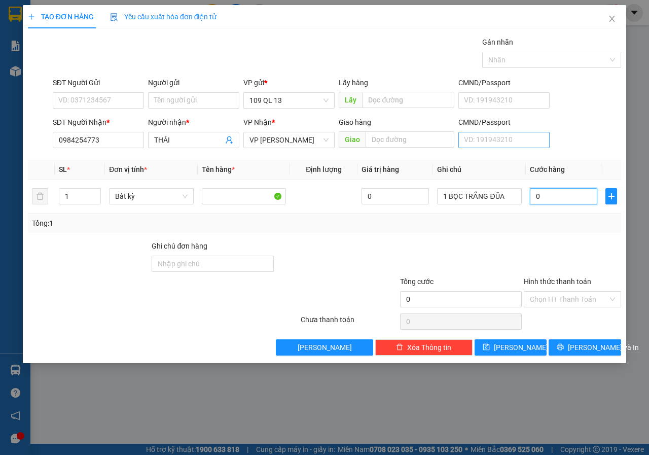
type input "3"
type input "30"
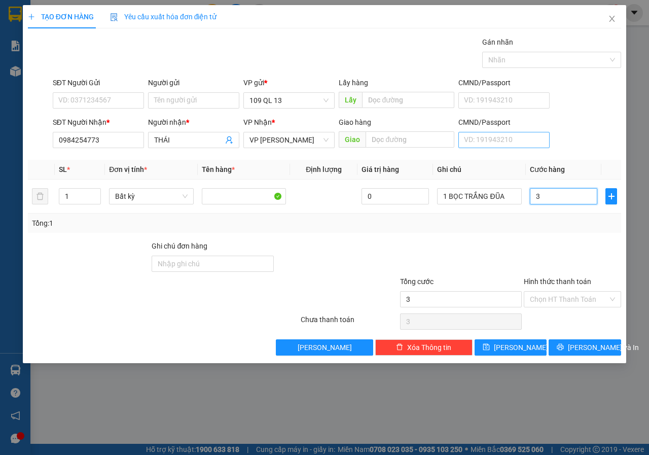
type input "30"
type input "30.000"
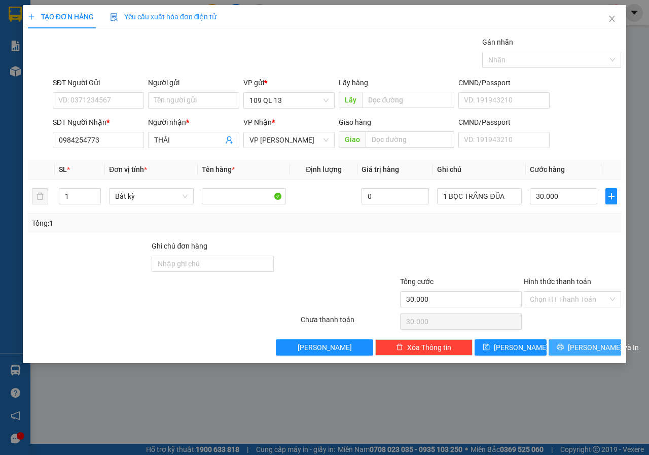
click at [584, 348] on span "Lưu và In" at bounding box center [603, 347] width 71 height 11
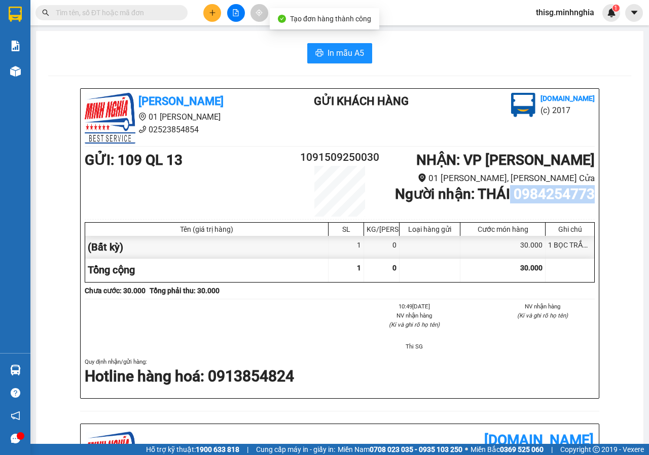
drag, startPoint x: 575, startPoint y: 197, endPoint x: 628, endPoint y: 198, distance: 53.3
click at [628, 198] on div "In mẫu A5 Minh Nghĩa 01 Đinh Tiên Hoàng 02523854854 Gửi khách hàng Vexere.com (…" at bounding box center [340, 412] width 608 height 763
copy b "0984254773"
click at [149, 4] on div "Kết quả tìm kiếm ( 0 ) Bộ lọc No Data" at bounding box center [99, 13] width 198 height 18
click at [148, 13] on input "text" at bounding box center [116, 12] width 120 height 11
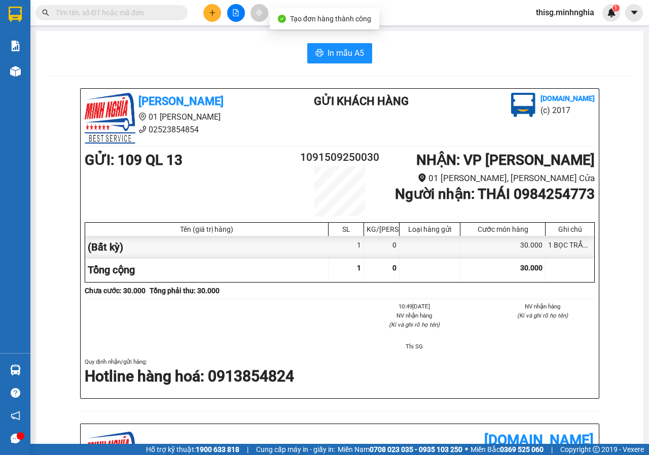
paste input "0984254773"
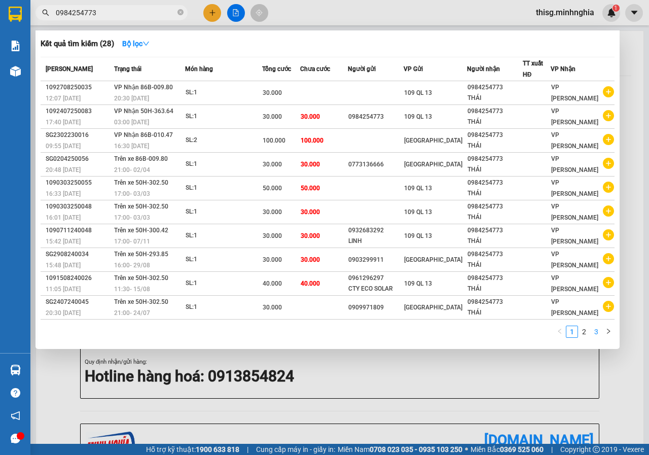
type input "0984254773"
click at [591, 336] on link "3" at bounding box center [596, 331] width 11 height 11
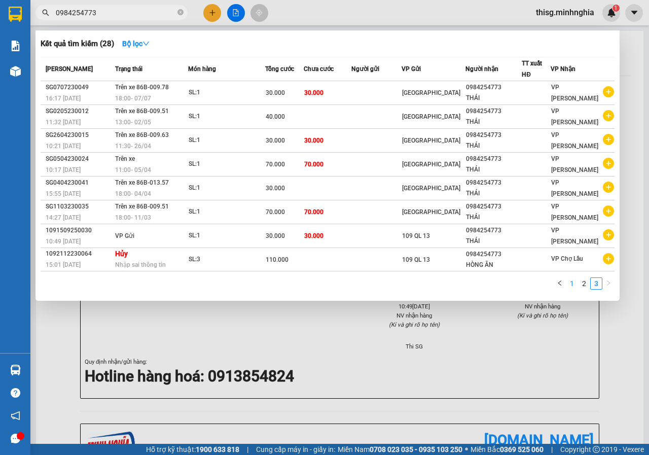
click at [569, 283] on link "1" at bounding box center [572, 283] width 11 height 11
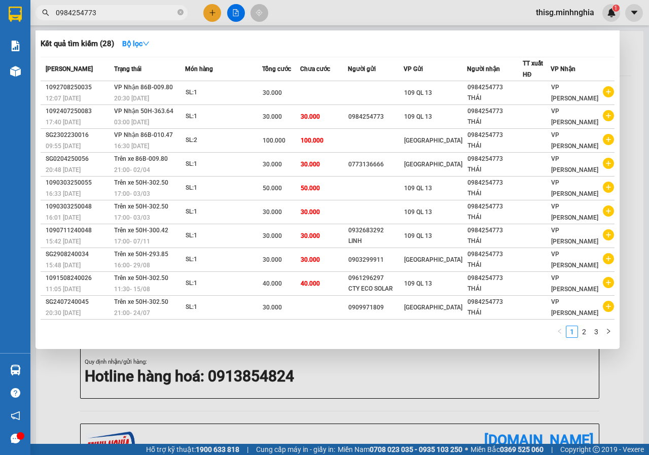
click at [442, 370] on div at bounding box center [324, 227] width 649 height 455
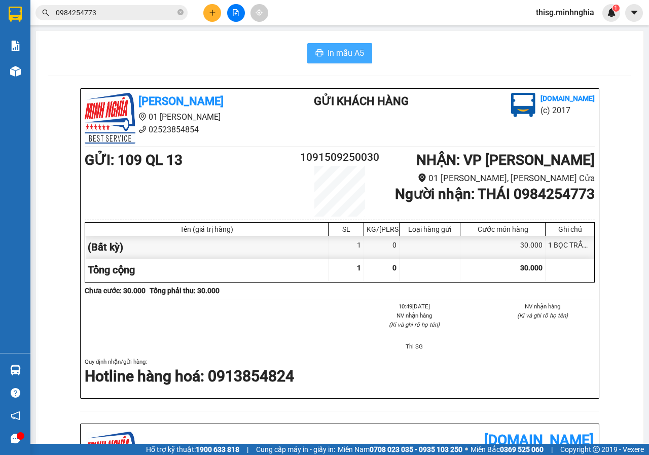
click at [343, 56] on span "In mẫu A5" at bounding box center [346, 53] width 37 height 13
click at [208, 10] on button at bounding box center [212, 13] width 18 height 18
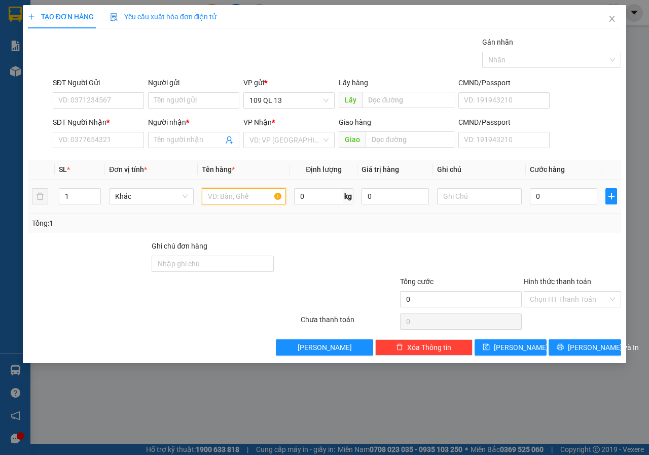
click at [243, 203] on input "text" at bounding box center [244, 196] width 85 height 16
click at [473, 196] on input "text" at bounding box center [479, 196] width 85 height 16
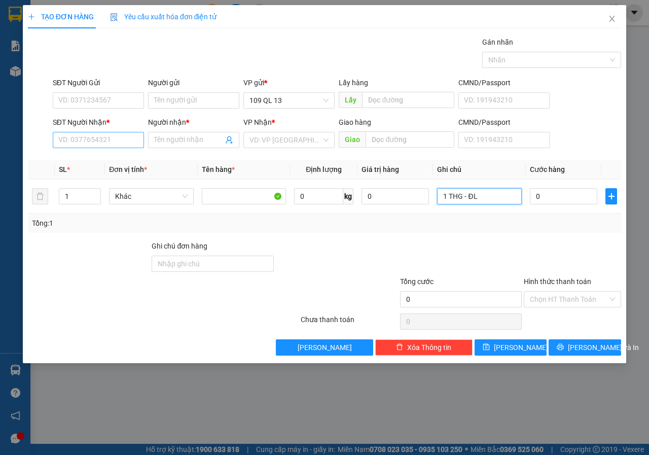
type input "1 THG - ĐL"
click at [102, 147] on input "SĐT Người Nhận *" at bounding box center [98, 140] width 91 height 16
type input "0949354657"
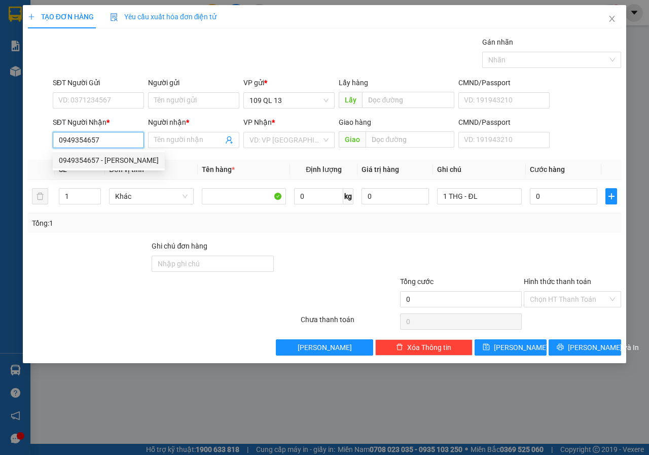
click at [108, 163] on div "0949354657 - ĐÀO" at bounding box center [109, 160] width 100 height 11
type input "ĐÀO"
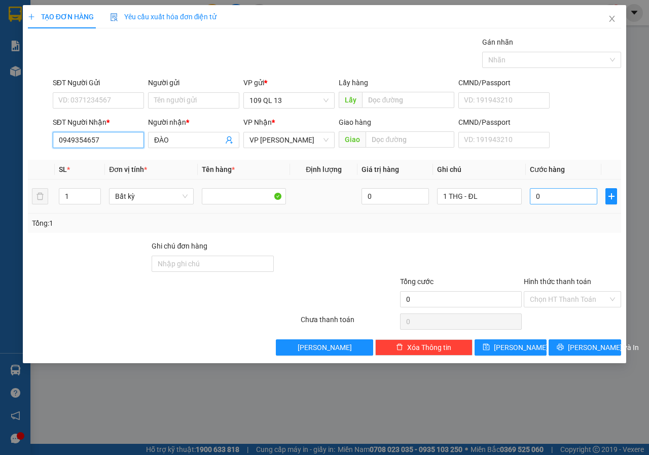
type input "0949354657"
click at [547, 195] on input "0" at bounding box center [563, 196] width 67 height 16
type input "4"
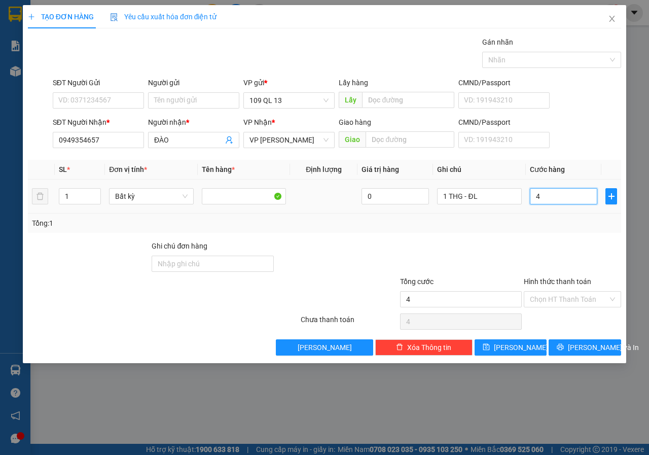
type input "40"
type input "40.000"
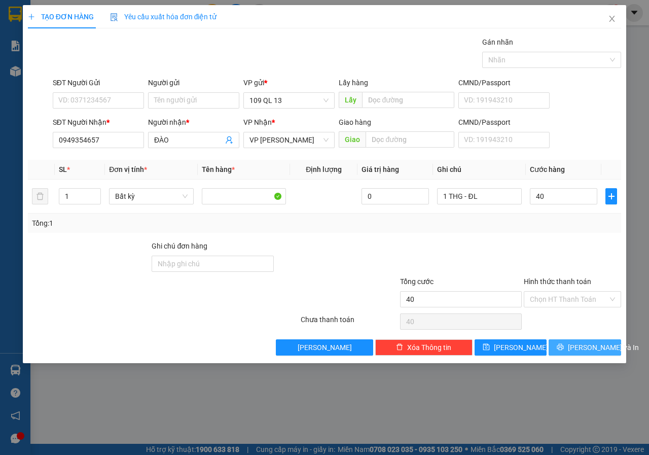
type input "40.000"
click at [596, 343] on span "Lưu và In" at bounding box center [603, 347] width 71 height 11
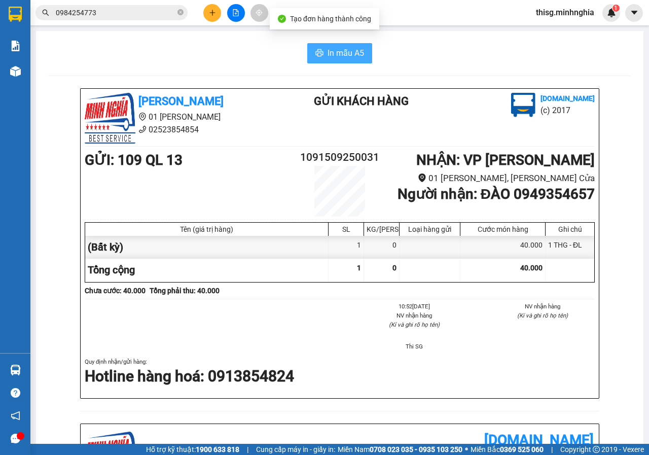
click at [341, 61] on button "In mẫu A5" at bounding box center [339, 53] width 65 height 20
click at [218, 13] on button at bounding box center [212, 13] width 18 height 18
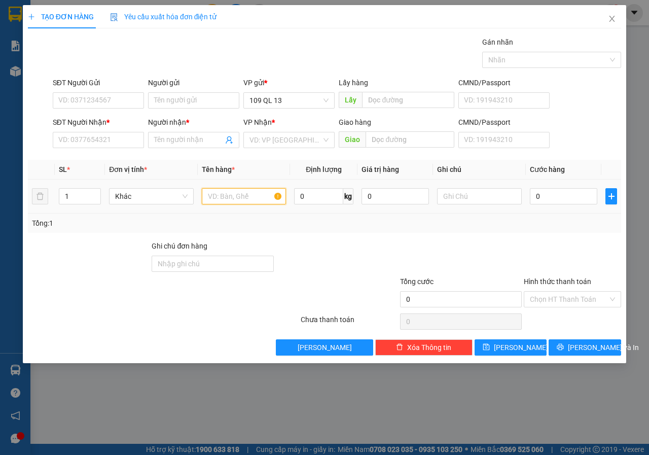
click at [241, 201] on input "text" at bounding box center [244, 196] width 85 height 16
click at [494, 191] on input "text" at bounding box center [479, 196] width 85 height 16
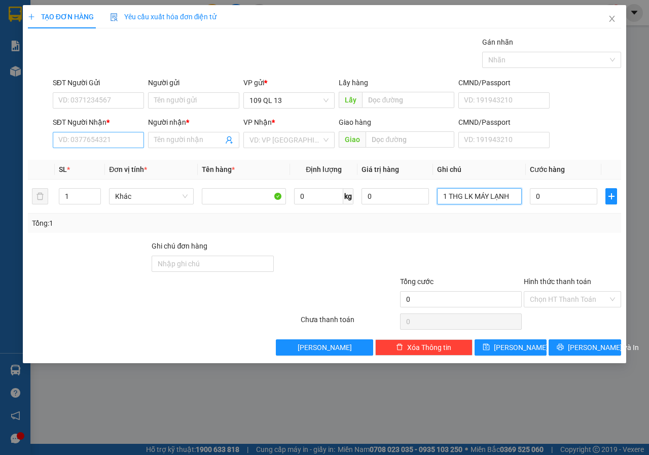
type input "1 THG LK MÁY LẠNH"
click at [90, 145] on input "SĐT Người Nhận *" at bounding box center [98, 140] width 91 height 16
type input "0908792000"
click at [136, 163] on div "0908792000 - CƯỜNG" at bounding box center [98, 160] width 79 height 11
type input "CƯỜNG"
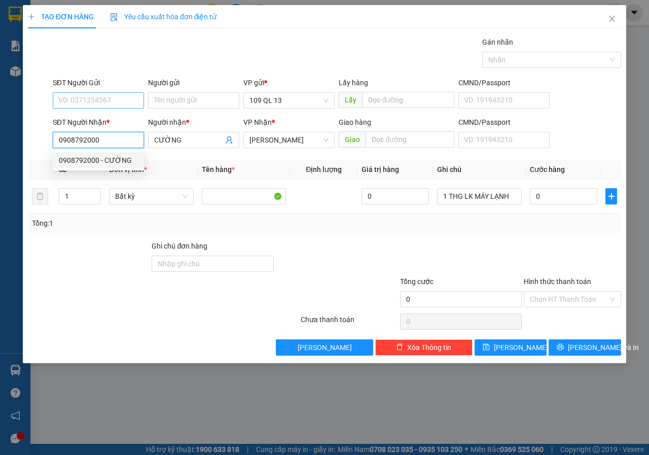
type input "0908792000"
click at [134, 97] on input "SĐT Người Gửi" at bounding box center [98, 100] width 91 height 16
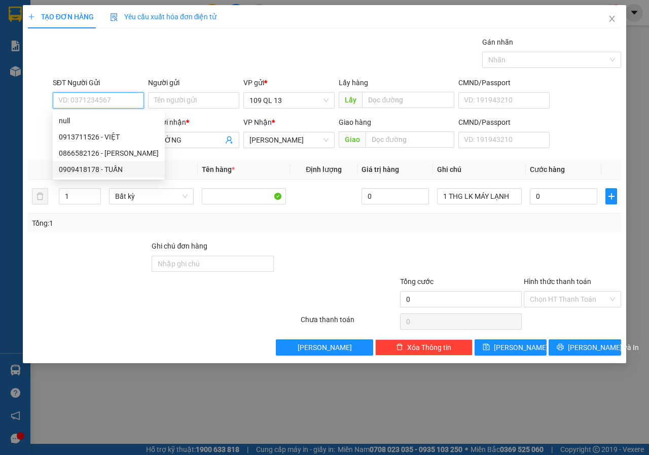
drag, startPoint x: 125, startPoint y: 171, endPoint x: 139, endPoint y: 172, distance: 14.2
click at [125, 172] on div "0909418178 - TUẤN" at bounding box center [109, 169] width 100 height 11
type input "0909418178"
type input "TUẤN"
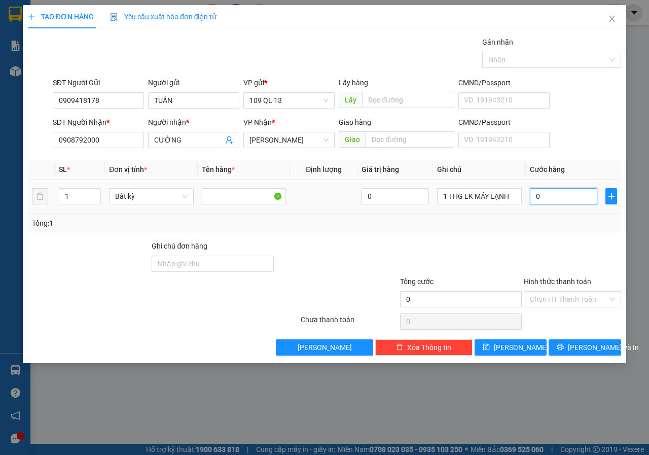
click at [551, 200] on input "0" at bounding box center [563, 196] width 67 height 16
click at [560, 196] on input "0" at bounding box center [563, 196] width 67 height 16
click at [567, 191] on input "0" at bounding box center [563, 196] width 67 height 16
type input "4"
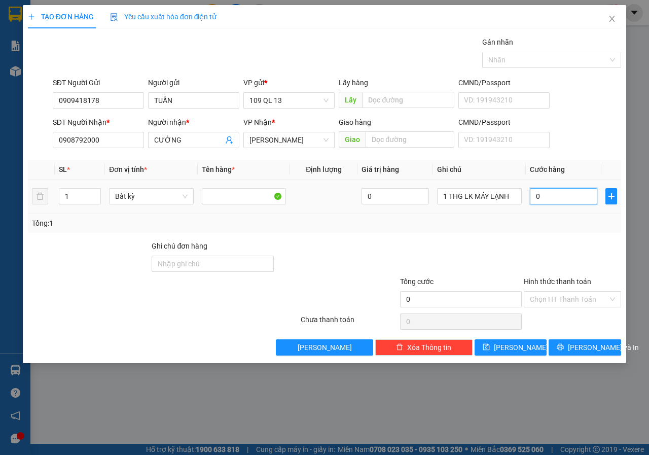
type input "4"
type input "0"
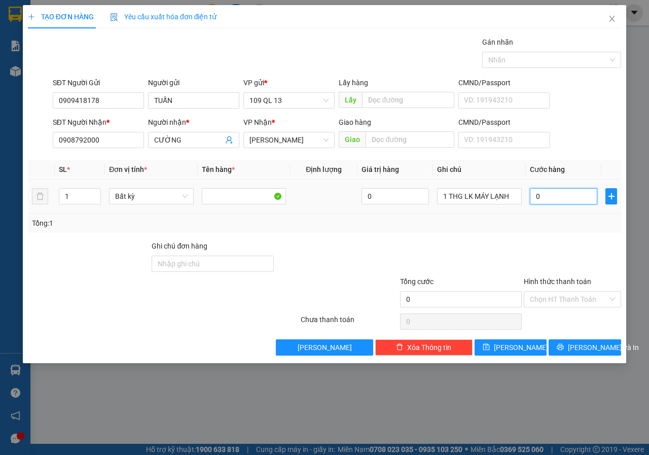
type input "05"
type input "5"
type input "050"
type input "50"
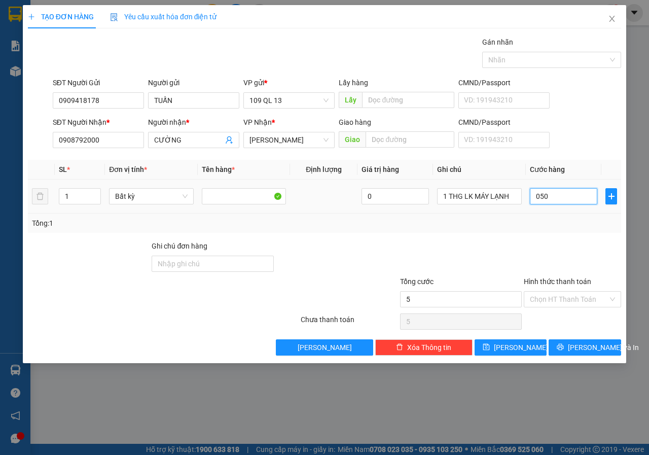
type input "50"
type input "50.000"
click at [595, 347] on span "Lưu và In" at bounding box center [603, 347] width 71 height 11
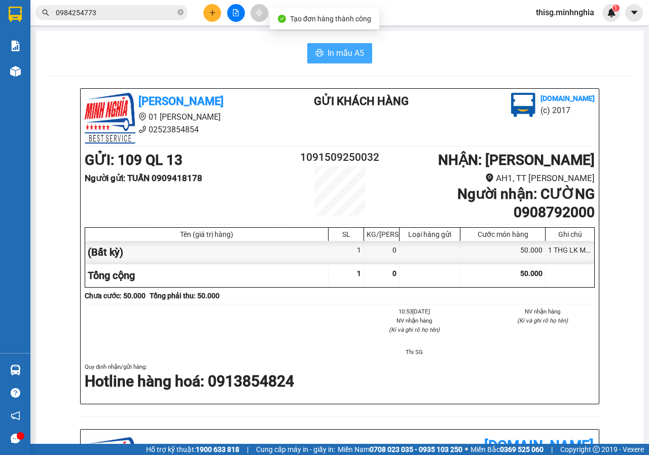
click at [327, 45] on button "In mẫu A5" at bounding box center [339, 53] width 65 height 20
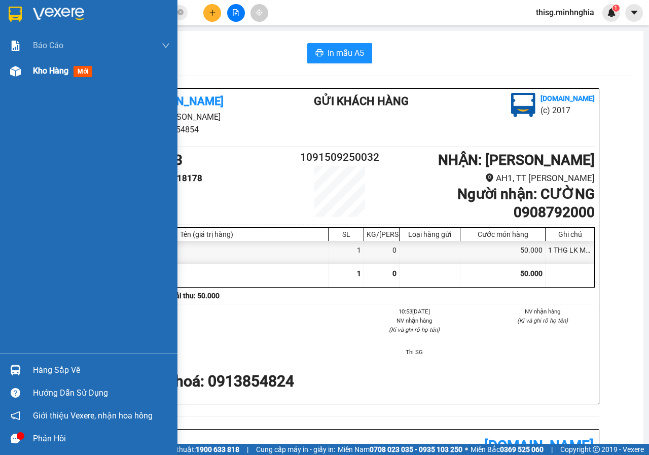
click at [30, 76] on div "Kho hàng mới" at bounding box center [89, 70] width 178 height 25
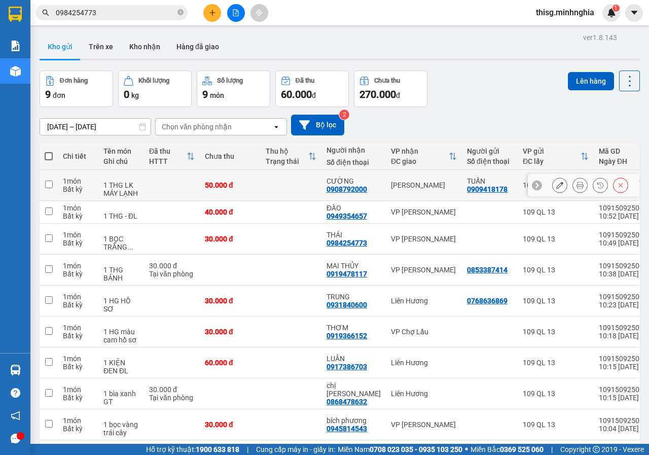
click at [556, 186] on icon at bounding box center [559, 185] width 7 height 7
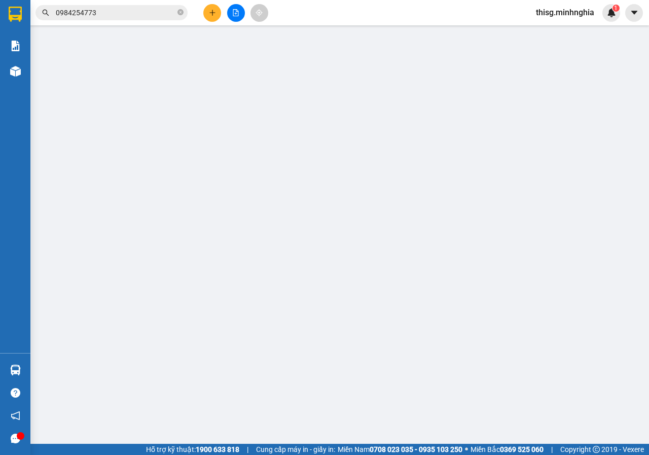
type input "0909418178"
type input "0908792000"
type input "50.000"
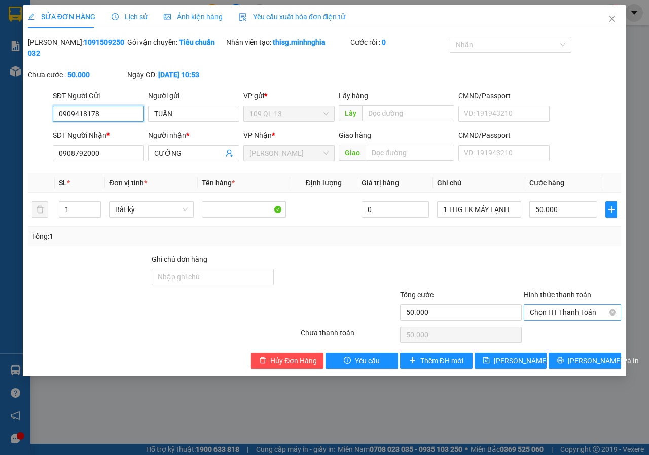
click at [557, 312] on span "Chọn HT Thanh Toán" at bounding box center [572, 312] width 85 height 15
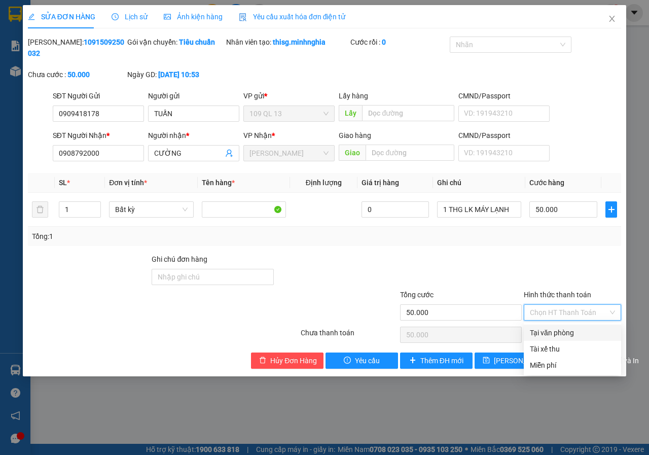
click at [537, 327] on div "Tại văn phòng" at bounding box center [572, 333] width 97 height 16
type input "0"
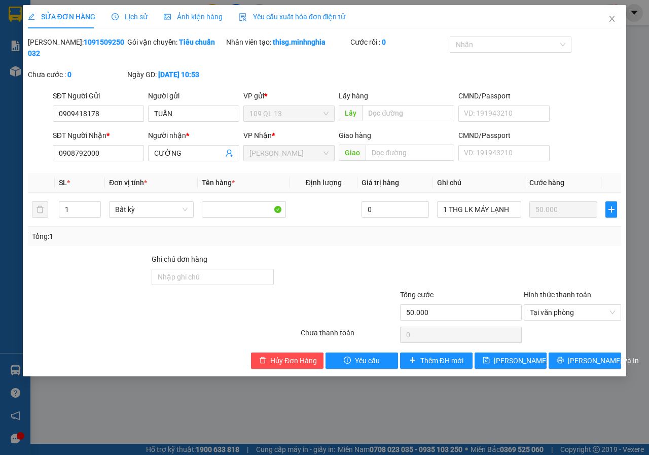
click at [505, 369] on div "SỬA ĐƠN HÀNG Lịch sử Ảnh kiện hàng Yêu cầu xuất hóa đơn điện tử Total Paid Fee …" at bounding box center [325, 190] width 604 height 371
click at [508, 362] on span "Lưu thay đổi" at bounding box center [534, 360] width 81 height 11
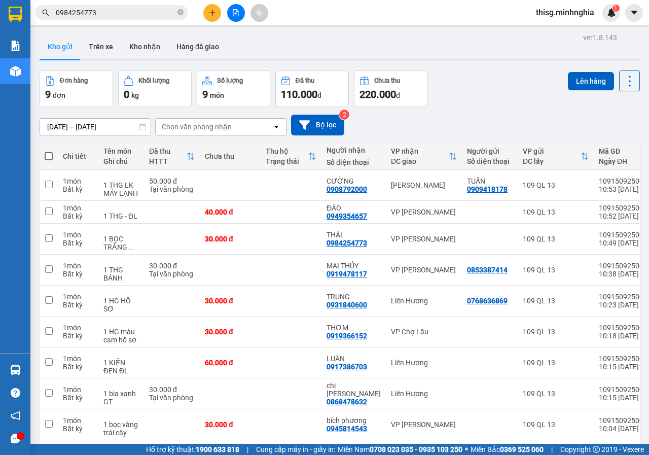
click at [50, 158] on span at bounding box center [49, 156] width 8 height 8
click at [49, 151] on input "checkbox" at bounding box center [49, 151] width 0 height 0
checkbox input "true"
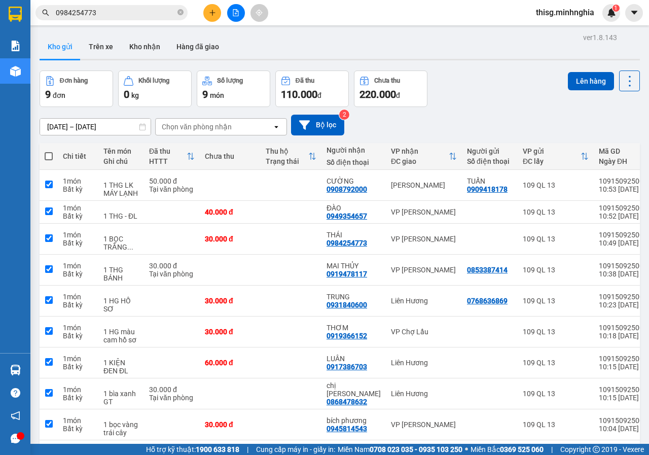
checkbox input "true"
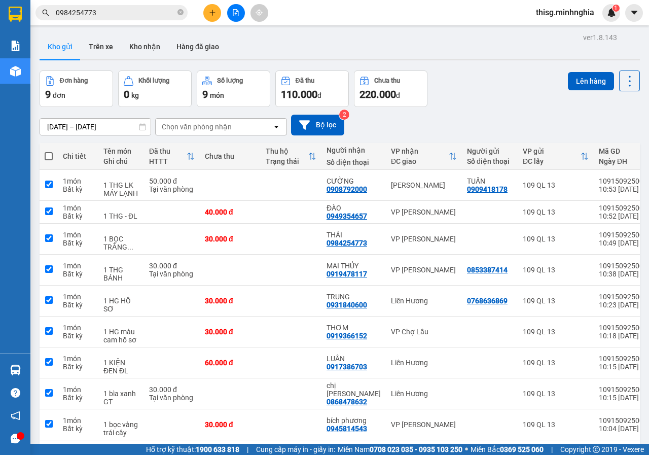
checkbox input "true"
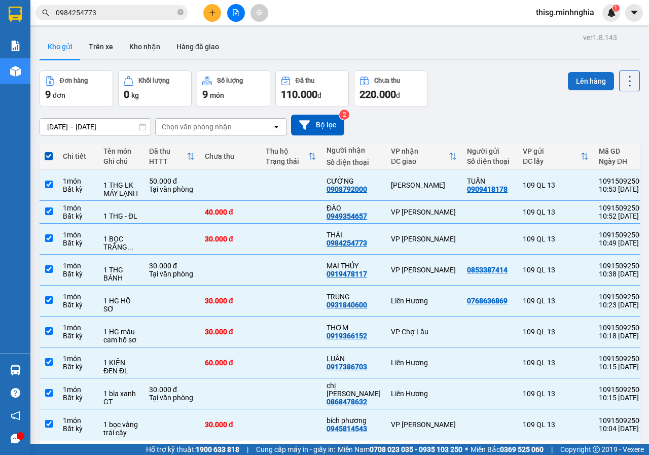
click at [589, 81] on button "Lên hàng" at bounding box center [591, 81] width 46 height 18
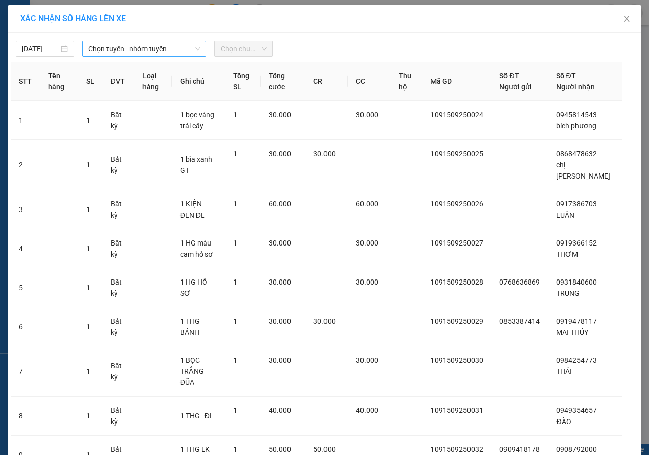
click at [164, 51] on span "Chọn tuyến - nhóm tuyến" at bounding box center [144, 48] width 112 height 15
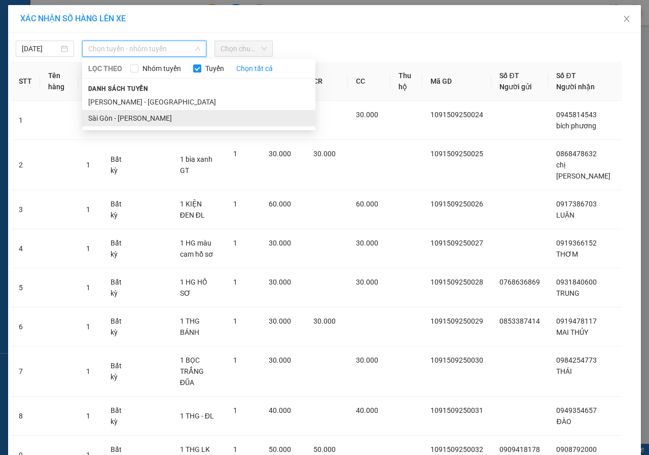
click at [153, 125] on li "Sài Gòn - Phan Rí" at bounding box center [198, 118] width 233 height 16
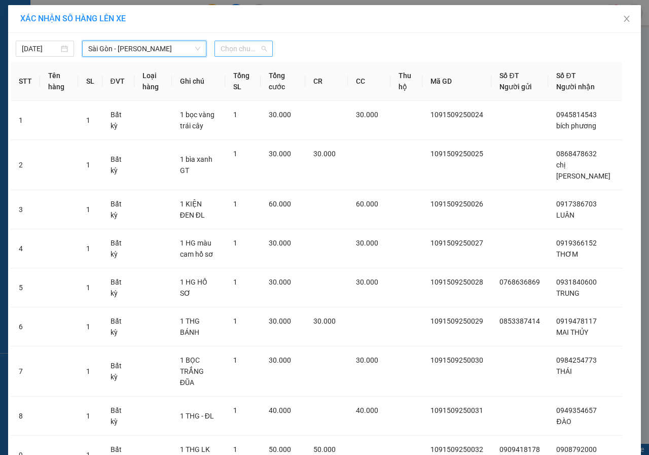
click at [251, 51] on span "Chọn chuyến" at bounding box center [244, 48] width 46 height 15
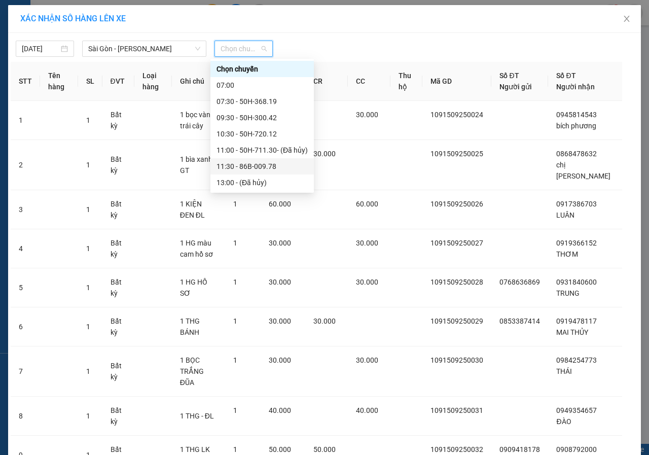
click at [256, 162] on div "11:30 - 86B-009.78" at bounding box center [262, 166] width 91 height 11
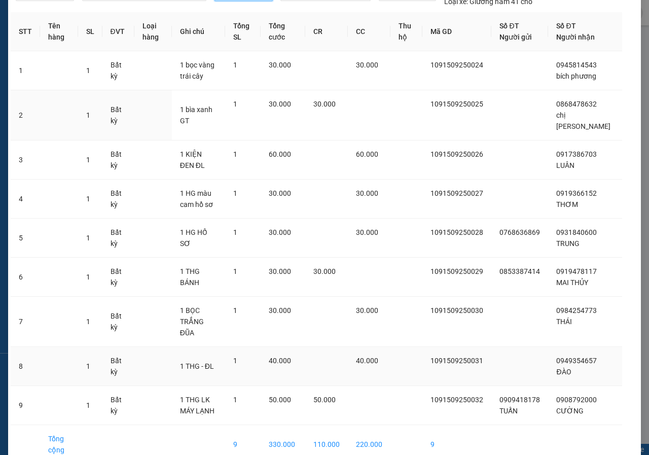
scroll to position [100, 0]
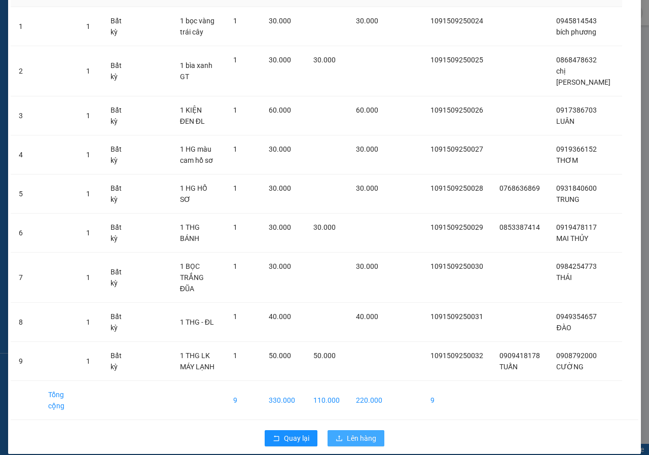
click at [362, 433] on span "Lên hàng" at bounding box center [361, 438] width 29 height 11
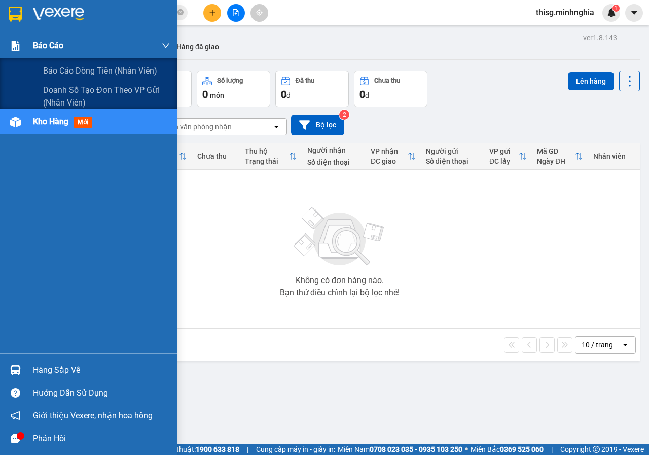
click at [21, 56] on div "Báo cáo" at bounding box center [89, 45] width 178 height 25
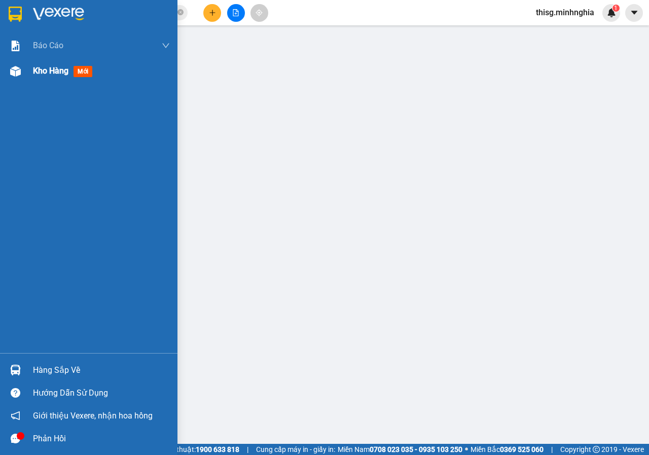
click at [55, 81] on div "Kho hàng mới" at bounding box center [101, 70] width 137 height 25
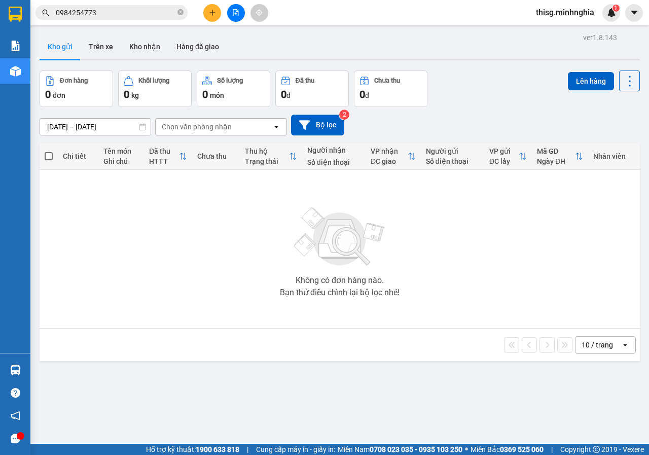
drag, startPoint x: 60, startPoint y: 81, endPoint x: 206, endPoint y: 14, distance: 160.7
click at [206, 14] on button at bounding box center [212, 13] width 18 height 18
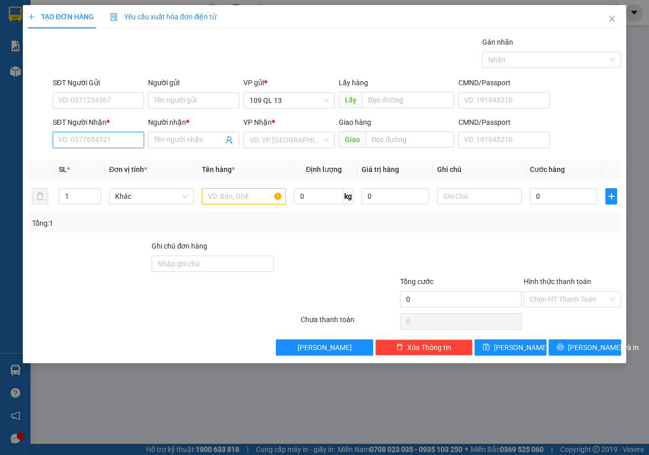
click at [79, 144] on input "SĐT Người Nhận *" at bounding box center [98, 140] width 91 height 16
click at [91, 160] on div "0393531875 - HOÀNG KIM" at bounding box center [109, 160] width 100 height 11
type input "0393531875"
type input "HOÀNG KIM"
type input "PHAN THANH"
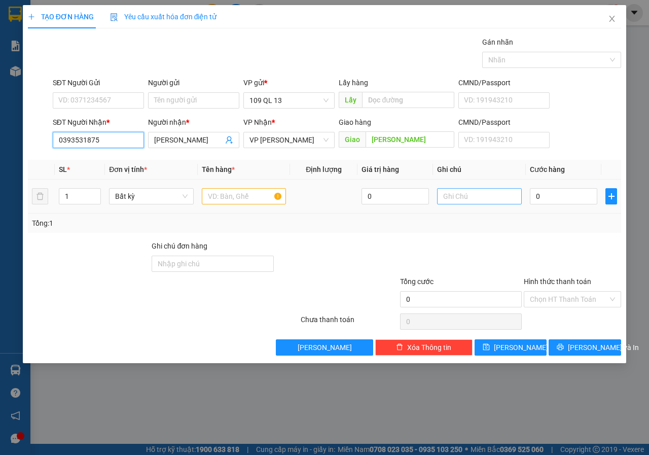
type input "0393531875"
click at [463, 193] on input "text" at bounding box center [479, 196] width 85 height 16
type input "1 TG"
click at [213, 201] on input "text" at bounding box center [244, 196] width 85 height 16
click at [493, 199] on input "1 TG" at bounding box center [479, 196] width 85 height 16
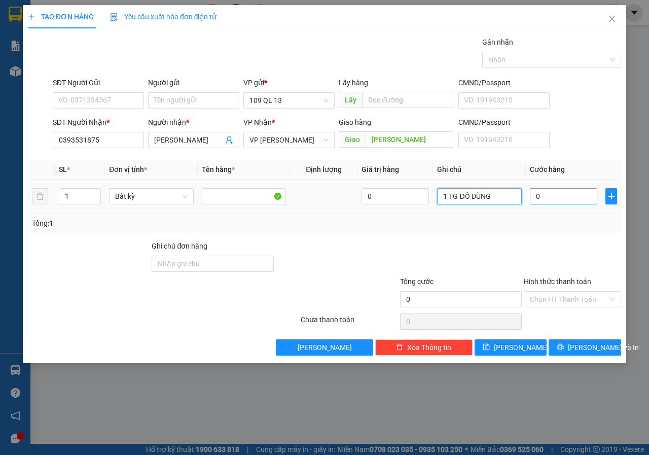
type input "1 TG ĐỒ DÙNG"
click at [571, 198] on input "0" at bounding box center [563, 196] width 67 height 16
type input "7"
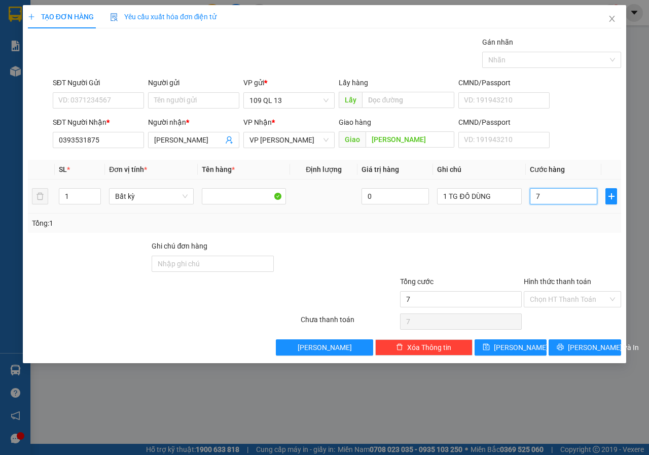
type input "70"
type input "70.000"
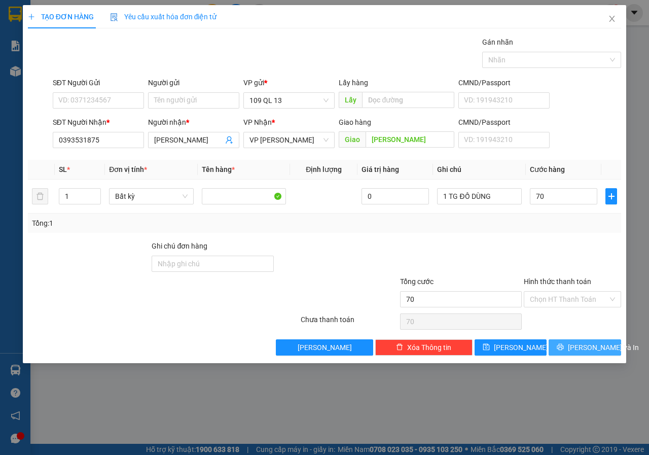
type input "70.000"
click at [589, 345] on span "Lưu và In" at bounding box center [603, 347] width 71 height 11
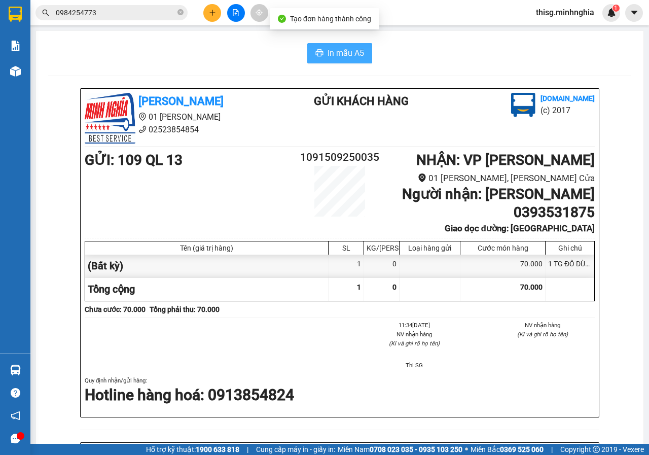
click at [359, 52] on span "In mẫu A5" at bounding box center [346, 53] width 37 height 13
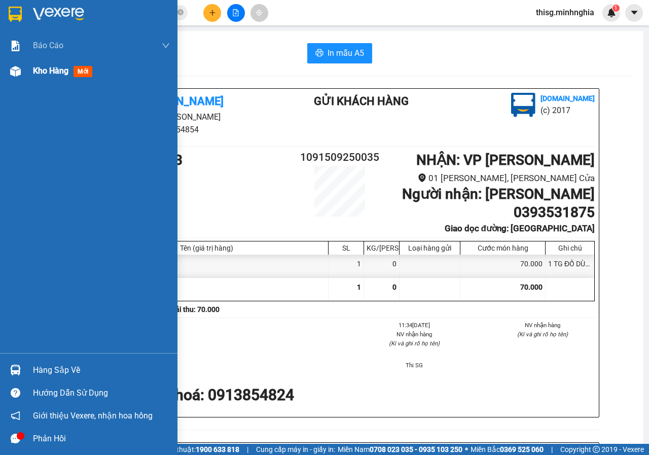
click at [50, 75] on span "Kho hàng" at bounding box center [51, 71] width 36 height 10
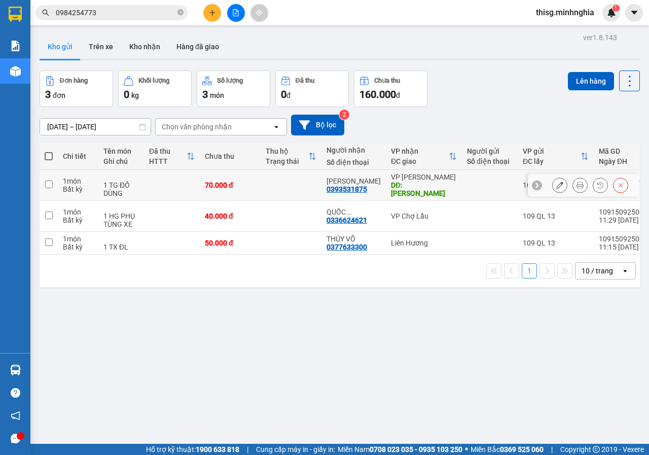
click at [556, 186] on icon at bounding box center [559, 185] width 7 height 7
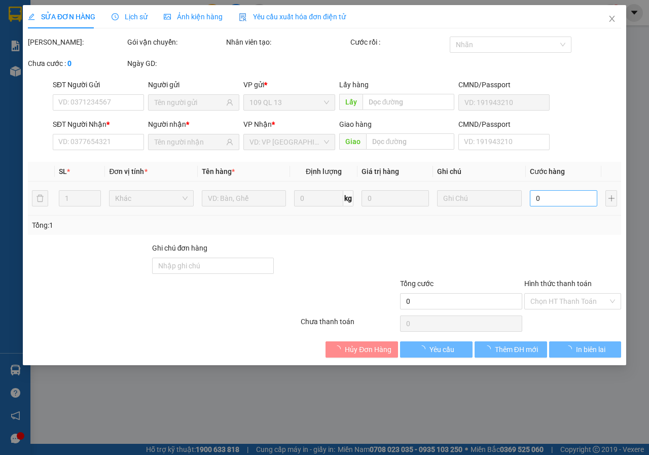
type input "0393531875"
type input "PHAN THANH"
type input "70.000"
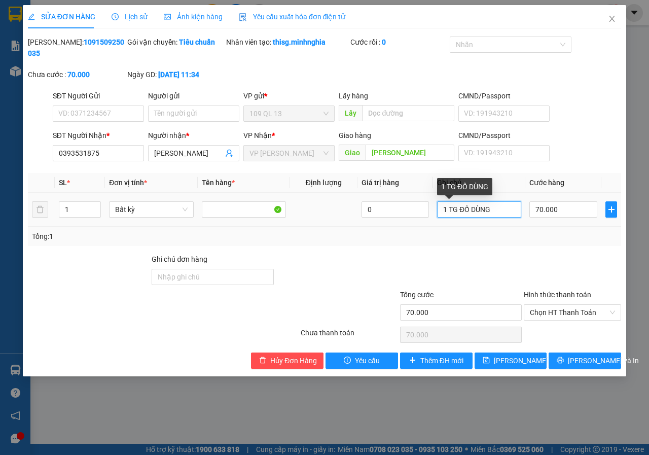
click at [506, 212] on input "1 TG ĐỒ DÙNG" at bounding box center [479, 209] width 84 height 16
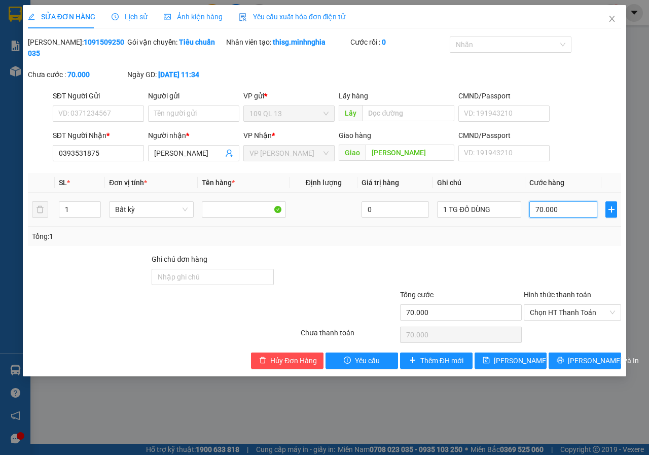
click at [581, 206] on input "70.000" at bounding box center [564, 209] width 68 height 16
click at [579, 310] on span "Chọn HT Thanh Toán" at bounding box center [572, 312] width 85 height 15
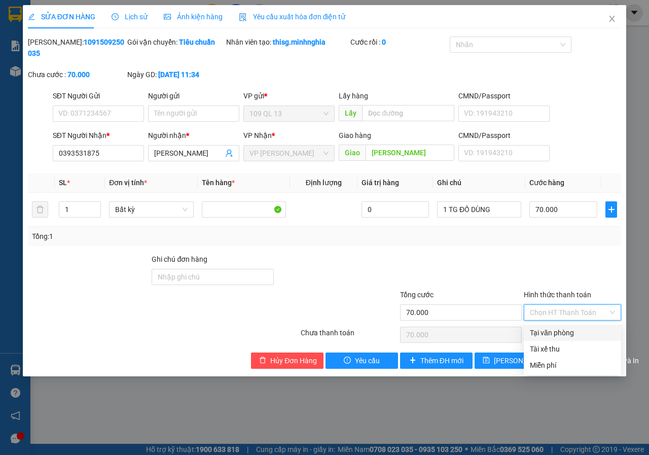
click at [579, 330] on div "Tại văn phòng" at bounding box center [572, 332] width 85 height 11
type input "0"
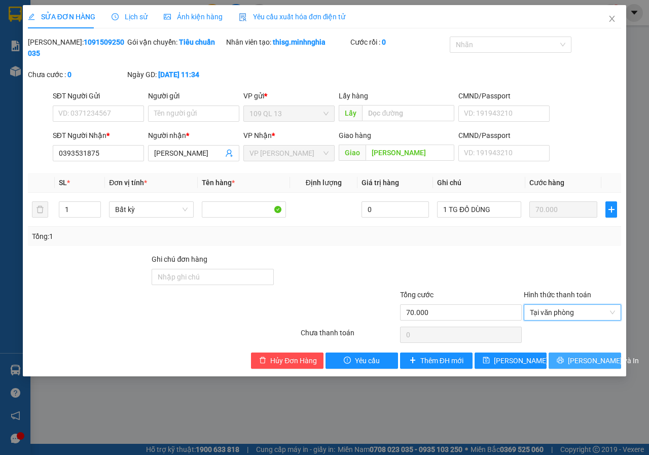
click at [599, 360] on span "Lưu và In" at bounding box center [603, 360] width 71 height 11
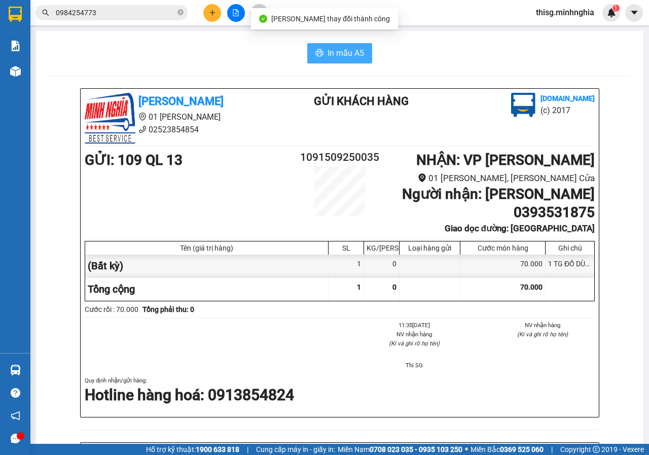
click at [345, 50] on span "In mẫu A5" at bounding box center [346, 53] width 37 height 13
